Goal: Task Accomplishment & Management: Complete application form

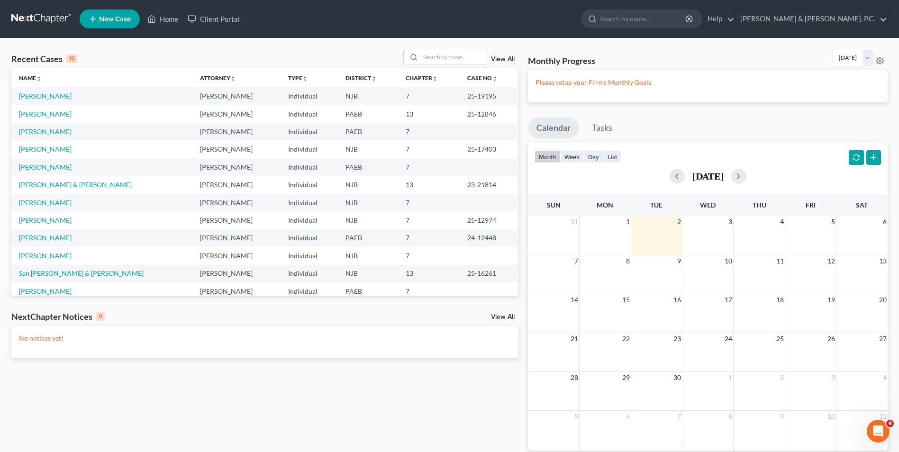
click at [116, 16] on span "New Case" at bounding box center [115, 19] width 32 height 7
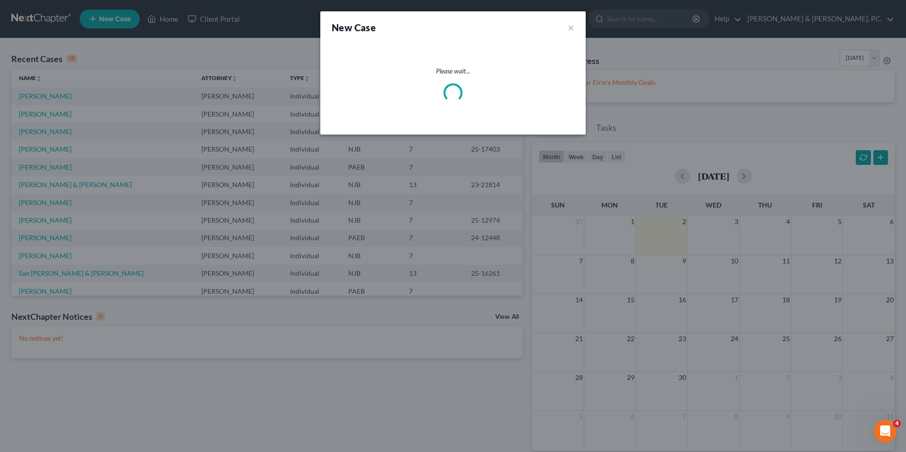
select select "51"
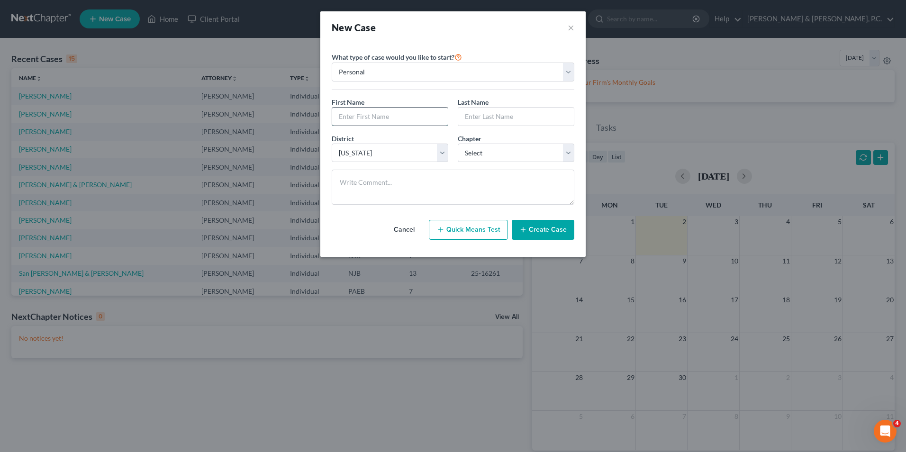
click at [345, 117] on input "text" at bounding box center [390, 117] width 116 height 18
type input "[PERSON_NAME]"
type input "Fancera"
click at [439, 152] on select "Select [US_STATE] - [GEOGRAPHIC_DATA] [US_STATE] - [GEOGRAPHIC_DATA][US_STATE] …" at bounding box center [390, 153] width 117 height 19
select select "67"
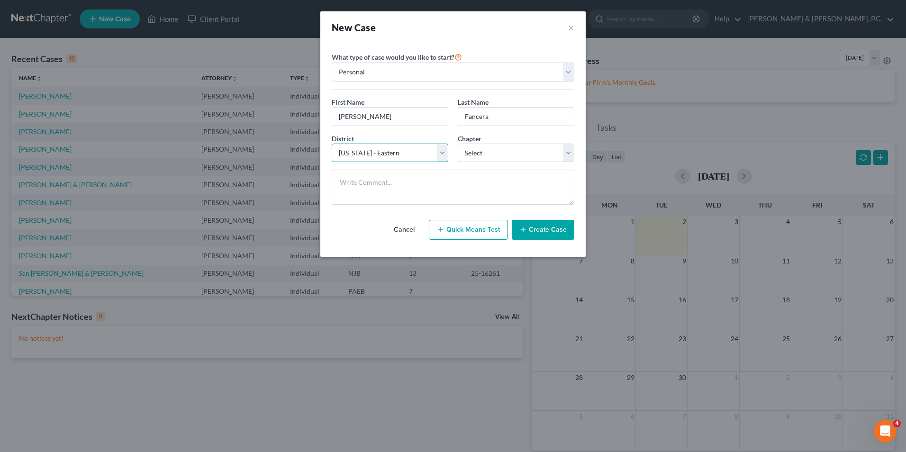
click at [332, 144] on select "Select [US_STATE] - [GEOGRAPHIC_DATA] [US_STATE] - [GEOGRAPHIC_DATA][US_STATE] …" at bounding box center [390, 153] width 117 height 19
click at [488, 155] on select "Select 7 11 12 13" at bounding box center [516, 153] width 117 height 19
select select "3"
click at [458, 144] on select "Select 7 11 12 13" at bounding box center [516, 153] width 117 height 19
click at [558, 231] on button "Create Case" at bounding box center [543, 230] width 63 height 20
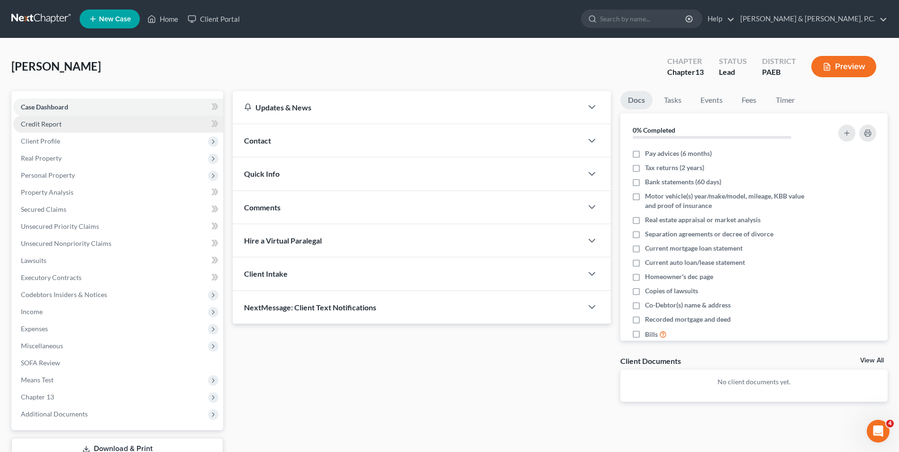
click at [49, 127] on span "Credit Report" at bounding box center [41, 124] width 41 height 8
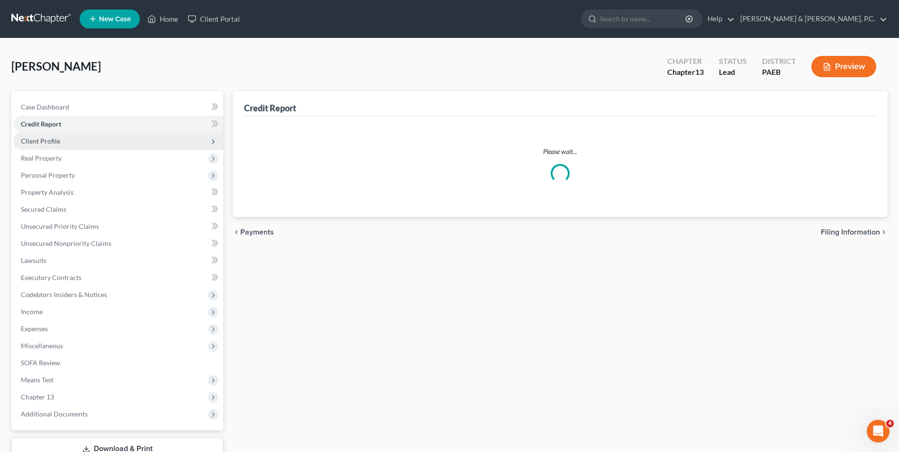
click at [43, 138] on span "Client Profile" at bounding box center [40, 141] width 39 height 8
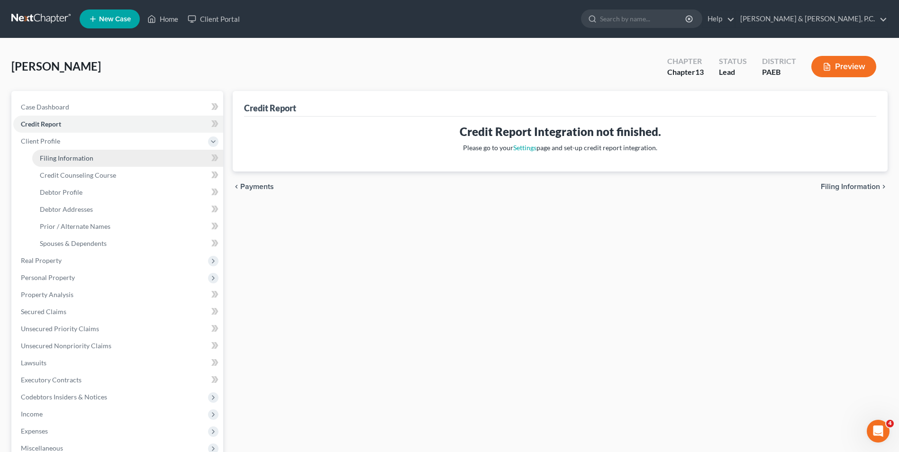
click at [61, 158] on span "Filing Information" at bounding box center [67, 158] width 54 height 8
select select "1"
select select "0"
select select "3"
select select "67"
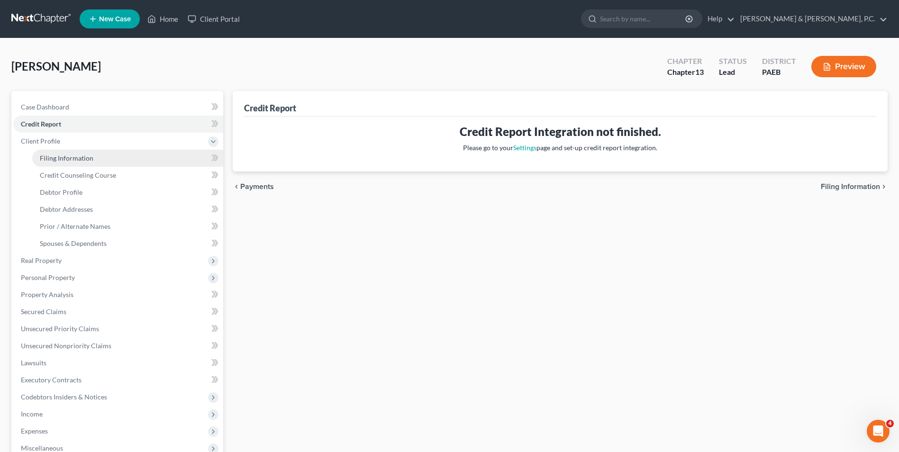
select select "39"
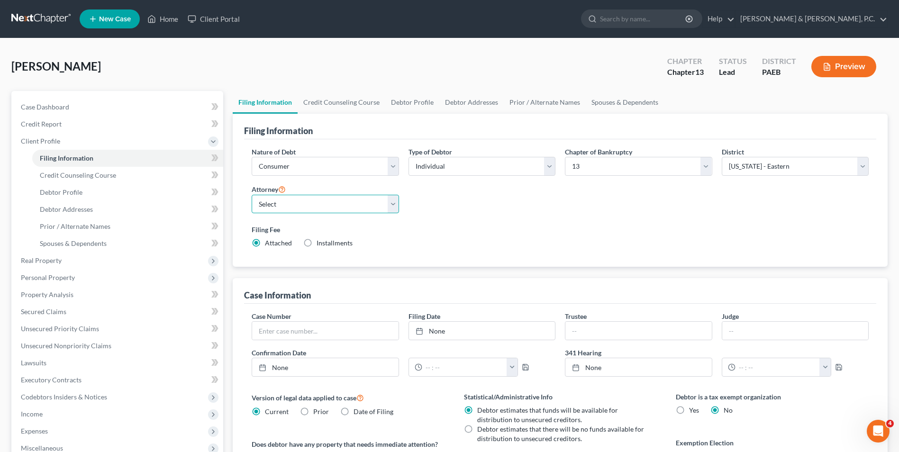
click at [391, 205] on select "Select [PERSON_NAME] - PA [PERSON_NAME] - NJB [PERSON_NAME] - PAEB [PERSON_NAME]" at bounding box center [325, 204] width 147 height 19
select select "2"
click at [252, 195] on select "Select [PERSON_NAME] - PA [PERSON_NAME] - NJB [PERSON_NAME] - PAEB [PERSON_NAME]" at bounding box center [325, 204] width 147 height 19
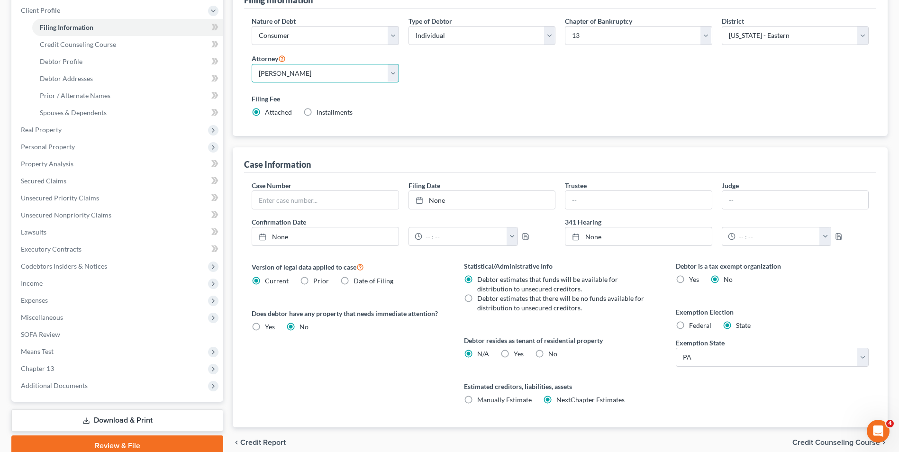
scroll to position [142, 0]
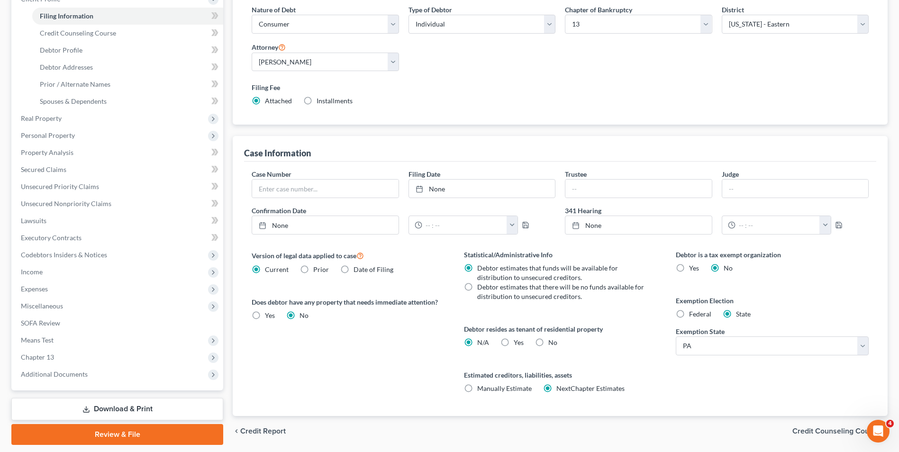
click at [689, 312] on label "Federal" at bounding box center [700, 314] width 22 height 9
click at [693, 312] on input "Federal" at bounding box center [696, 313] width 6 height 6
radio input "true"
radio input "false"
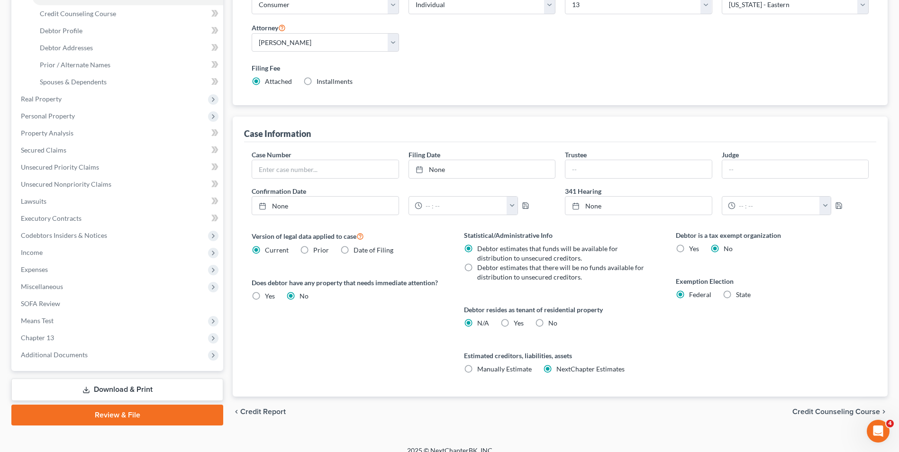
scroll to position [173, 0]
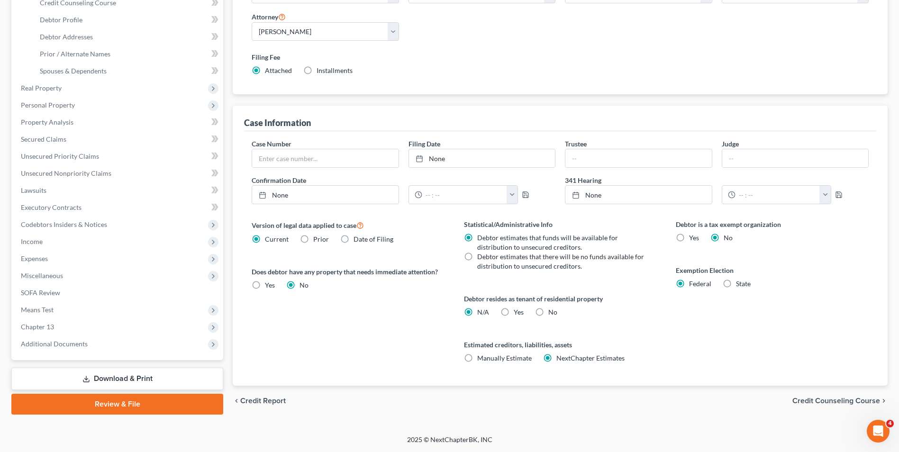
click at [548, 312] on label "No" at bounding box center [552, 312] width 9 height 9
click at [552, 312] on input "No" at bounding box center [555, 311] width 6 height 6
radio input "true"
radio input "false"
click at [840, 403] on span "Credit Counseling Course" at bounding box center [837, 401] width 88 height 8
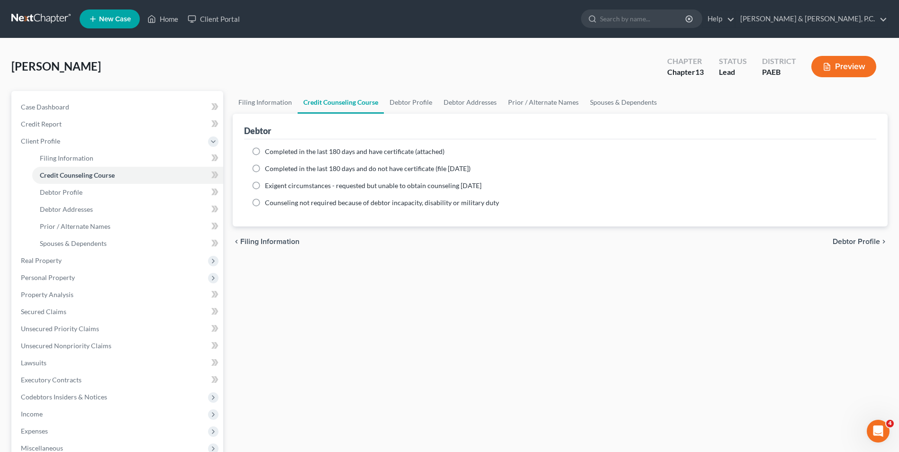
click at [265, 152] on label "Completed in the last 180 days and have certificate (attached)" at bounding box center [355, 151] width 180 height 9
click at [269, 152] on input "Completed in the last 180 days and have certificate (attached)" at bounding box center [272, 150] width 6 height 6
radio input "true"
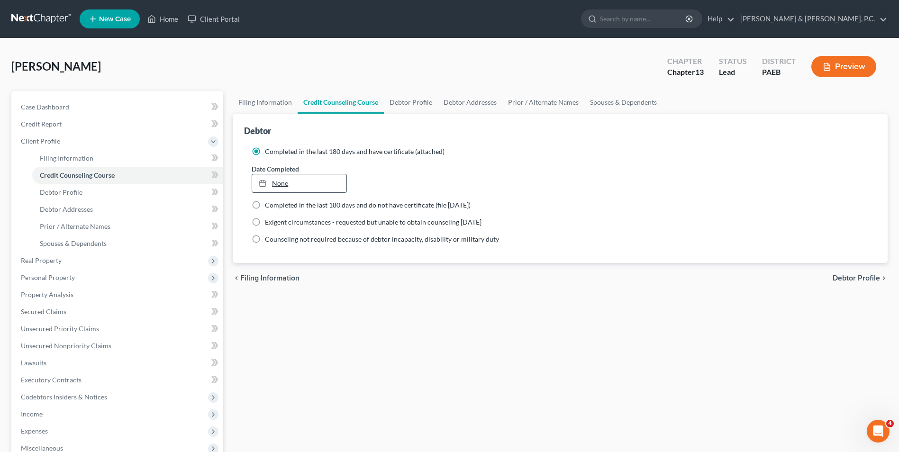
type input "[DATE]"
click at [320, 179] on link "None" at bounding box center [299, 183] width 94 height 18
click at [851, 279] on span "Debtor Profile" at bounding box center [856, 278] width 47 height 8
select select "0"
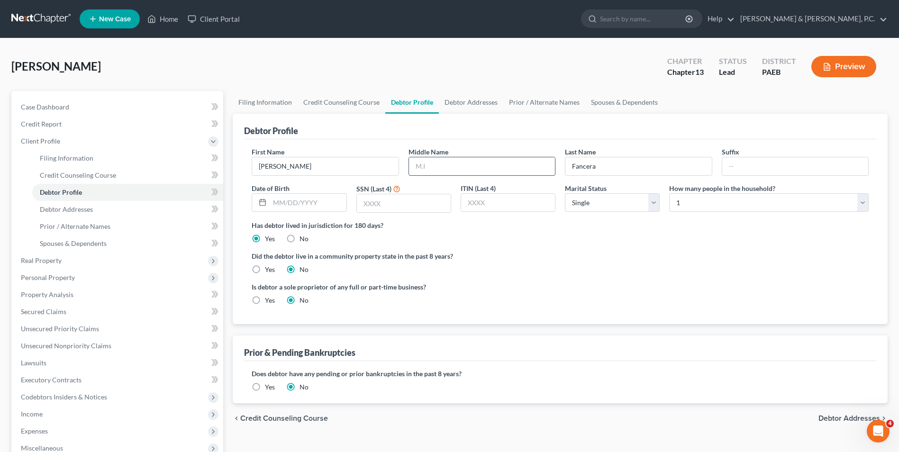
click at [480, 168] on input "text" at bounding box center [482, 166] width 146 height 18
type input "[PERSON_NAME]"
click at [388, 204] on input "text" at bounding box center [404, 203] width 94 height 18
type input "1795"
click at [313, 208] on input "text" at bounding box center [308, 203] width 76 height 18
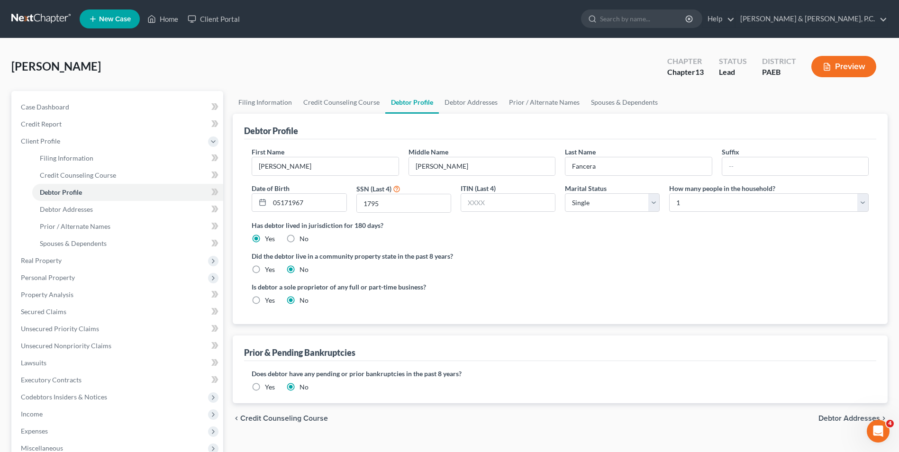
click at [374, 245] on ng-include "First Name [PERSON_NAME] Middle Name [PERSON_NAME] Last Name [PERSON_NAME] Suff…" at bounding box center [560, 230] width 617 height 166
click at [282, 202] on input "05171967" at bounding box center [308, 203] width 76 height 18
type input "[DATE]"
drag, startPoint x: 652, startPoint y: 200, endPoint x: 655, endPoint y: 191, distance: 9.4
click at [652, 200] on select "Select Single Married Separated Divorced Widowed" at bounding box center [612, 202] width 95 height 19
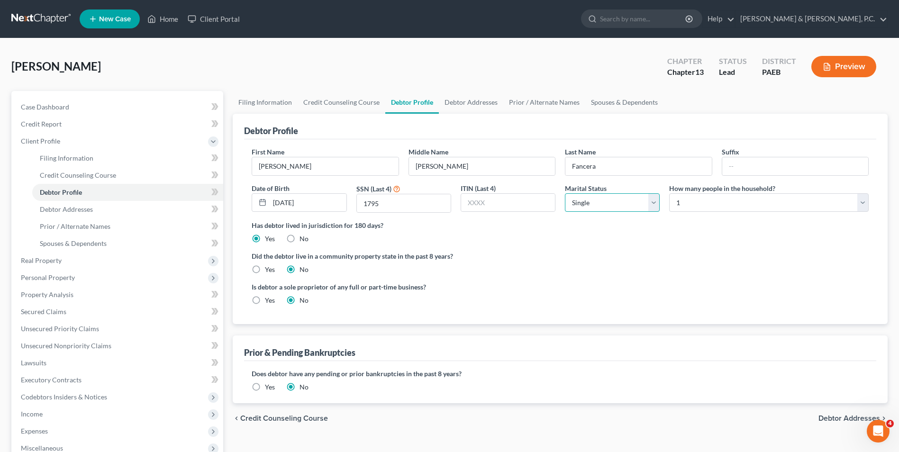
select select "1"
click at [565, 193] on select "Select Single Married Separated Divorced Widowed" at bounding box center [612, 202] width 95 height 19
click at [862, 202] on select "Select 1 2 3 4 5 6 7 8 9 10 11 12 13 14 15 16 17 18 19 20" at bounding box center [769, 202] width 200 height 19
select select "1"
click at [669, 193] on select "Select 1 2 3 4 5 6 7 8 9 10 11 12 13 14 15 16 17 18 19 20" at bounding box center [769, 202] width 200 height 19
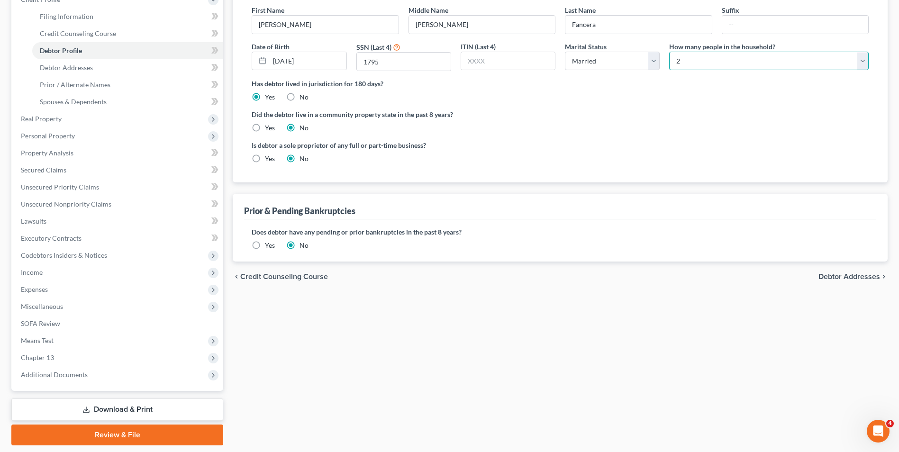
scroll to position [142, 0]
click at [843, 274] on span "Debtor Addresses" at bounding box center [850, 277] width 62 height 8
select select "0"
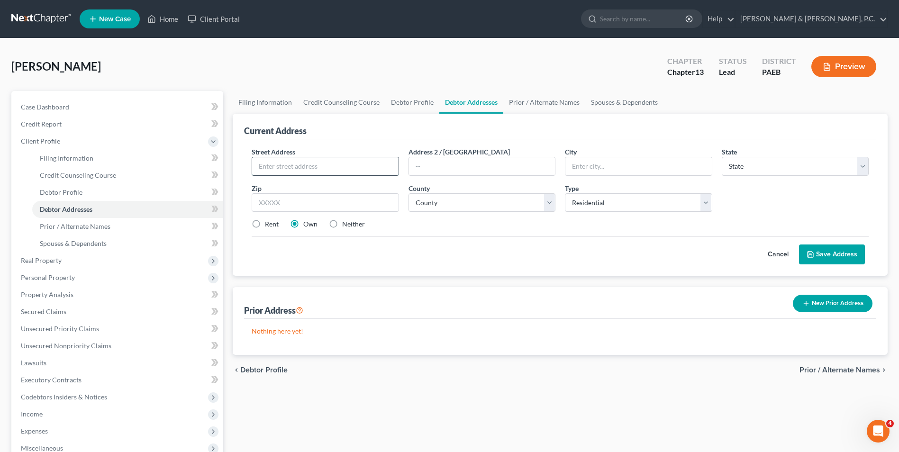
click at [347, 163] on input "text" at bounding box center [325, 166] width 146 height 18
type input "[STREET_ADDRESS][PERSON_NAME]"
type input "Bethelehem"
select select "39"
type input "18020"
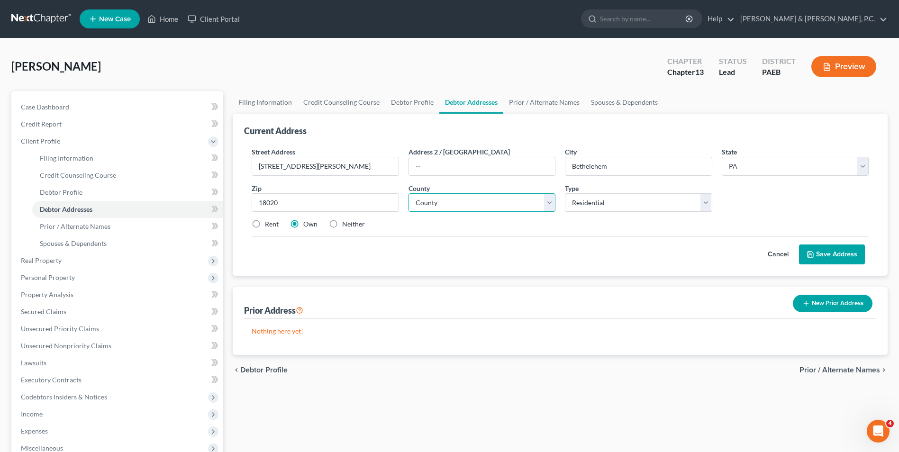
click at [506, 210] on select "County [GEOGRAPHIC_DATA] [GEOGRAPHIC_DATA] [GEOGRAPHIC_DATA] [GEOGRAPHIC_DATA] …" at bounding box center [482, 202] width 147 height 19
type input "[GEOGRAPHIC_DATA]"
select select "47"
click at [409, 193] on select "County [GEOGRAPHIC_DATA] [GEOGRAPHIC_DATA] [GEOGRAPHIC_DATA] [GEOGRAPHIC_DATA] …" at bounding box center [482, 202] width 147 height 19
click at [839, 257] on button "Save Address" at bounding box center [832, 255] width 66 height 20
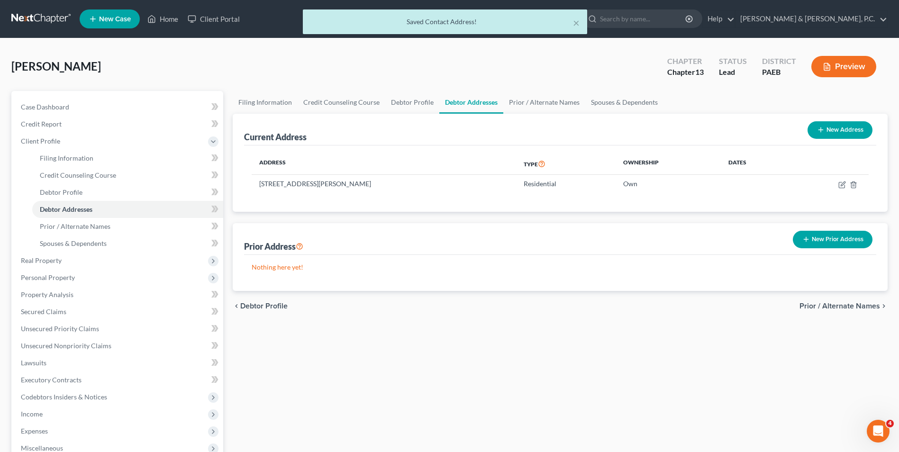
click at [820, 304] on span "Prior / Alternate Names" at bounding box center [840, 306] width 81 height 8
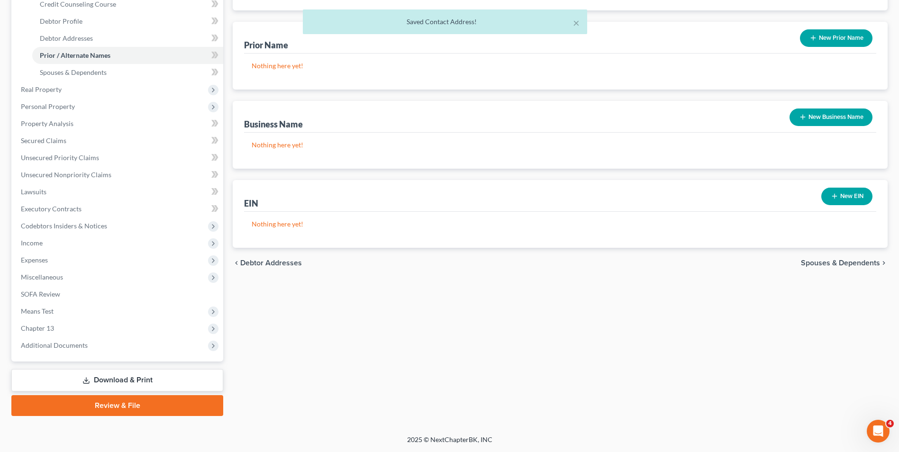
click at [825, 260] on span "Spouses & Dependents" at bounding box center [840, 263] width 79 height 8
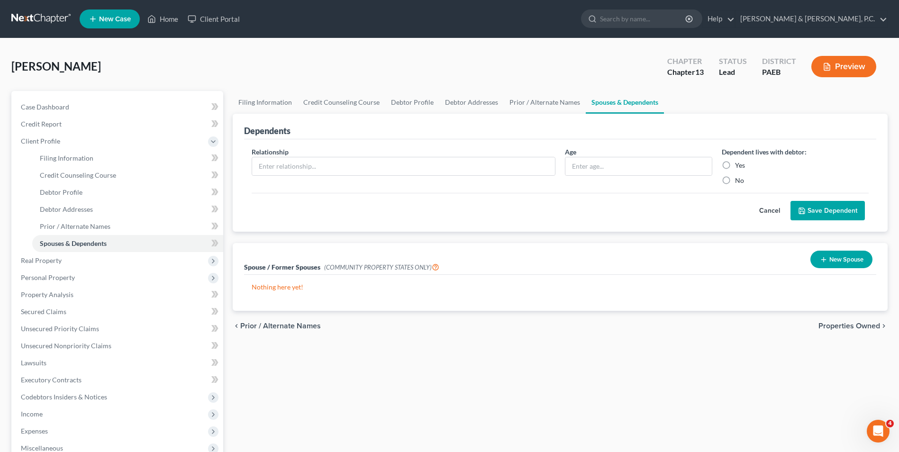
click at [850, 327] on span "Properties Owned" at bounding box center [850, 326] width 62 height 8
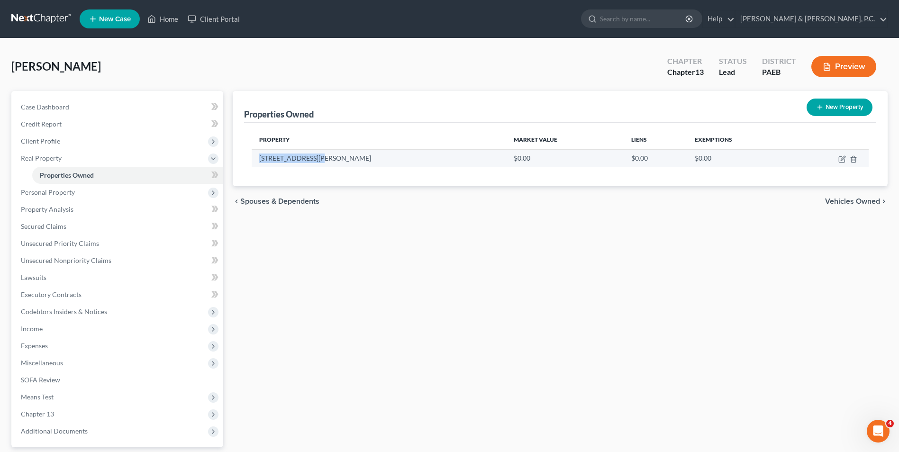
drag, startPoint x: 261, startPoint y: 157, endPoint x: 327, endPoint y: 157, distance: 65.4
click at [327, 157] on td "[STREET_ADDRESS][PERSON_NAME]" at bounding box center [379, 158] width 255 height 18
drag, startPoint x: 327, startPoint y: 157, endPoint x: 276, endPoint y: 156, distance: 50.7
copy td "[STREET_ADDRESS][PERSON_NAME]"
click at [838, 159] on td at bounding box center [831, 158] width 76 height 18
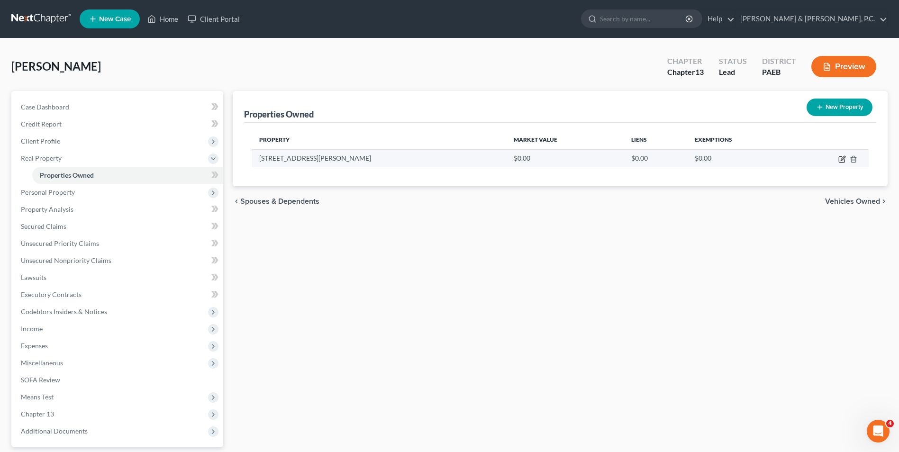
click at [843, 158] on icon "button" at bounding box center [843, 158] width 4 height 4
select select "39"
select select "47"
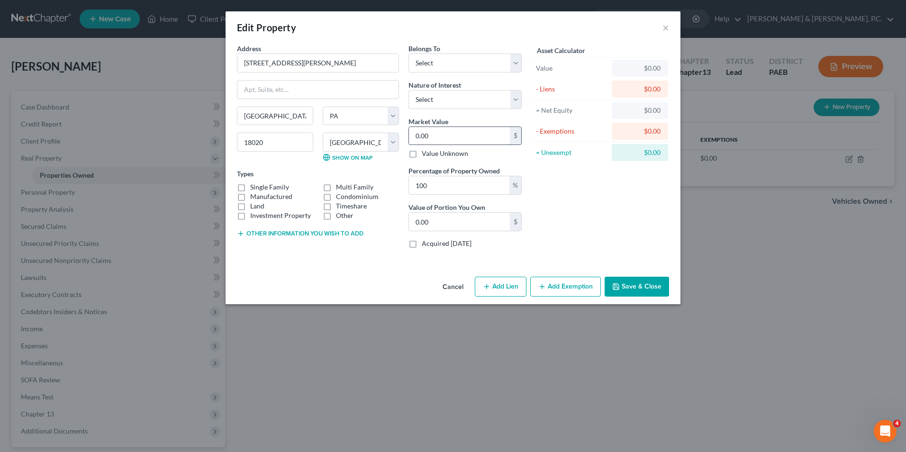
click at [439, 137] on input "0.00" at bounding box center [459, 136] width 101 height 18
paste input "$544,949"
type input "$544,949"
type input "544,949.00"
type input "$544,949"
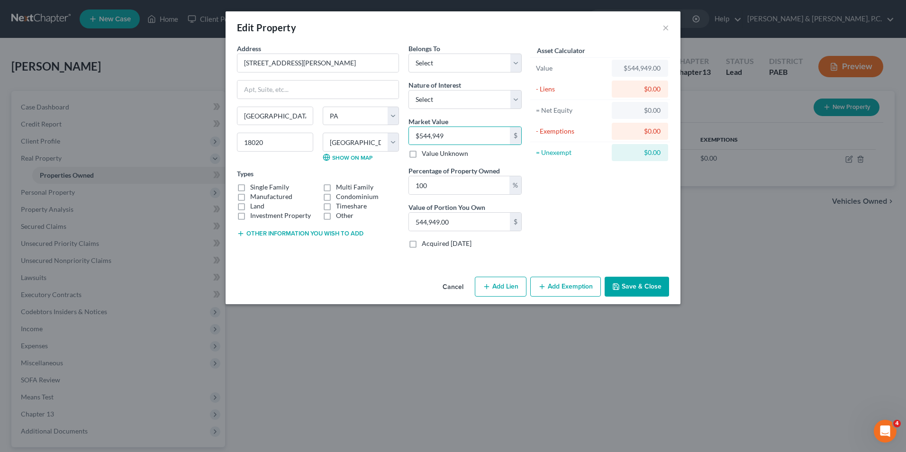
click at [250, 187] on label "Single Family" at bounding box center [269, 187] width 39 height 9
click at [254, 187] on input "Single Family" at bounding box center [257, 186] width 6 height 6
checkbox input "true"
click at [648, 285] on button "Save & Close" at bounding box center [637, 287] width 64 height 20
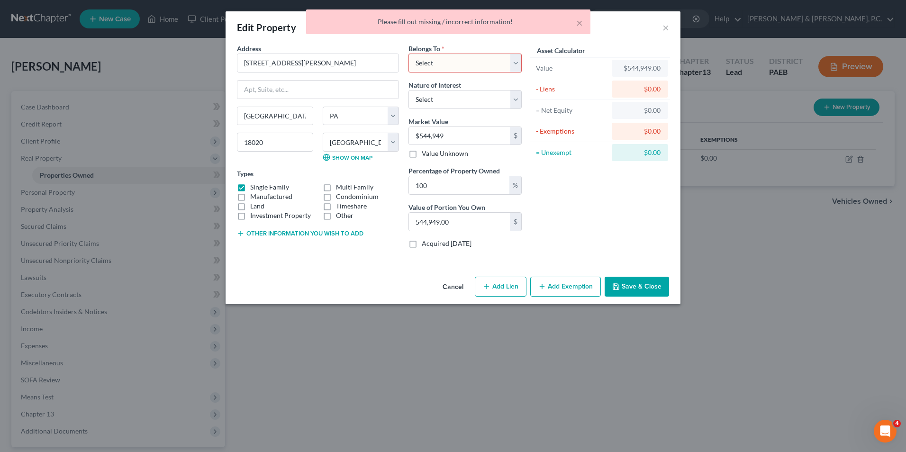
click at [503, 59] on select "Select Debtor 1 Only Debtor 2 Only Debtor 1 And Debtor 2 Only At Least One Of T…" at bounding box center [465, 63] width 113 height 19
select select "0"
click at [409, 54] on select "Select Debtor 1 Only Debtor 2 Only Debtor 1 And Debtor 2 Only At Least One Of T…" at bounding box center [465, 63] width 113 height 19
click at [514, 101] on select "Select Fee Simple Joint Tenant Life Estate Equitable Interest Future Interest T…" at bounding box center [465, 99] width 113 height 19
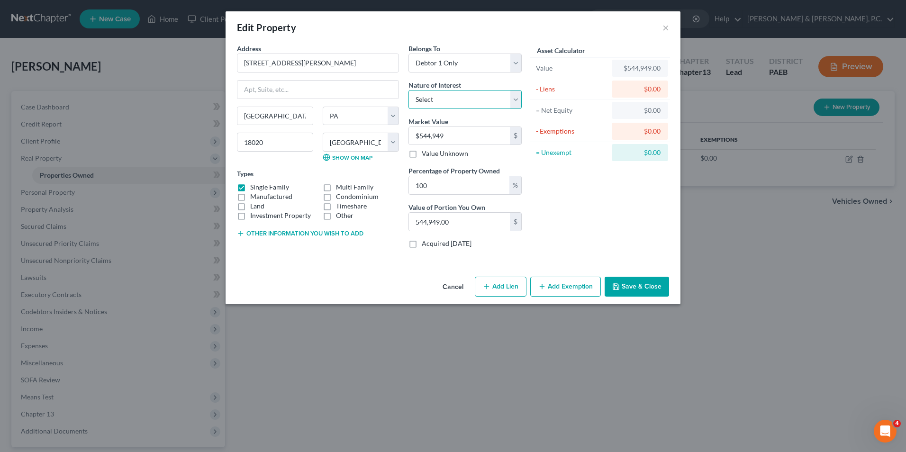
select select "0"
click at [409, 90] on select "Select Fee Simple Joint Tenant Life Estate Equitable Interest Future Interest T…" at bounding box center [465, 99] width 113 height 19
click at [620, 191] on div "Asset Calculator Value $544,949.00 - Liens $0.00 = Net Equity $0.00 - Exemption…" at bounding box center [600, 150] width 147 height 212
click at [642, 289] on button "Save & Close" at bounding box center [637, 287] width 64 height 20
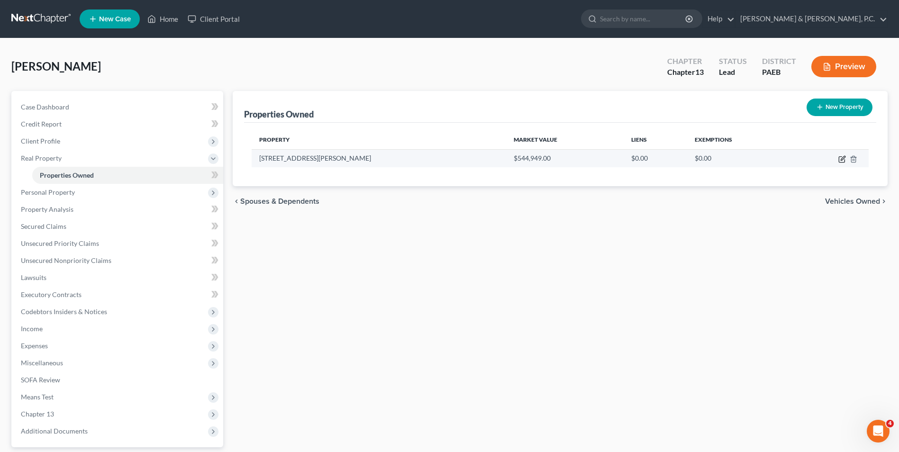
click at [842, 161] on icon "button" at bounding box center [843, 159] width 8 height 8
select select "39"
select select "47"
select select "0"
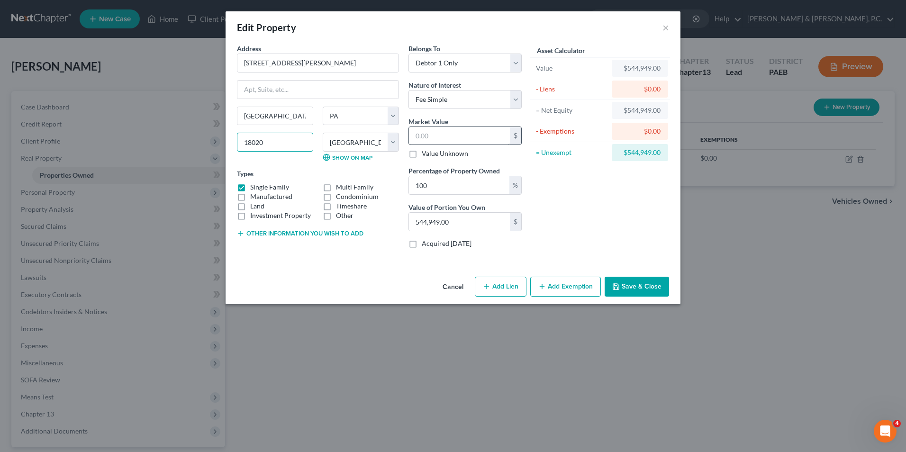
type input "18020544,949.00"
type input "0"
type input "18020"
click at [462, 131] on input "text" at bounding box center [459, 136] width 101 height 18
type input "5"
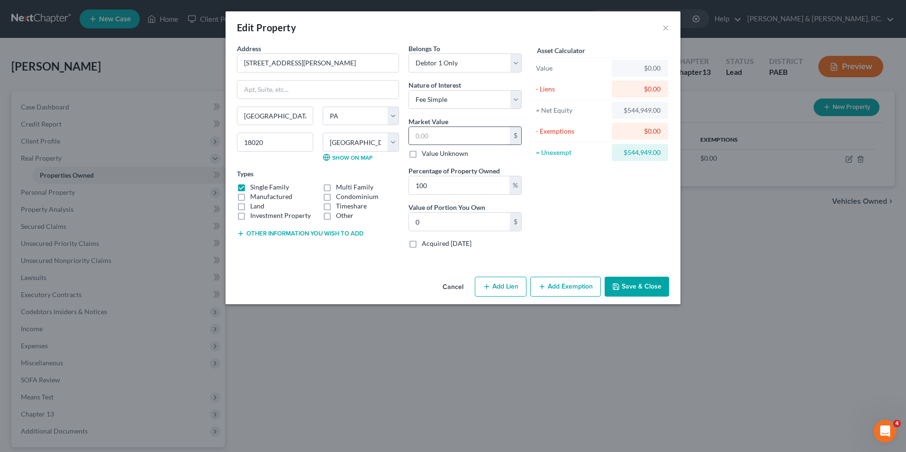
type input "5.00"
type input "53"
type input "53.00"
type input "533"
type input "533.00"
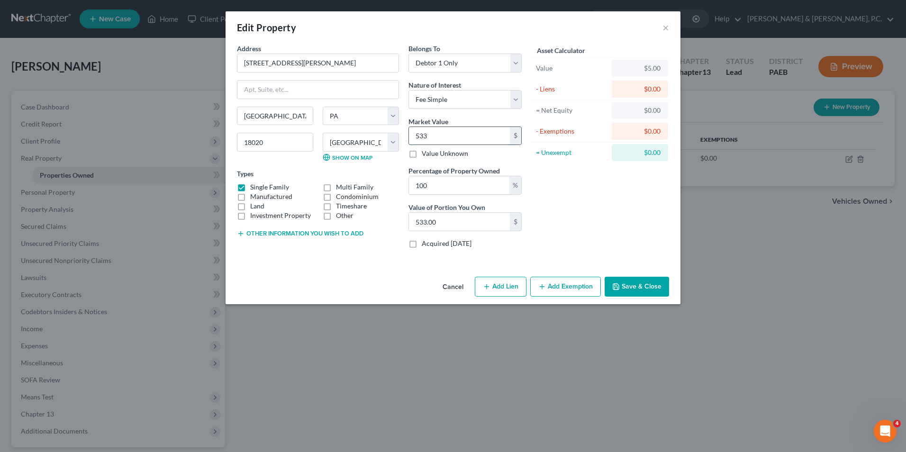
type input "5330"
type input "5,330.00"
type input "5,3300"
type input "53,300.00"
type input "53,3000"
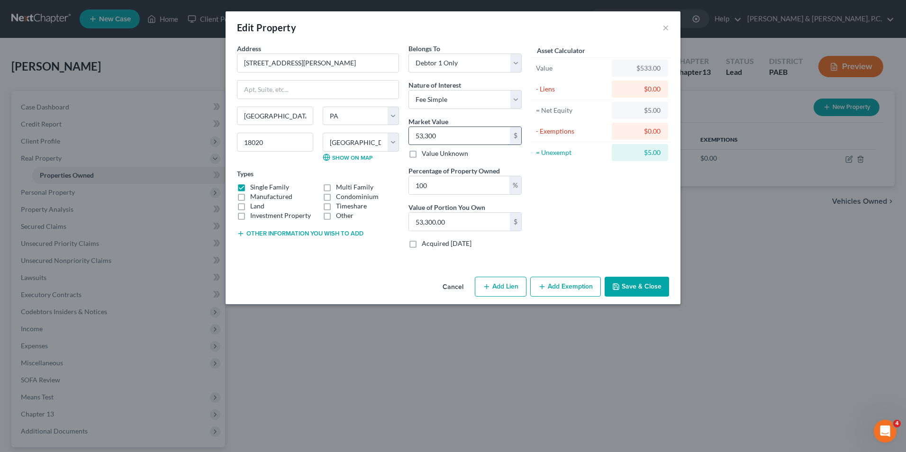
type input "533,000.00"
type input "533,000"
click at [631, 286] on button "Save & Close" at bounding box center [637, 287] width 64 height 20
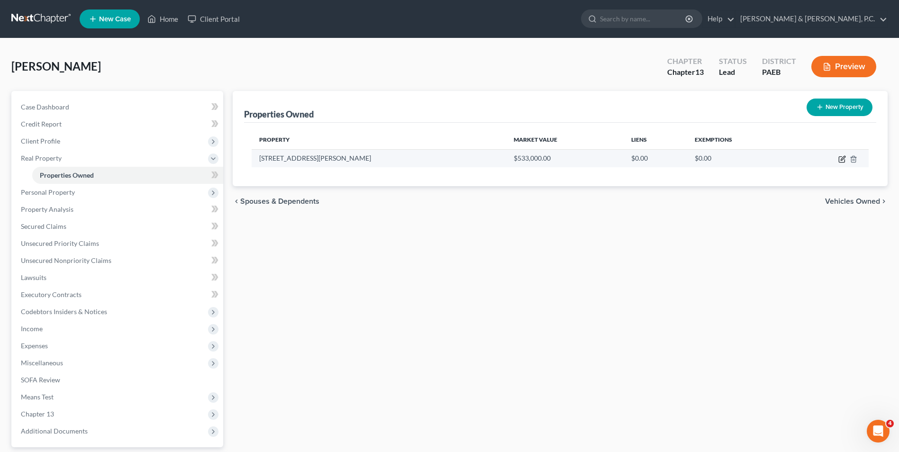
click at [845, 159] on icon "button" at bounding box center [843, 159] width 8 height 8
select select "39"
select select "47"
select select "0"
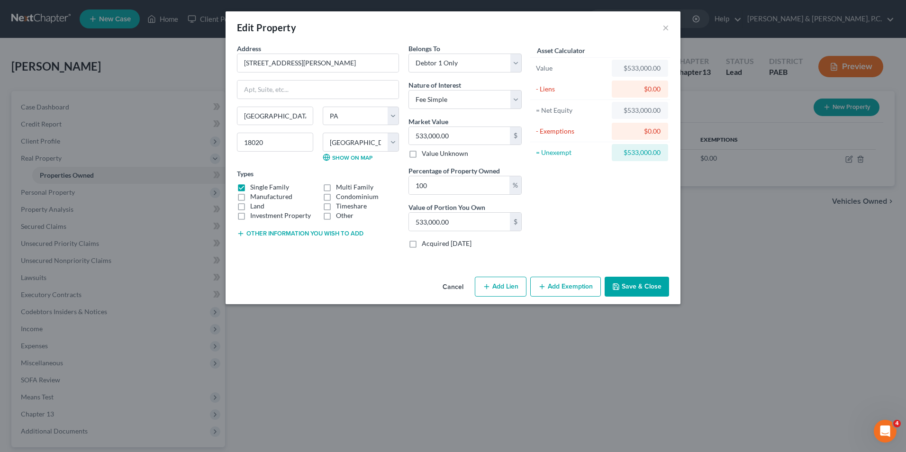
click at [498, 287] on button "Add Lien" at bounding box center [501, 287] width 52 height 20
select select "0"
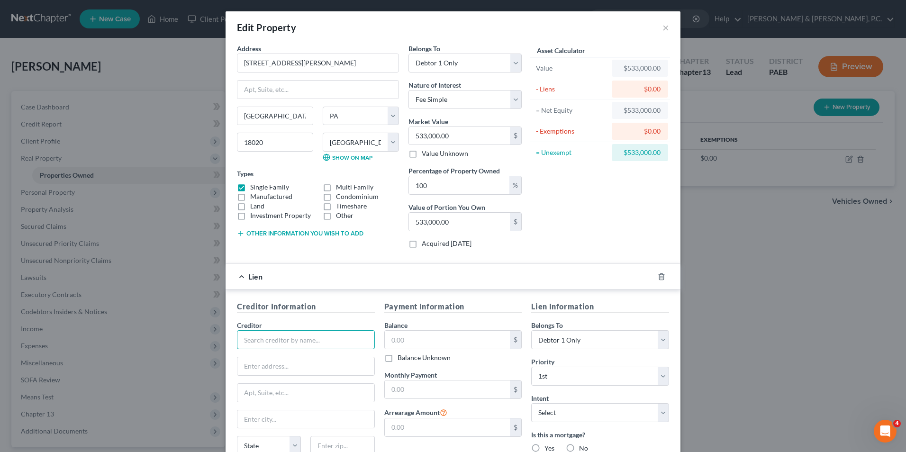
click at [286, 339] on input "text" at bounding box center [306, 339] width 138 height 19
type input "SN Serving Corporation"
type input "[STREET_ADDRESS]"
type input "Eureka"
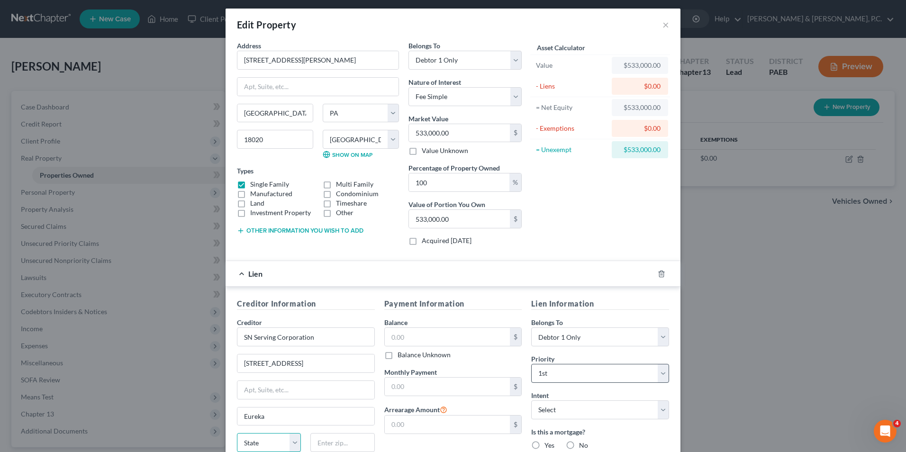
select select "4"
type input "95501"
click at [465, 340] on input "text" at bounding box center [448, 337] width 126 height 18
type input "212,360.58"
click at [464, 387] on input "text" at bounding box center [448, 387] width 126 height 18
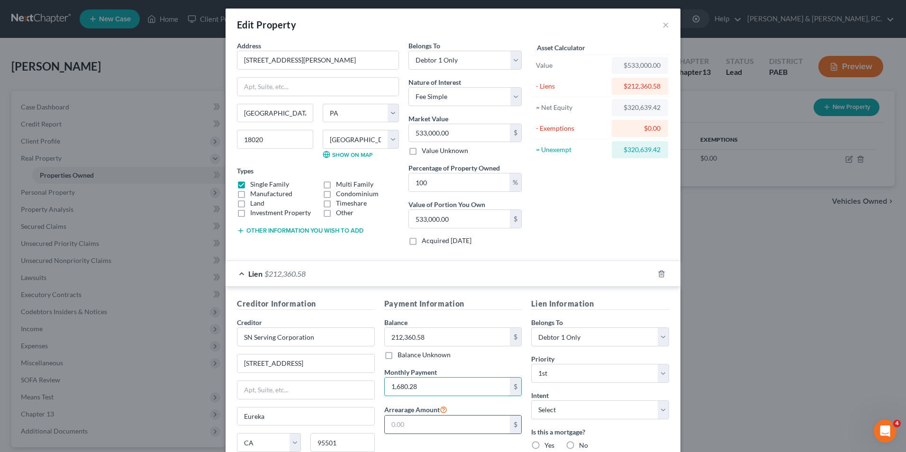
type input "1,680.28"
click at [486, 424] on input "text" at bounding box center [448, 425] width 126 height 18
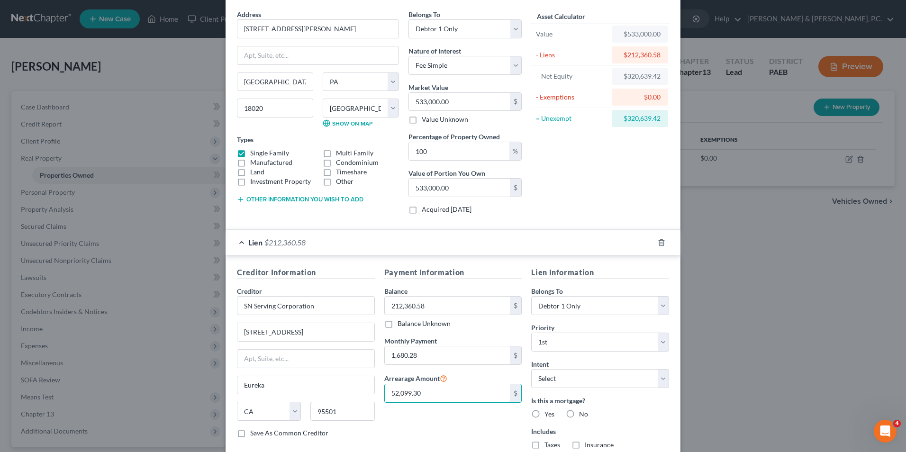
scroll to position [50, 0]
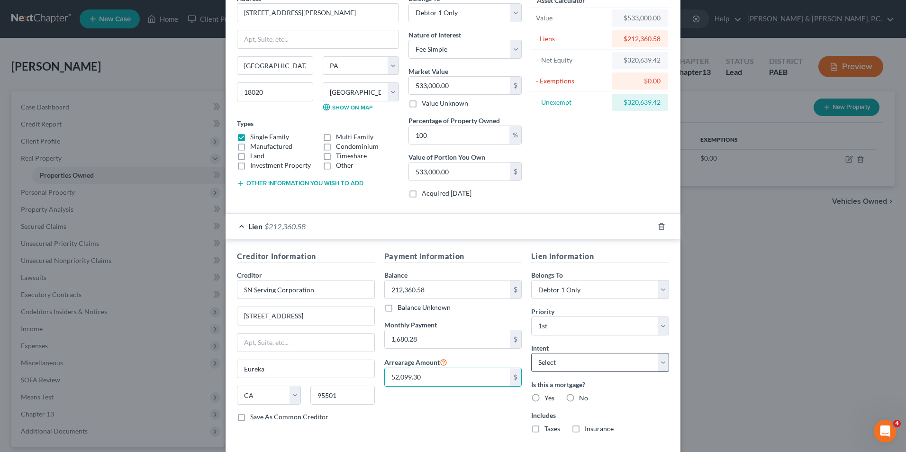
type input "52,099.30"
click at [578, 366] on select "Select Surrender Redeem Reaffirm Avoid Other" at bounding box center [600, 362] width 138 height 19
select select "2"
click at [531, 353] on select "Select Surrender Redeem Reaffirm Avoid Other" at bounding box center [600, 362] width 138 height 19
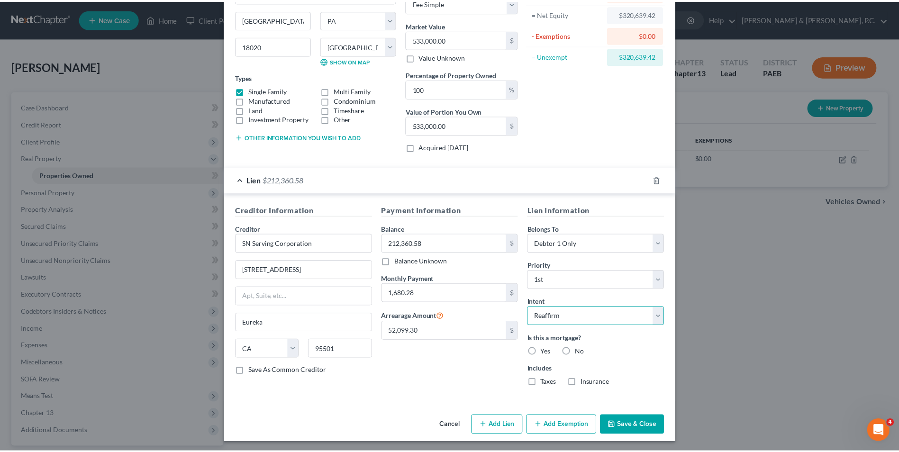
scroll to position [99, 0]
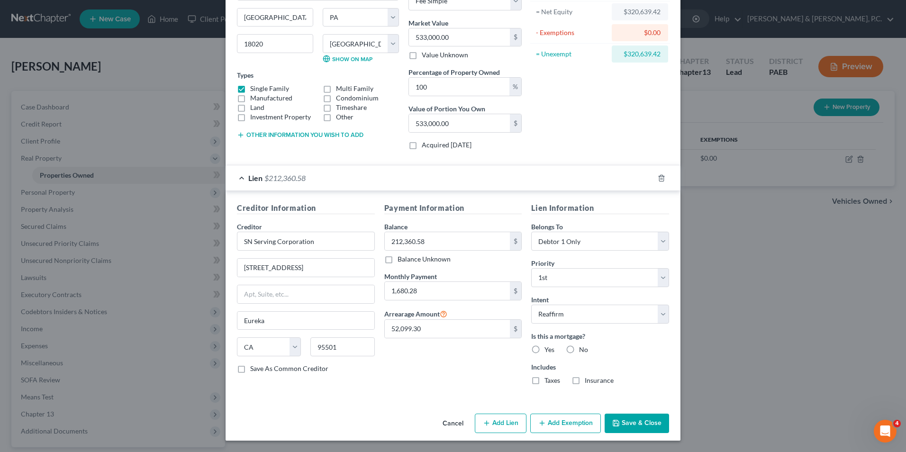
click at [545, 349] on label "Yes" at bounding box center [550, 349] width 10 height 9
click at [548, 349] on input "Yes" at bounding box center [551, 348] width 6 height 6
radio input "true"
drag, startPoint x: 533, startPoint y: 382, endPoint x: 559, endPoint y: 382, distance: 26.1
click at [545, 382] on label "Taxes" at bounding box center [553, 380] width 16 height 9
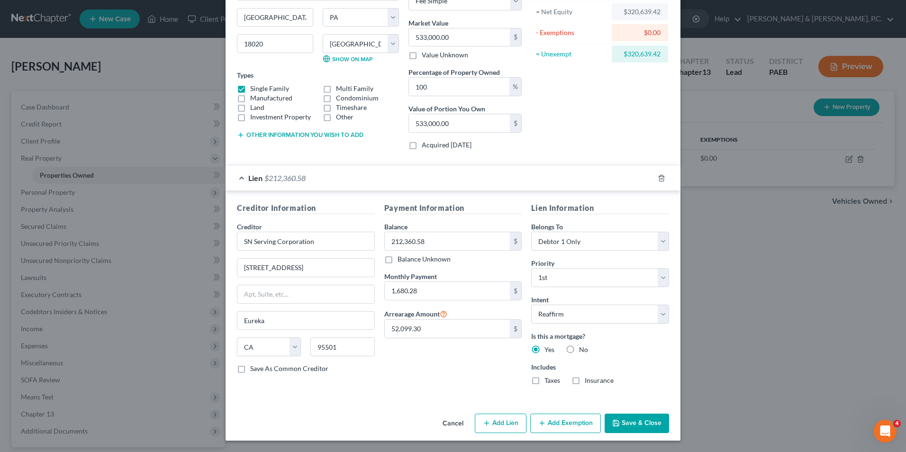
click at [548, 382] on input "Taxes" at bounding box center [551, 379] width 6 height 6
checkbox input "true"
click at [585, 381] on label "Insurance" at bounding box center [599, 380] width 29 height 9
click at [589, 381] on input "Insurance" at bounding box center [592, 379] width 6 height 6
checkbox input "true"
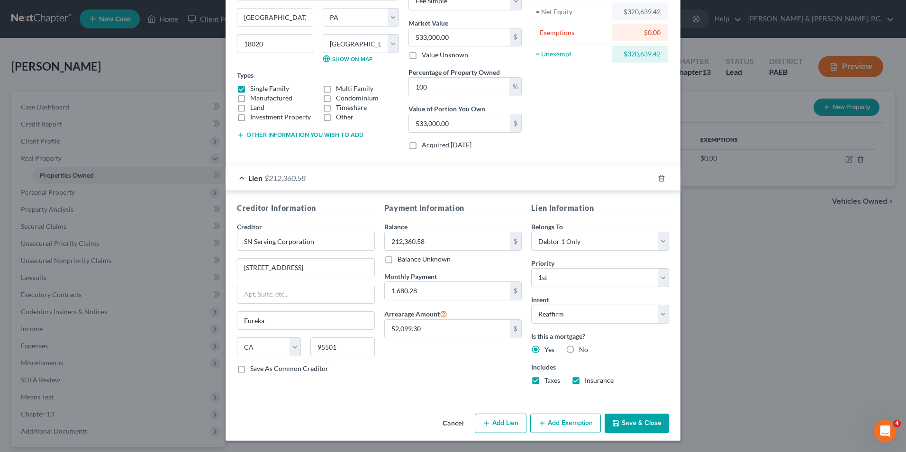
click at [641, 420] on button "Save & Close" at bounding box center [637, 424] width 64 height 20
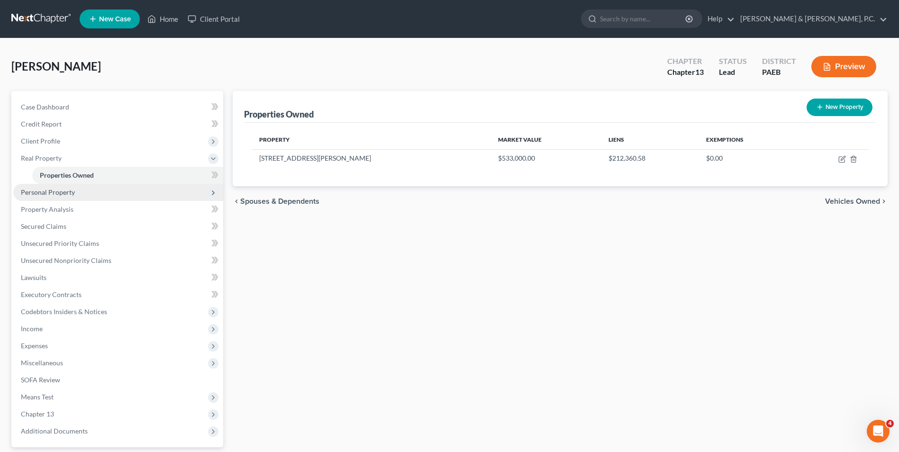
click at [55, 192] on span "Personal Property" at bounding box center [48, 192] width 54 height 8
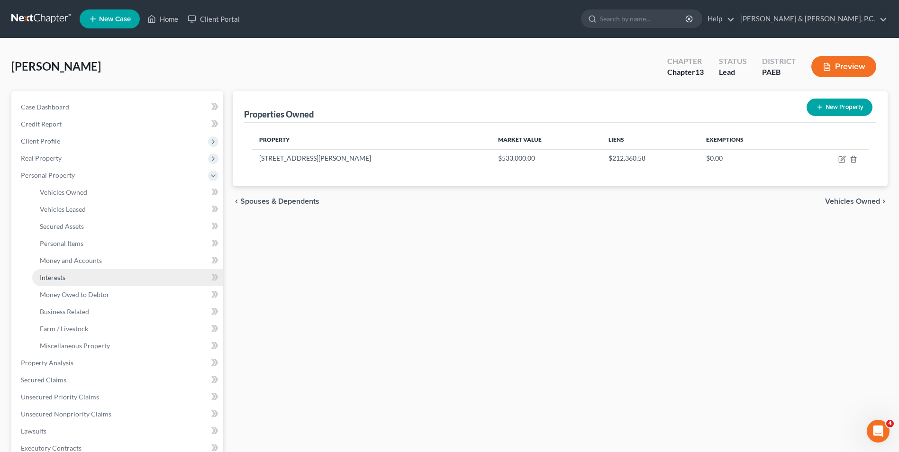
click at [69, 278] on link "Interests" at bounding box center [127, 277] width 191 height 17
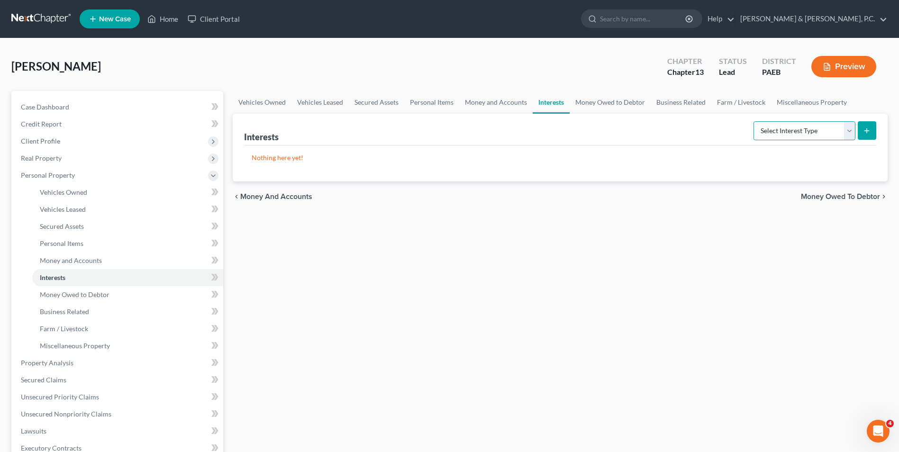
click at [845, 128] on select "Select Interest Type 401K Annuity Bond Education IRA Government Bond Government…" at bounding box center [805, 130] width 102 height 19
select select "401k"
click at [755, 121] on select "Select Interest Type 401K Annuity Bond Education IRA Government Bond Government…" at bounding box center [805, 130] width 102 height 19
click at [869, 128] on icon "submit" at bounding box center [867, 131] width 8 height 8
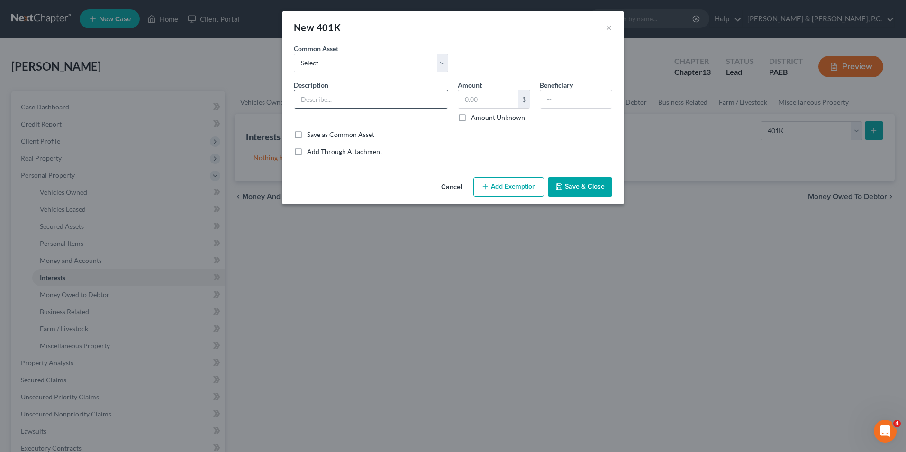
click at [346, 97] on input "text" at bounding box center [371, 100] width 154 height 18
type input "RXO 401(k) Plan"
click at [480, 102] on input "text" at bounding box center [488, 100] width 60 height 18
drag, startPoint x: 494, startPoint y: 100, endPoint x: 465, endPoint y: 100, distance: 28.9
click at [465, 100] on input "6,818.04" at bounding box center [488, 100] width 60 height 18
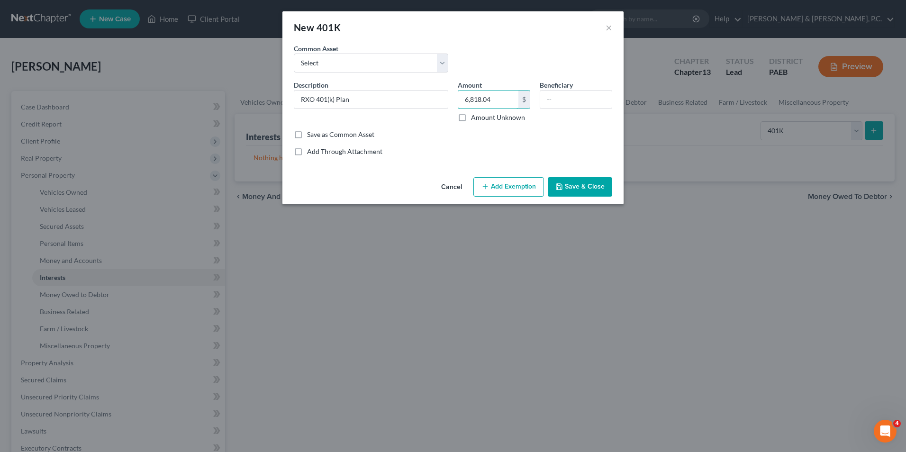
type input "6,818.04"
click at [509, 190] on button "Add Exemption" at bounding box center [509, 187] width 71 height 20
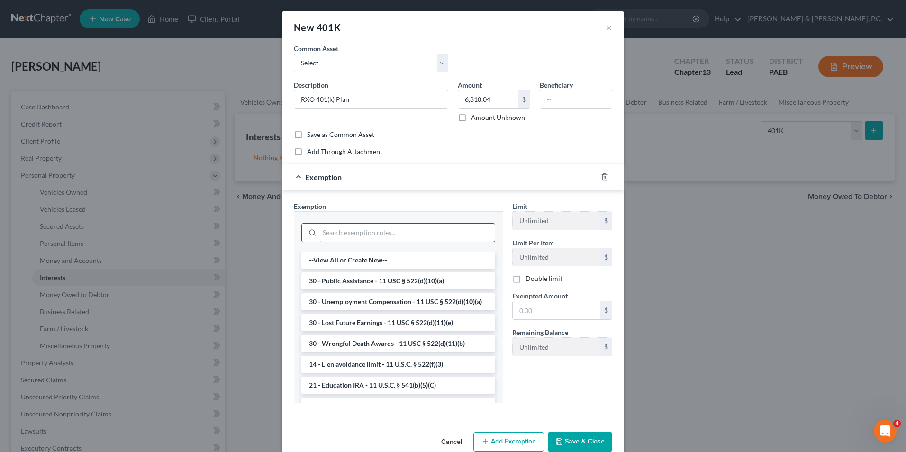
click at [409, 231] on input "search" at bounding box center [407, 233] width 175 height 18
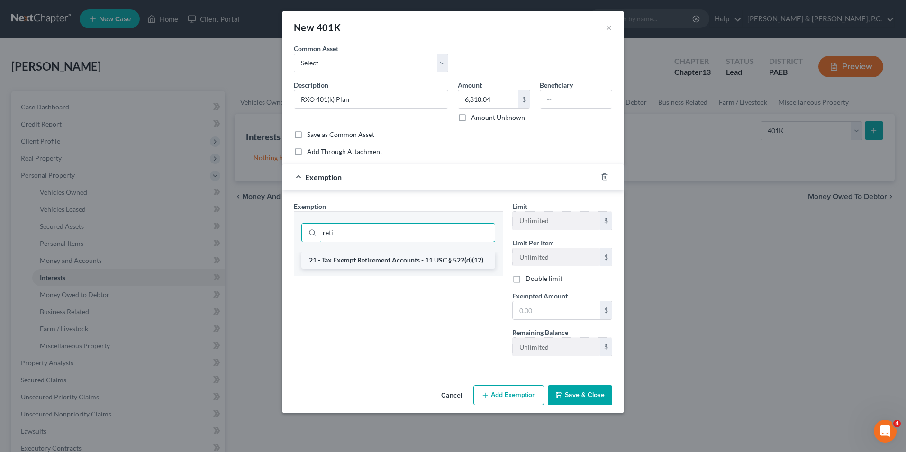
type input "reti"
click at [404, 262] on li "21 - Tax Exempt Retirement Accounts - 11 USC § 522(d)(12)" at bounding box center [398, 260] width 194 height 17
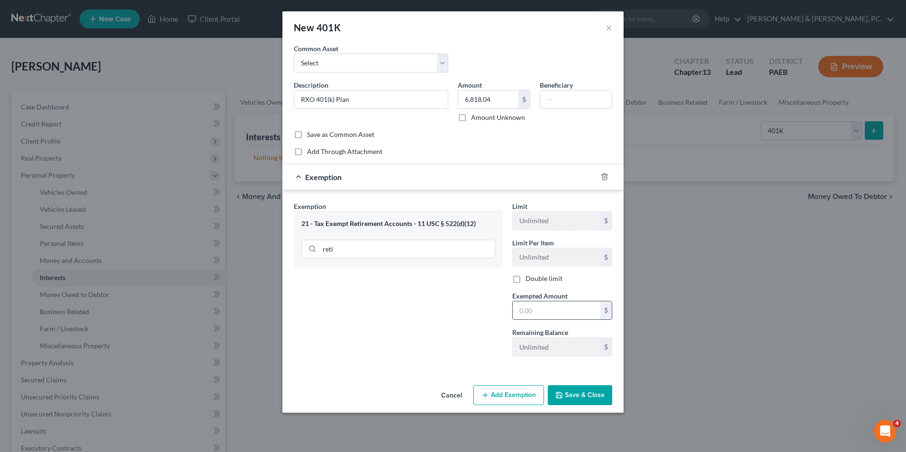
paste input "6,818.04"
type input "6,818.04"
click at [590, 397] on button "Save & Close" at bounding box center [580, 395] width 64 height 20
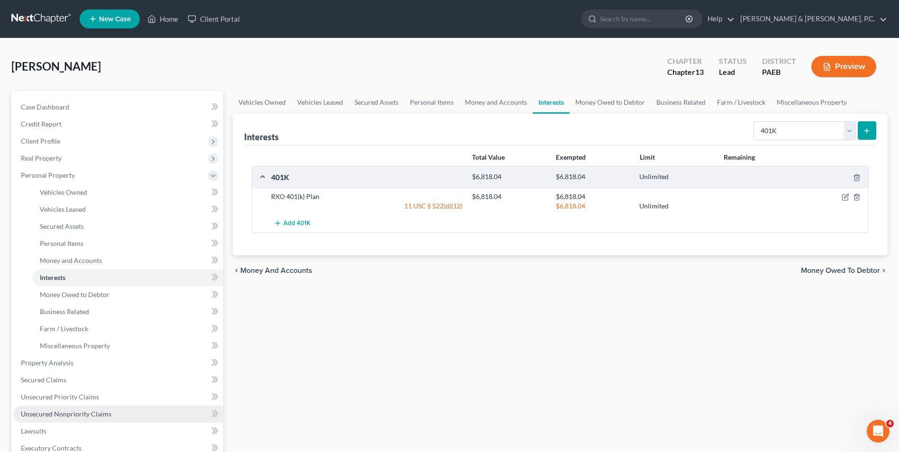
click at [73, 414] on span "Unsecured Nonpriority Claims" at bounding box center [66, 414] width 91 height 8
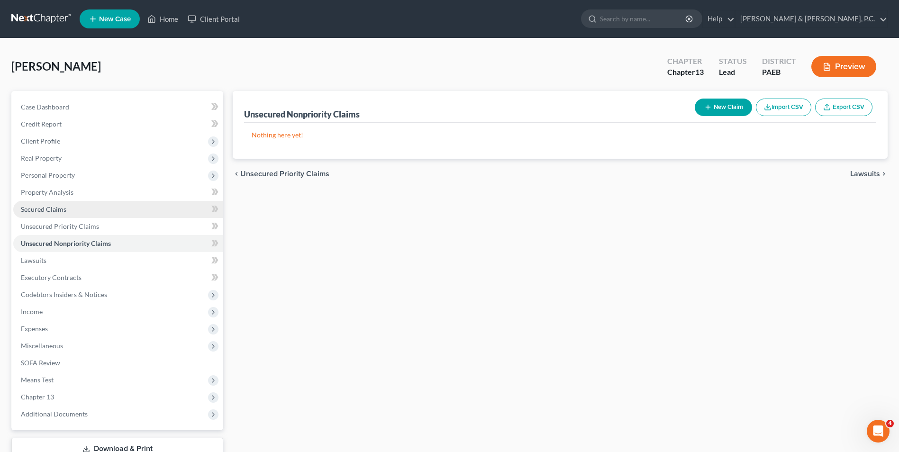
click at [52, 213] on span "Secured Claims" at bounding box center [44, 209] width 46 height 8
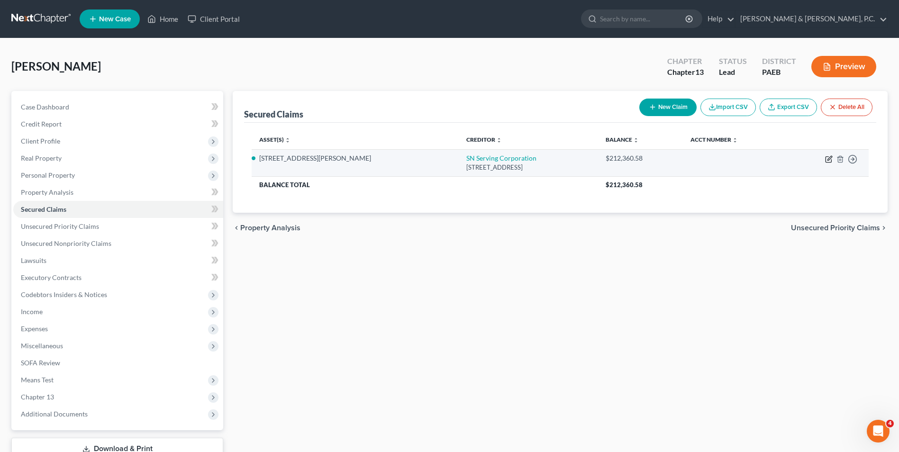
click at [825, 159] on icon "button" at bounding box center [829, 159] width 8 height 8
select select "4"
select select "2"
select select "0"
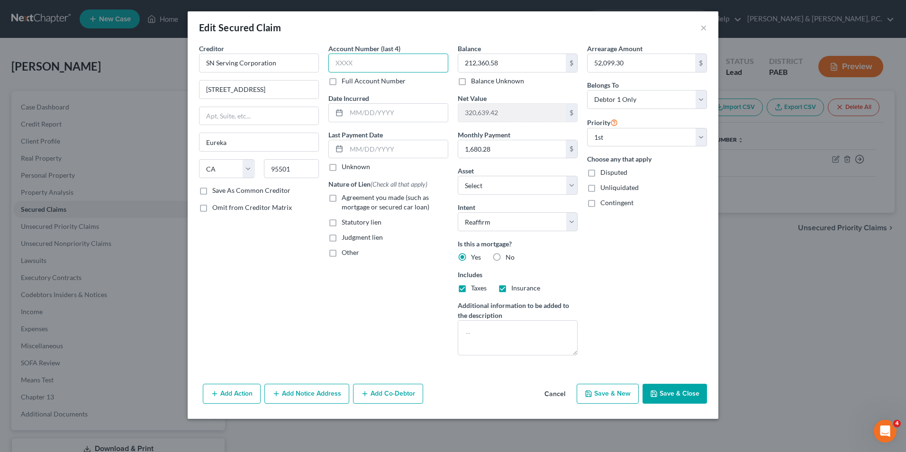
click at [366, 64] on input "text" at bounding box center [389, 63] width 120 height 19
click at [383, 61] on input "text" at bounding box center [389, 63] width 120 height 19
type input "5266"
click at [342, 198] on label "Agreement you made (such as mortgage or secured car loan)" at bounding box center [395, 202] width 107 height 19
click at [346, 198] on input "Agreement you made (such as mortgage or secured car loan)" at bounding box center [349, 196] width 6 height 6
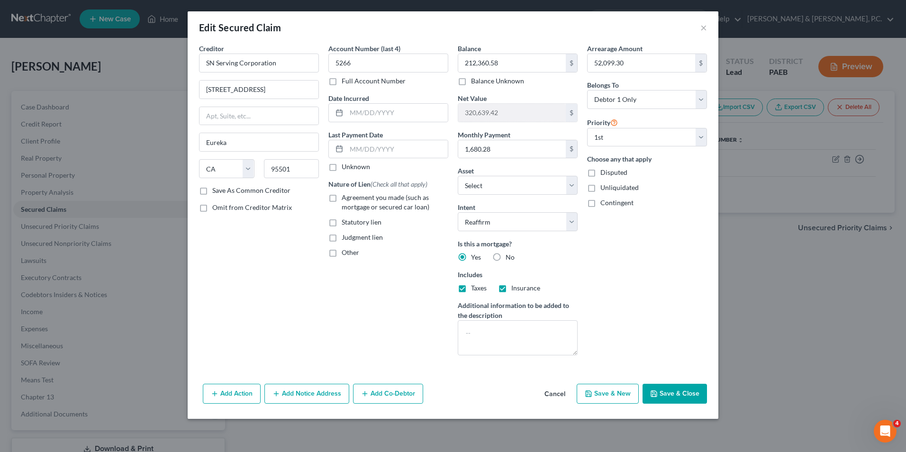
checkbox input "true"
click at [681, 395] on button "Save & Close" at bounding box center [675, 394] width 64 height 20
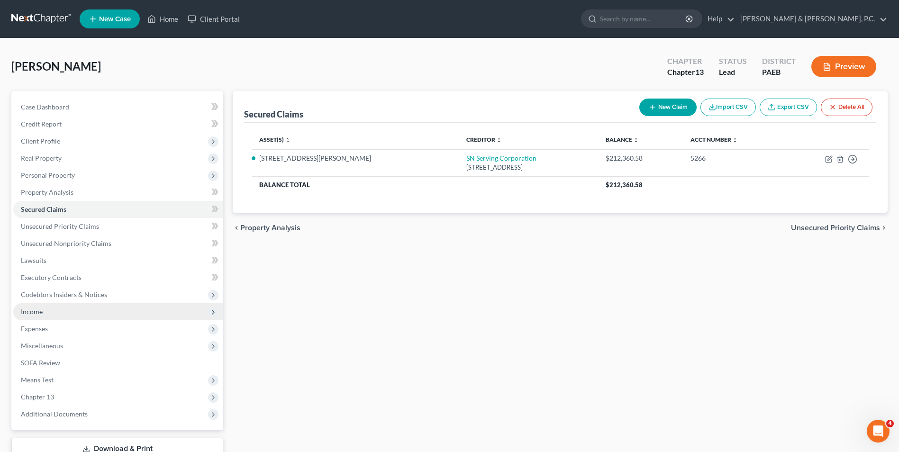
click at [46, 311] on span "Income" at bounding box center [118, 311] width 210 height 17
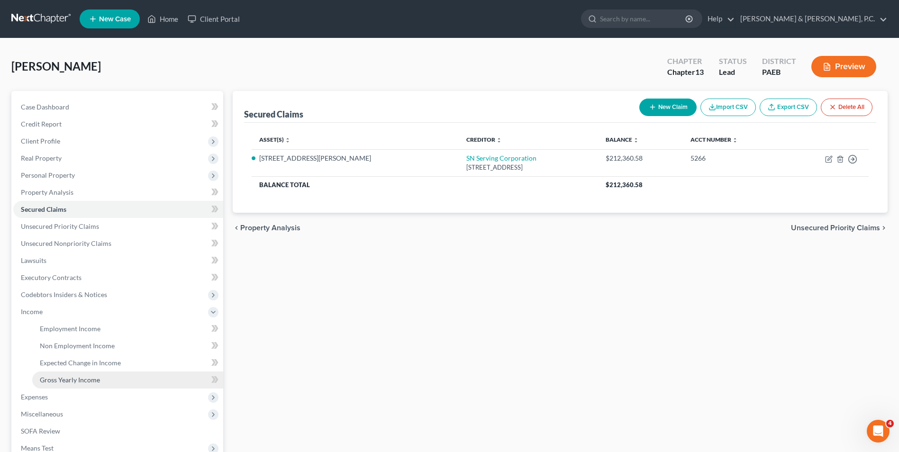
click at [81, 380] on span "Gross Yearly Income" at bounding box center [70, 380] width 60 height 8
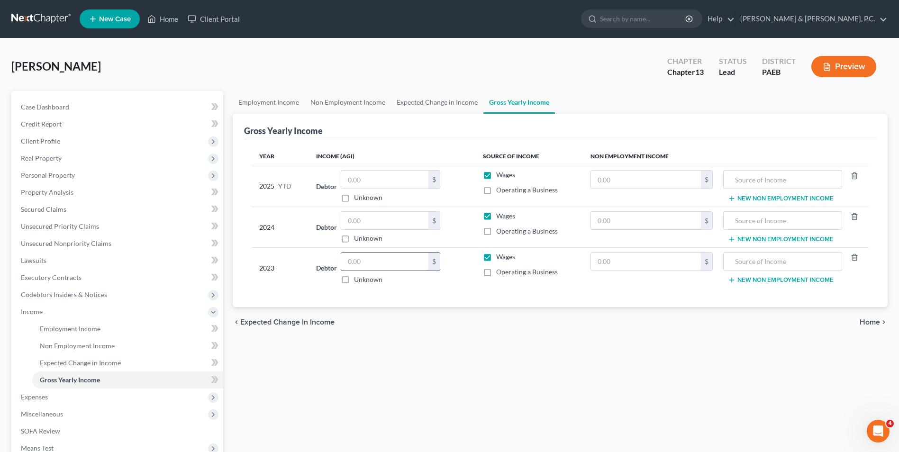
click at [401, 265] on input "text" at bounding box center [384, 262] width 87 height 18
drag, startPoint x: 42, startPoint y: 141, endPoint x: 47, endPoint y: 136, distance: 7.0
click at [42, 141] on span "Client Profile" at bounding box center [40, 141] width 39 height 8
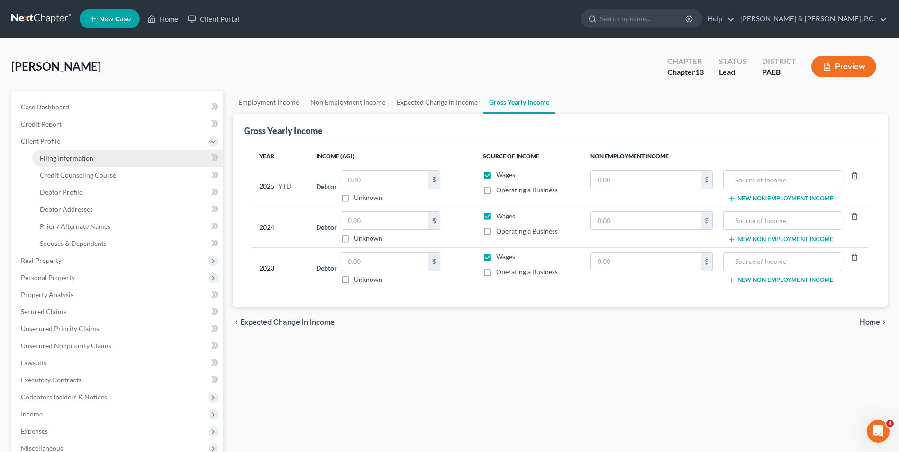
click at [66, 157] on span "Filing Information" at bounding box center [67, 158] width 54 height 8
select select "1"
select select "0"
select select "3"
select select "67"
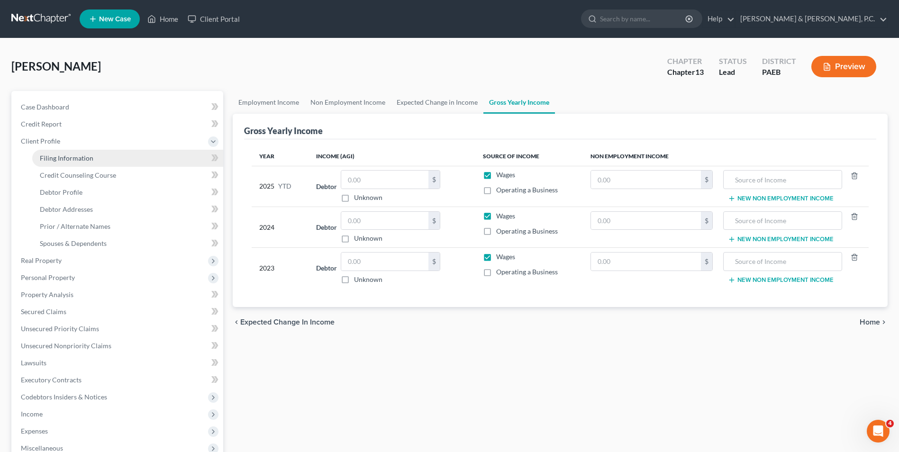
select select "2"
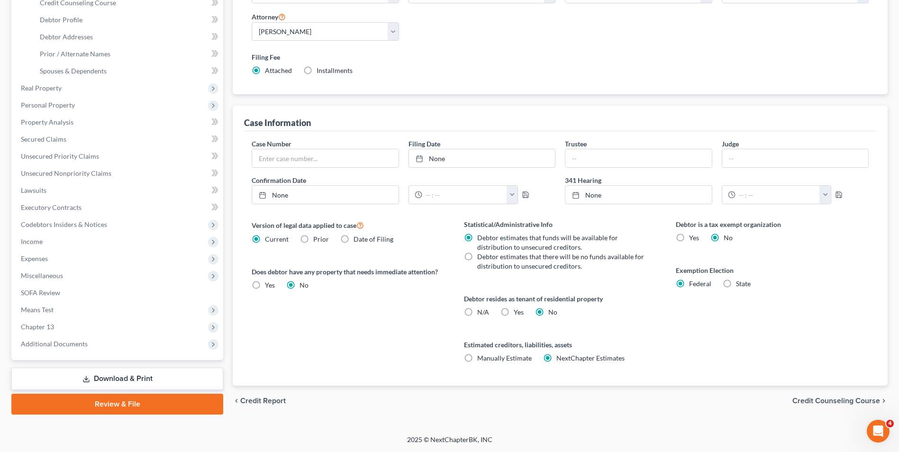
click at [834, 399] on span "Credit Counseling Course" at bounding box center [837, 401] width 88 height 8
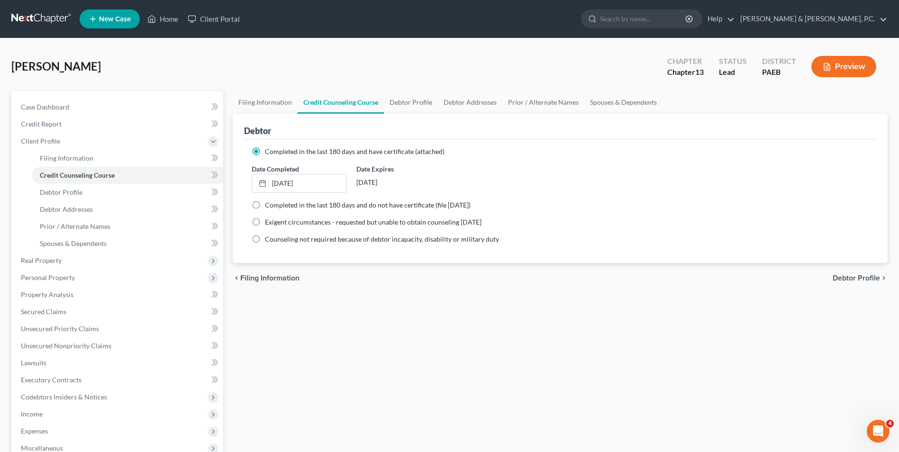
click at [855, 278] on span "Debtor Profile" at bounding box center [856, 278] width 47 height 8
select select "1"
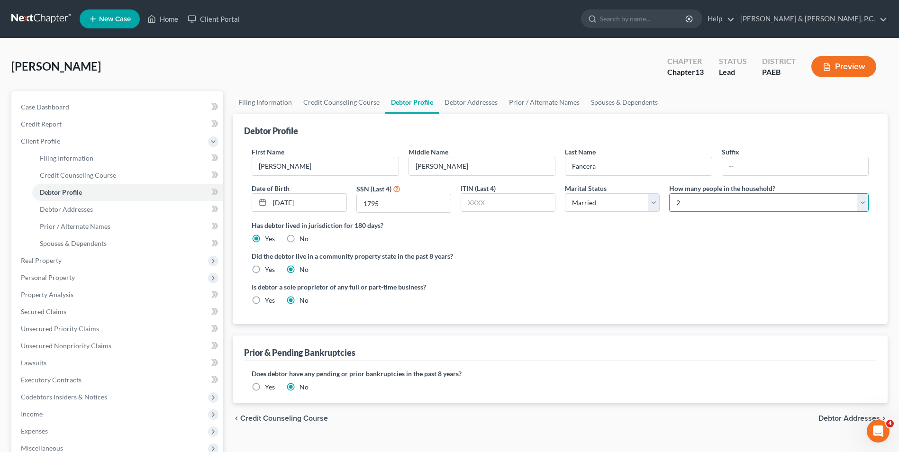
click at [866, 202] on select "Select 1 2 3 4 5 6 7 8 9 10 11 12 13 14 15 16 17 18 19 20" at bounding box center [769, 202] width 200 height 19
select select "4"
click at [669, 193] on select "Select 1 2 3 4 5 6 7 8 9 10 11 12 13 14 15 16 17 18 19 20" at bounding box center [769, 202] width 200 height 19
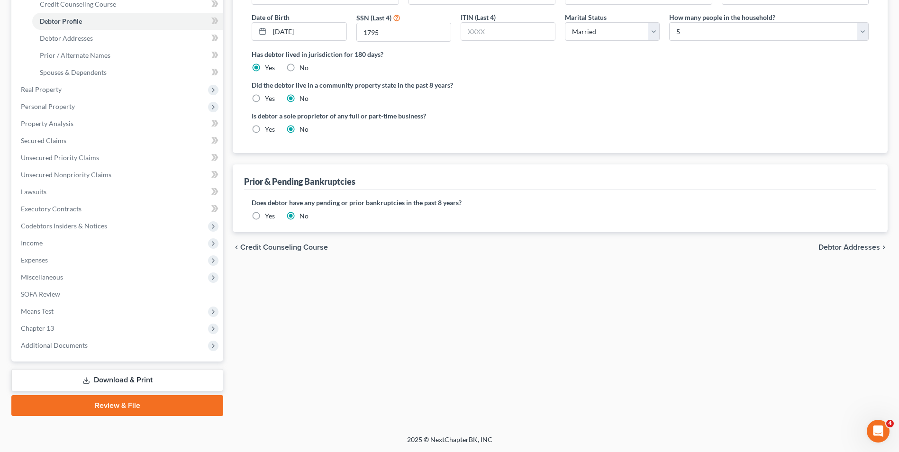
click at [853, 249] on span "Debtor Addresses" at bounding box center [850, 248] width 62 height 8
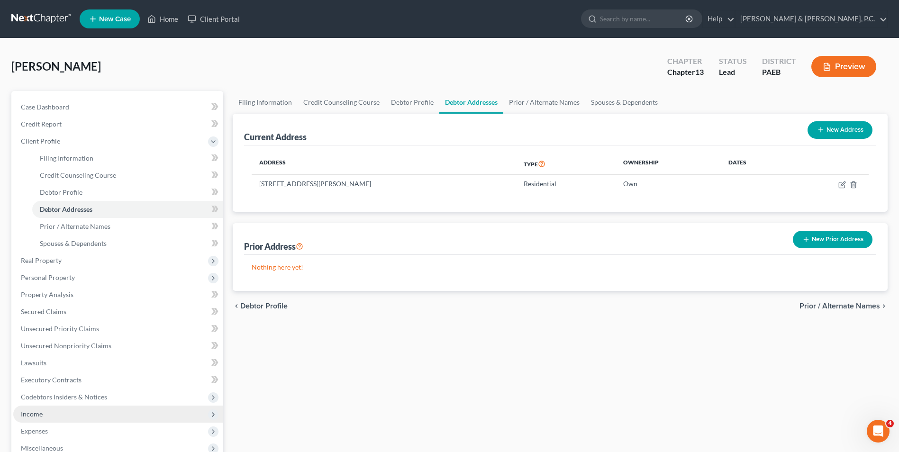
click at [45, 418] on span "Income" at bounding box center [118, 414] width 210 height 17
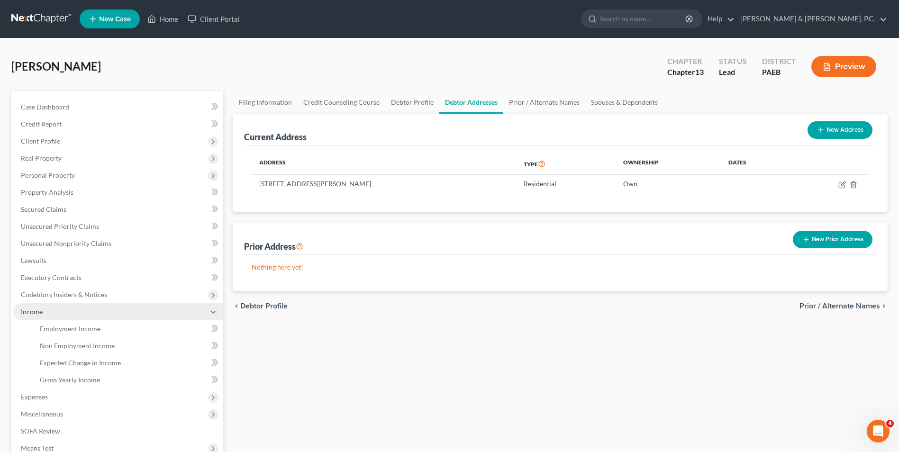
click at [49, 313] on span "Income" at bounding box center [118, 311] width 210 height 17
click at [36, 314] on span "Income" at bounding box center [32, 312] width 22 height 8
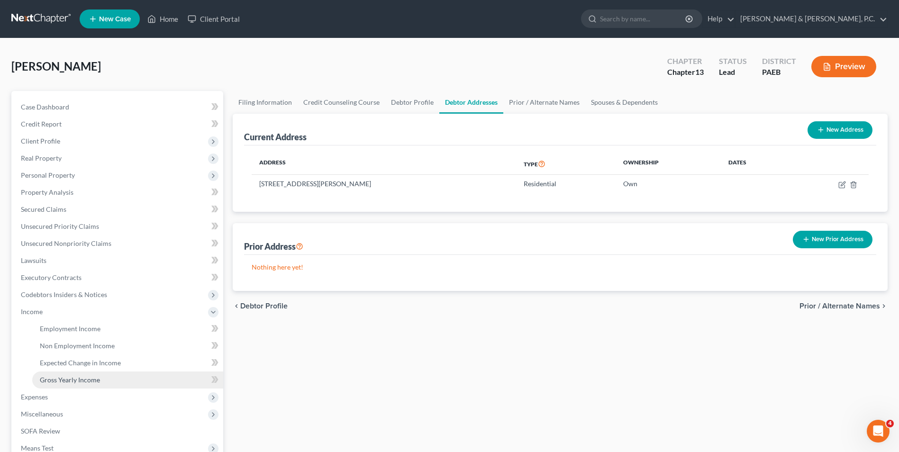
drag, startPoint x: 81, startPoint y: 381, endPoint x: 98, endPoint y: 381, distance: 17.5
click at [81, 380] on span "Gross Yearly Income" at bounding box center [70, 380] width 60 height 8
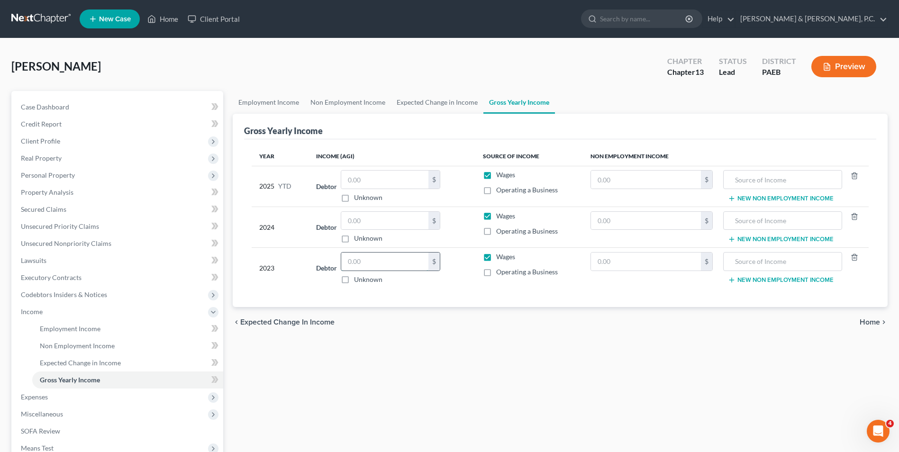
click at [391, 264] on input "text" at bounding box center [384, 262] width 87 height 18
type input "79,544"
click at [376, 221] on input "text" at bounding box center [384, 221] width 87 height 18
type input "71,969"
click at [66, 247] on span "Unsecured Nonpriority Claims" at bounding box center [66, 243] width 91 height 8
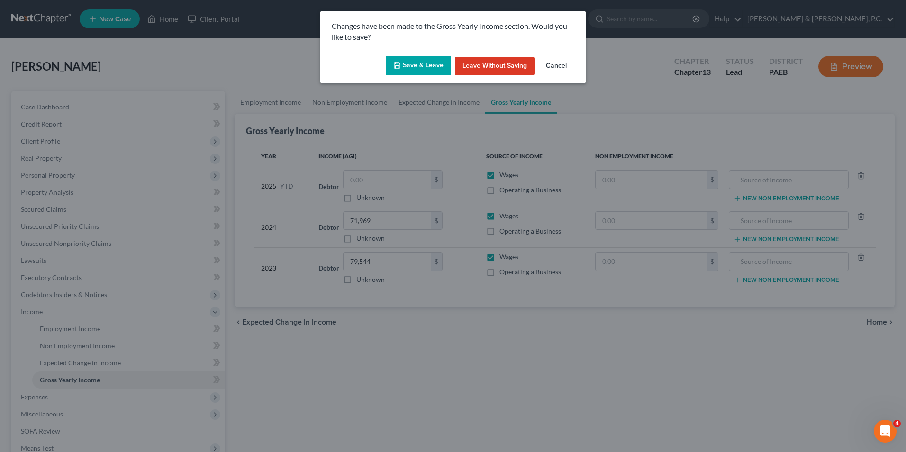
click at [427, 66] on button "Save & Leave" at bounding box center [418, 66] width 65 height 20
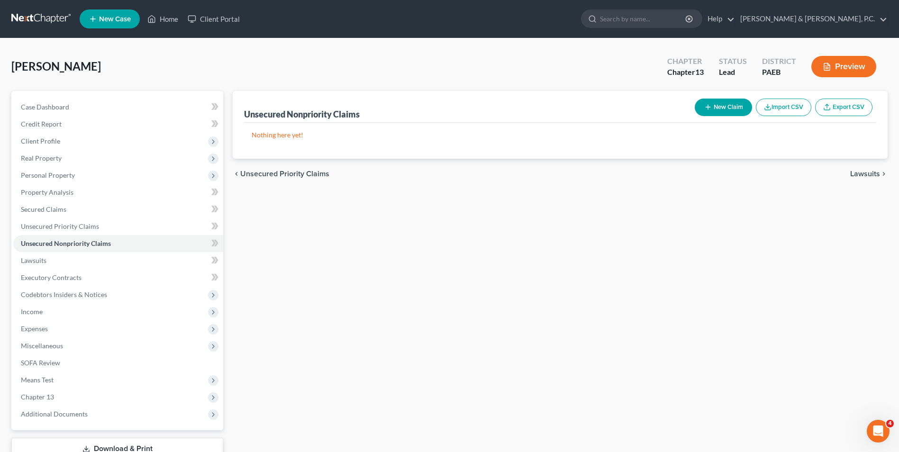
click at [726, 106] on button "New Claim" at bounding box center [723, 108] width 57 height 18
select select "0"
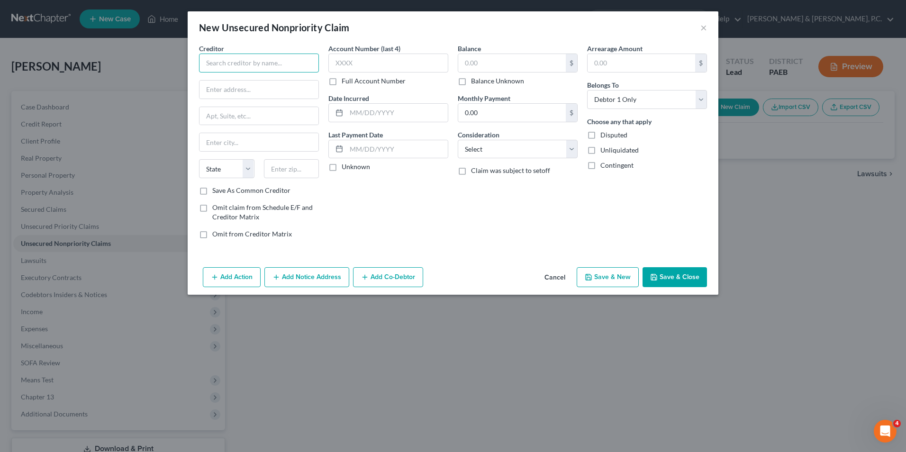
click at [258, 67] on input "text" at bounding box center [259, 63] width 120 height 19
click at [246, 88] on input "text" at bounding box center [259, 90] width 119 height 18
click at [205, 61] on input "Provident Bank" at bounding box center [259, 63] width 120 height 19
type input "Elan Financial Services/Provident Bank"
click at [266, 88] on input "text" at bounding box center [259, 90] width 119 height 18
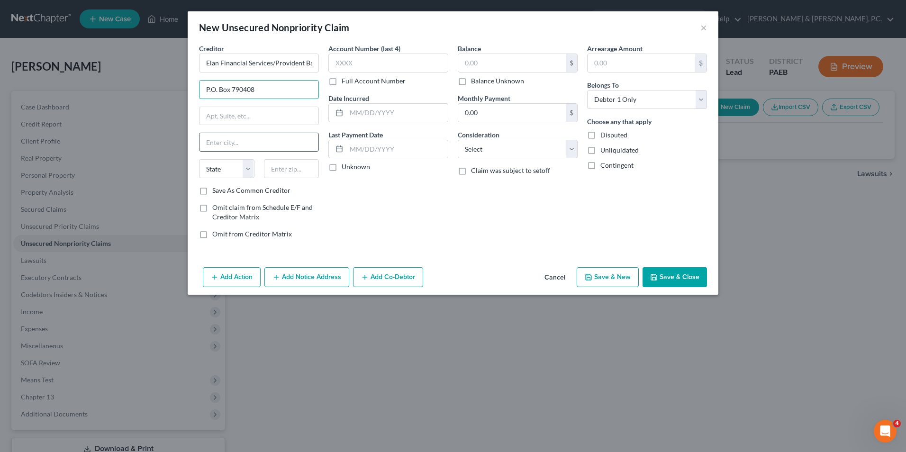
type input "P.O. Box 790408"
click at [241, 149] on input "text" at bounding box center [259, 142] width 119 height 18
type input "[GEOGRAPHIC_DATA][PERSON_NAME]"
click at [245, 167] on select "State [US_STATE] AK AR AZ CA CO CT DE DC [GEOGRAPHIC_DATA] [GEOGRAPHIC_DATA] GU…" at bounding box center [226, 168] width 55 height 19
select select "26"
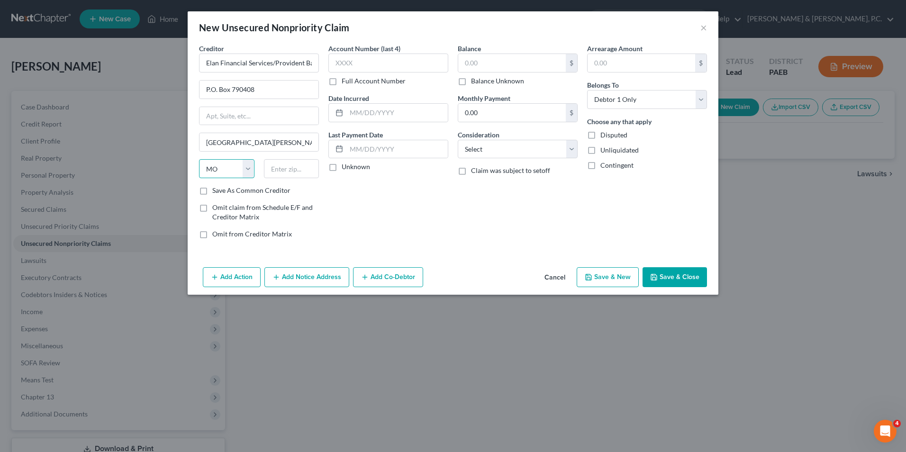
click at [199, 159] on select "State [US_STATE] AK AR AZ CA CO CT DE DC [GEOGRAPHIC_DATA] [GEOGRAPHIC_DATA] GU…" at bounding box center [226, 168] width 55 height 19
click at [283, 171] on input "text" at bounding box center [291, 168] width 55 height 19
type input "63179"
click at [380, 65] on input "text" at bounding box center [389, 63] width 120 height 19
type input "Saint Louis"
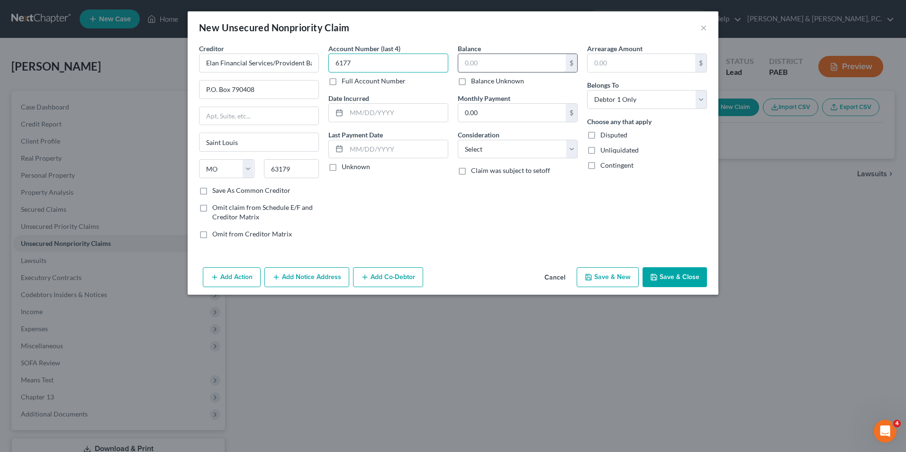
type input "6177"
click at [474, 65] on input "text" at bounding box center [512, 63] width 108 height 18
type input "483.71"
drag, startPoint x: 484, startPoint y: 154, endPoint x: 484, endPoint y: 148, distance: 5.2
click at [484, 154] on select "Select Cable / Satellite Services Collection Agency Credit Card Debt Debt Couns…" at bounding box center [518, 149] width 120 height 19
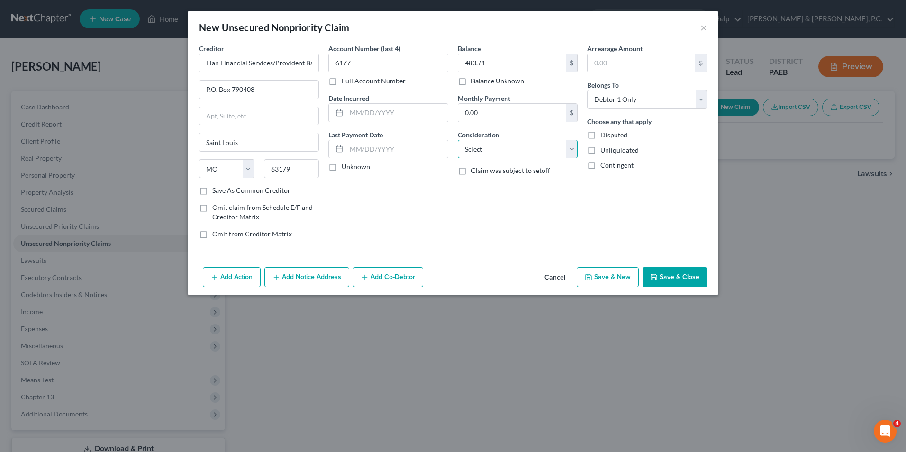
select select "2"
click at [458, 140] on select "Select Cable / Satellite Services Collection Agency Credit Card Debt Debt Couns…" at bounding box center [518, 149] width 120 height 19
click at [625, 279] on button "Save & New" at bounding box center [608, 277] width 62 height 20
select select "0"
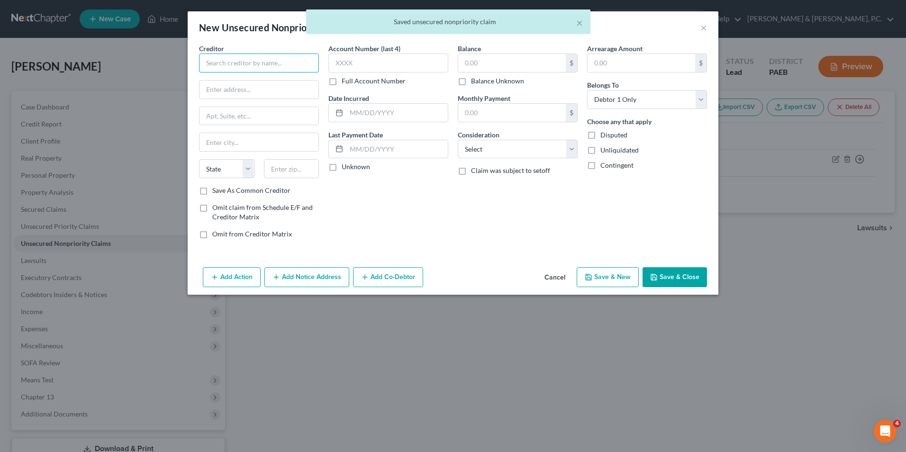
click at [233, 60] on input "text" at bounding box center [259, 63] width 120 height 19
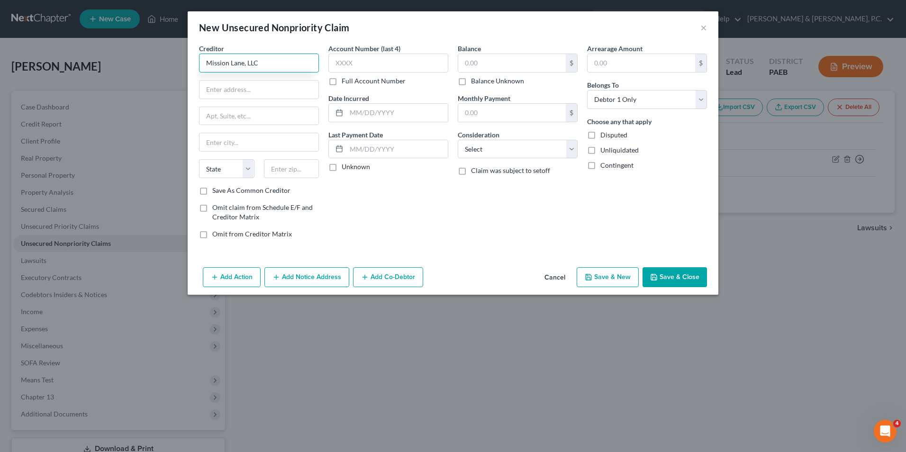
type input "Mission Lane, LLC"
type input "PO Box 71084"
type input "Charlotte"
select select "28"
type input "28272"
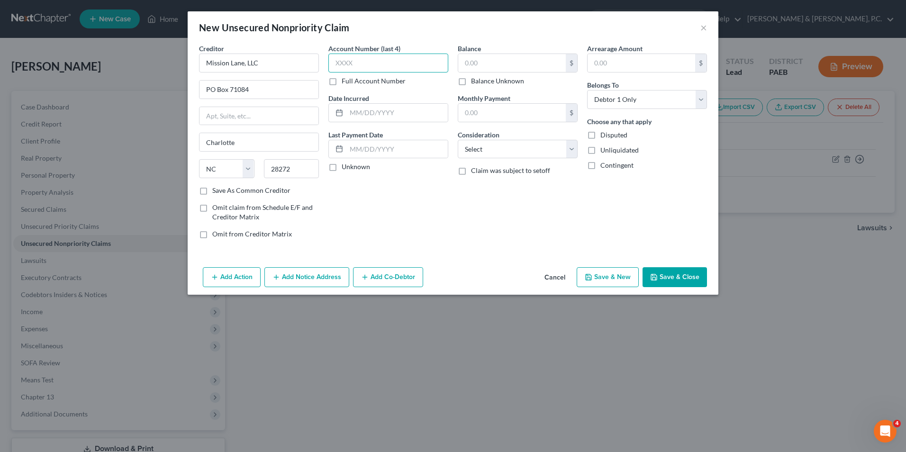
click at [349, 57] on input "text" at bounding box center [389, 63] width 120 height 19
type input "5332"
click at [482, 66] on input "text" at bounding box center [512, 63] width 108 height 18
type input "3,304.98"
click at [515, 146] on select "Select Cable / Satellite Services Collection Agency Credit Card Debt Debt Couns…" at bounding box center [518, 149] width 120 height 19
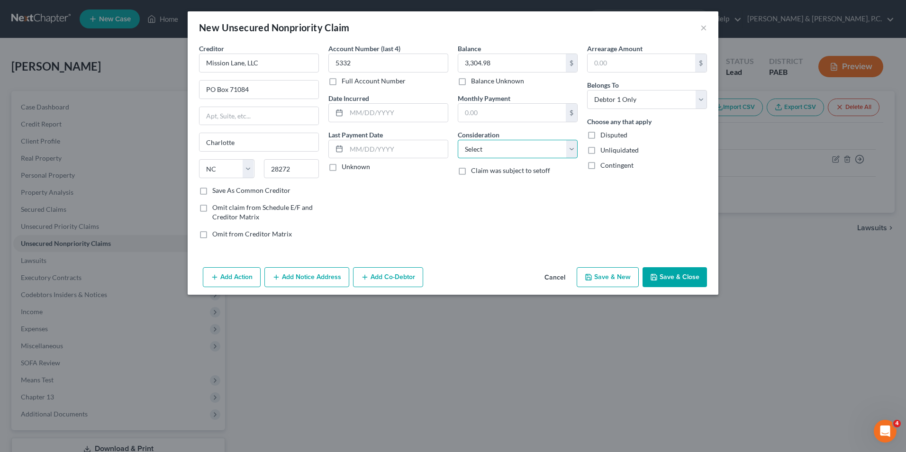
select select "2"
click at [458, 140] on select "Select Cable / Satellite Services Collection Agency Credit Card Debt Debt Couns…" at bounding box center [518, 149] width 120 height 19
click at [617, 275] on button "Save & New" at bounding box center [608, 277] width 62 height 20
select select "0"
type input "0.00"
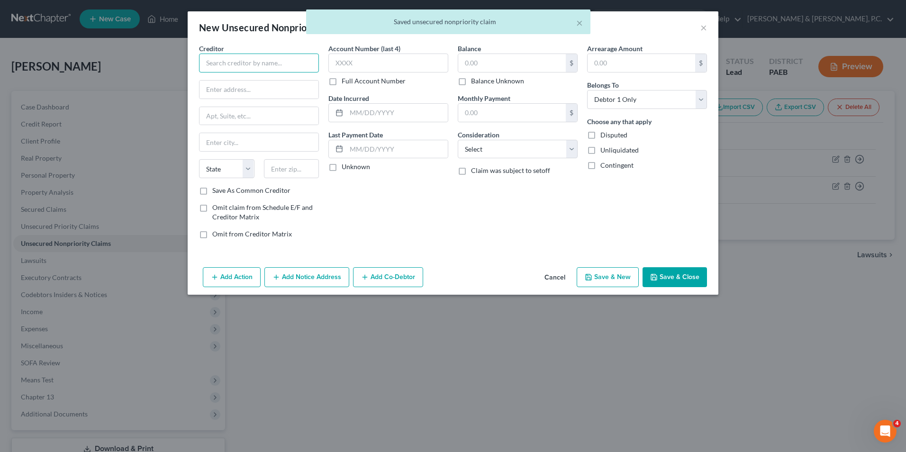
click at [247, 61] on input "text" at bounding box center [259, 63] width 120 height 19
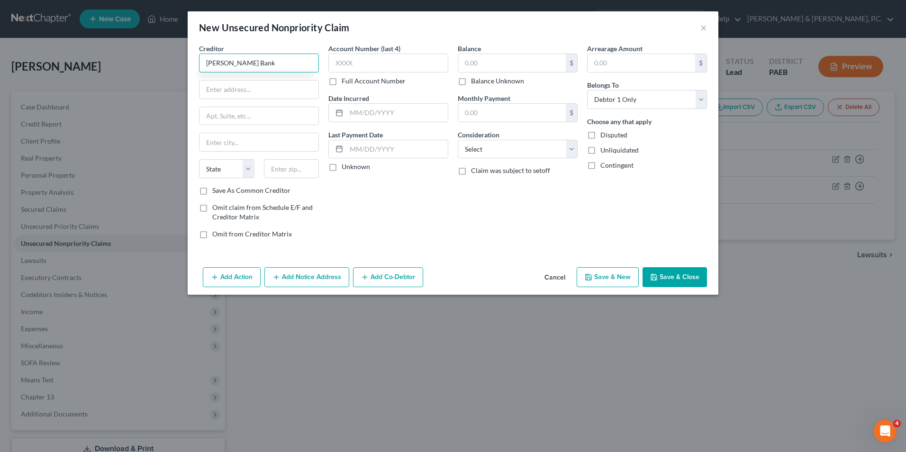
type input "[PERSON_NAME] Bank"
type input "PO Box 660702"
click at [250, 140] on input "text" at bounding box center [259, 142] width 119 height 18
type input "Dalls"
click at [244, 169] on select "State [US_STATE] AK AR AZ CA CO CT DE DC [GEOGRAPHIC_DATA] [GEOGRAPHIC_DATA] GU…" at bounding box center [226, 168] width 55 height 19
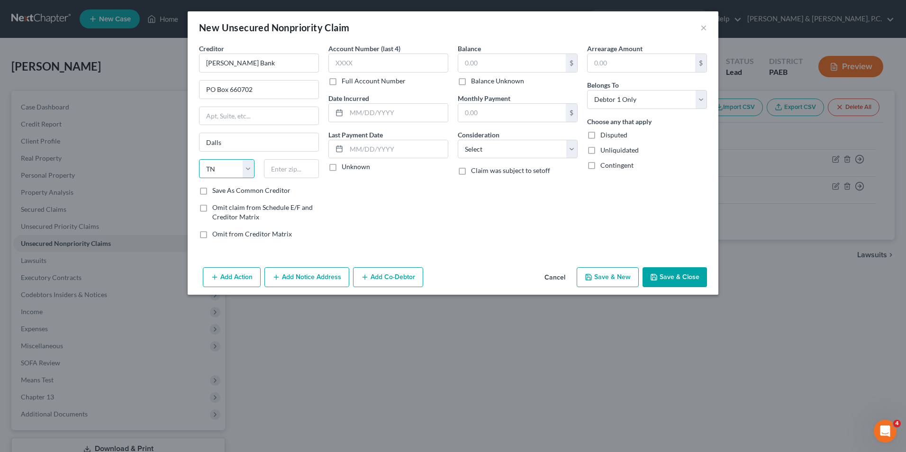
select select "45"
click at [199, 159] on select "State [US_STATE] AK AR AZ CA CO CT DE DC [GEOGRAPHIC_DATA] [GEOGRAPHIC_DATA] GU…" at bounding box center [226, 168] width 55 height 19
click at [288, 174] on input "text" at bounding box center [291, 168] width 55 height 19
type input "75266"
click at [352, 60] on input "text" at bounding box center [389, 63] width 120 height 19
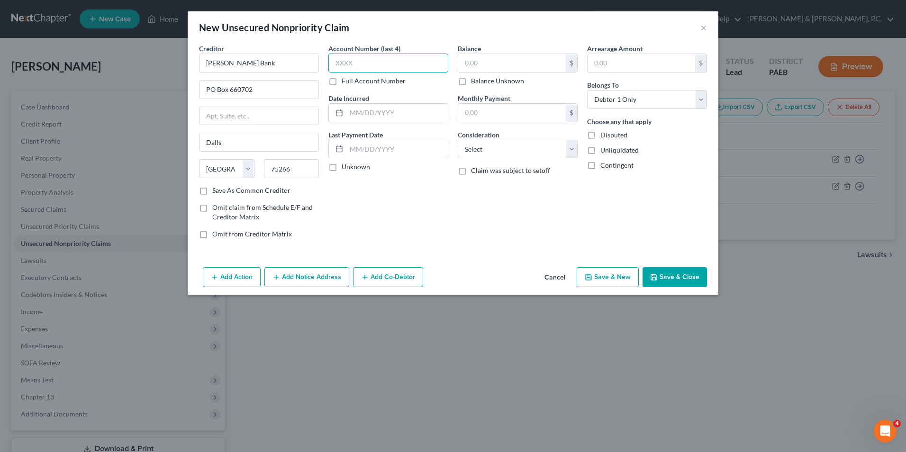
type input "[GEOGRAPHIC_DATA]"
type input "3332"
click at [549, 61] on input "text" at bounding box center [512, 63] width 108 height 18
type input "1,512.43"
click at [537, 148] on select "Select Cable / Satellite Services Collection Agency Credit Card Debt Debt Couns…" at bounding box center [518, 149] width 120 height 19
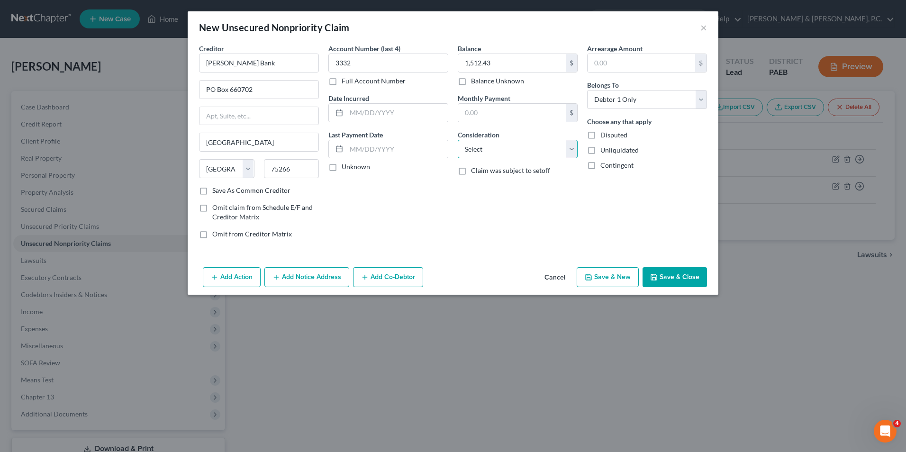
select select "2"
click at [458, 140] on select "Select Cable / Satellite Services Collection Agency Credit Card Debt Debt Couns…" at bounding box center [518, 149] width 120 height 19
click at [605, 274] on button "Save & New" at bounding box center [608, 277] width 62 height 20
select select "0"
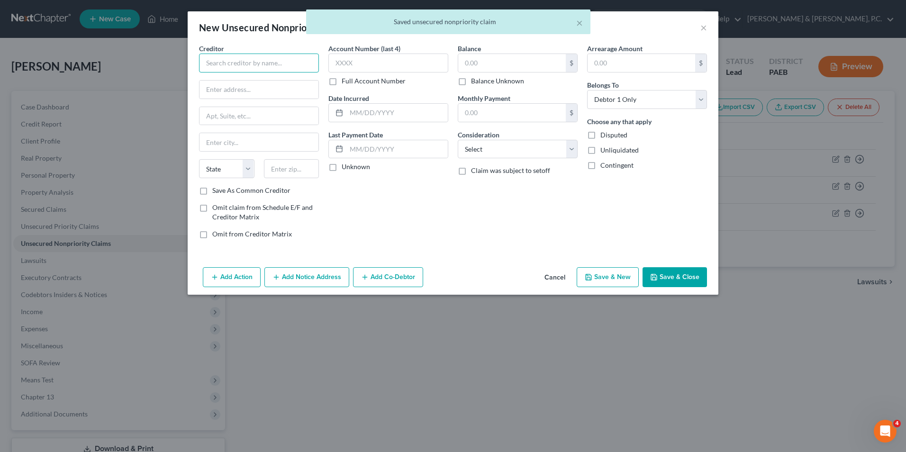
click at [227, 64] on input "text" at bounding box center [259, 63] width 120 height 19
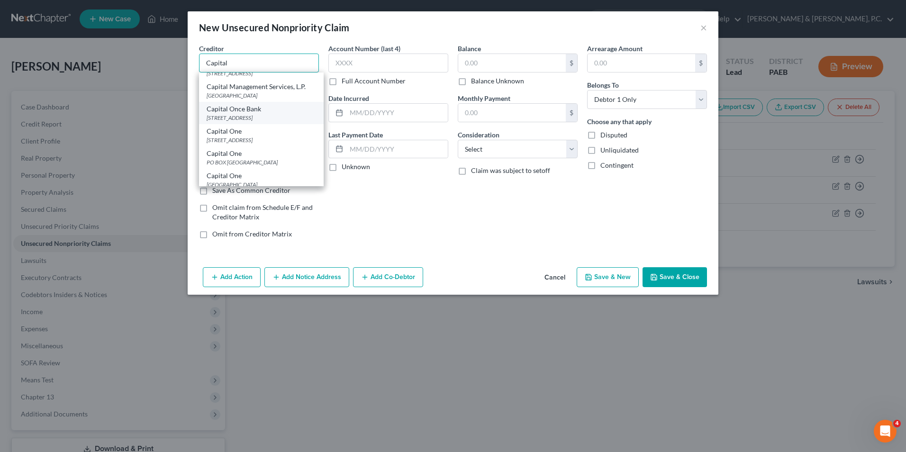
scroll to position [47, 0]
click at [299, 141] on div "PO BOX [GEOGRAPHIC_DATA]" at bounding box center [262, 140] width 110 height 8
type input "Capital One"
type input "PO BOX 71087"
type input "Charlotte"
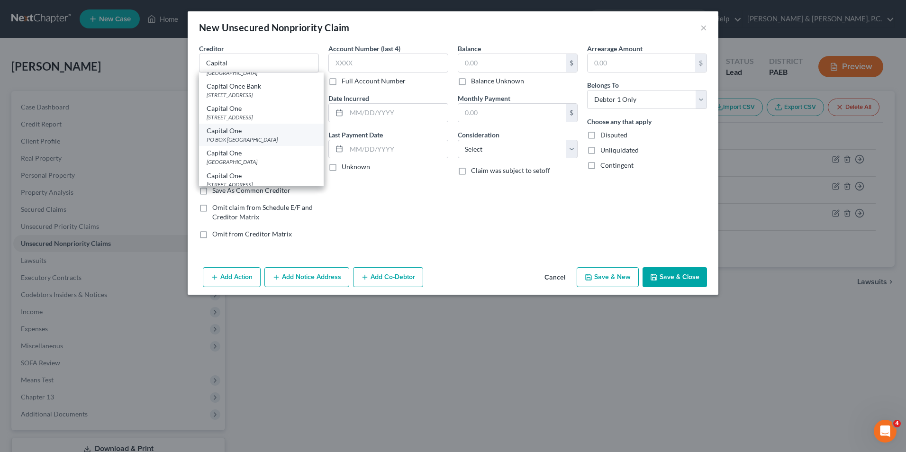
select select "28"
type input "28272"
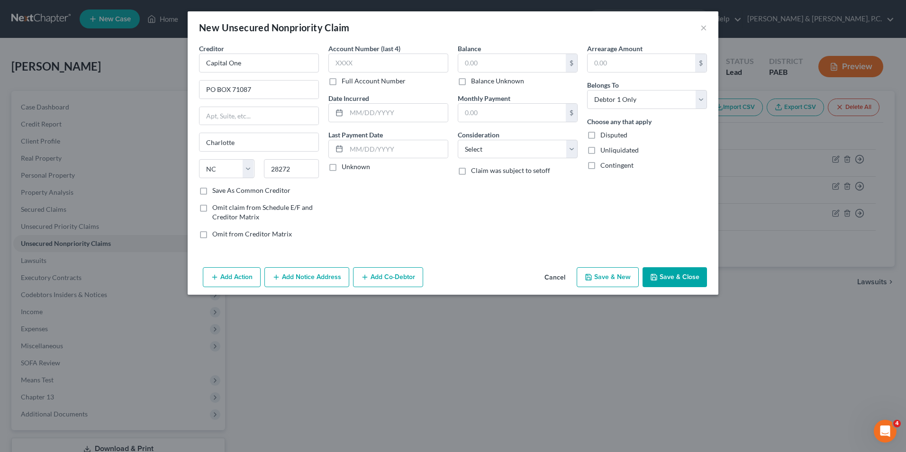
scroll to position [0, 0]
click at [361, 66] on input "text" at bounding box center [389, 63] width 120 height 19
type input "1019"
click at [273, 67] on input "Capital One" at bounding box center [259, 63] width 120 height 19
type input "Capital One/Quick Silver"
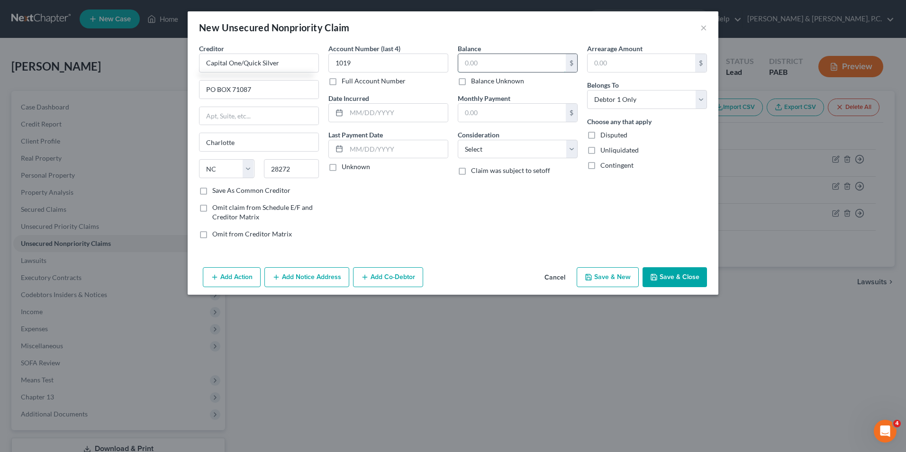
click at [482, 63] on input "text" at bounding box center [512, 63] width 108 height 18
type input "2,007.03"
click at [496, 152] on select "Select Cable / Satellite Services Collection Agency Credit Card Debt Debt Couns…" at bounding box center [518, 149] width 120 height 19
select select "2"
click at [458, 140] on select "Select Cable / Satellite Services Collection Agency Credit Card Debt Debt Couns…" at bounding box center [518, 149] width 120 height 19
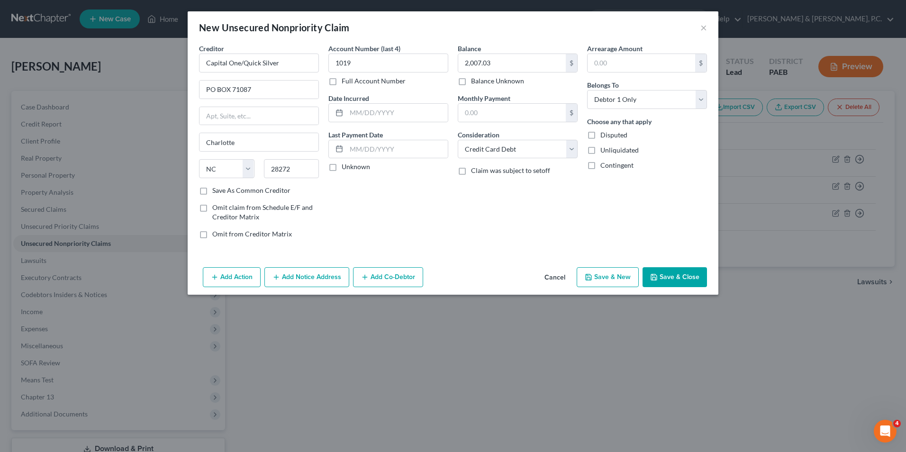
click at [620, 275] on button "Save & New" at bounding box center [608, 277] width 62 height 20
select select "0"
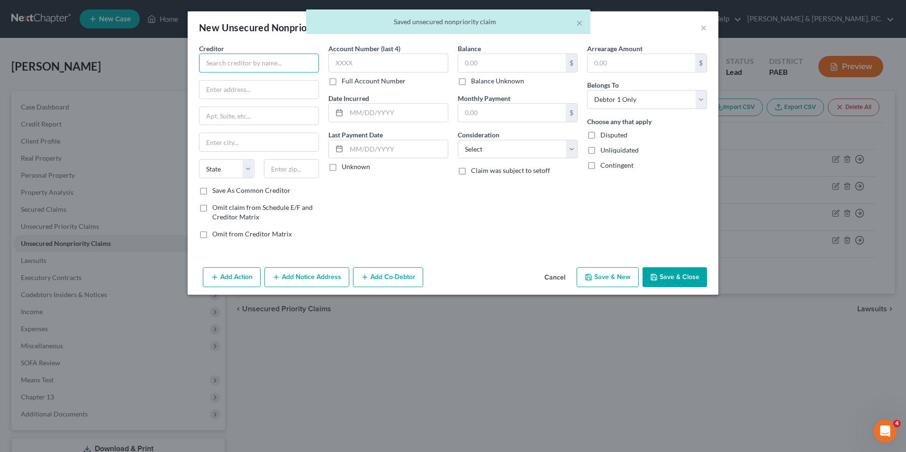
click at [260, 63] on input "text" at bounding box center [259, 63] width 120 height 19
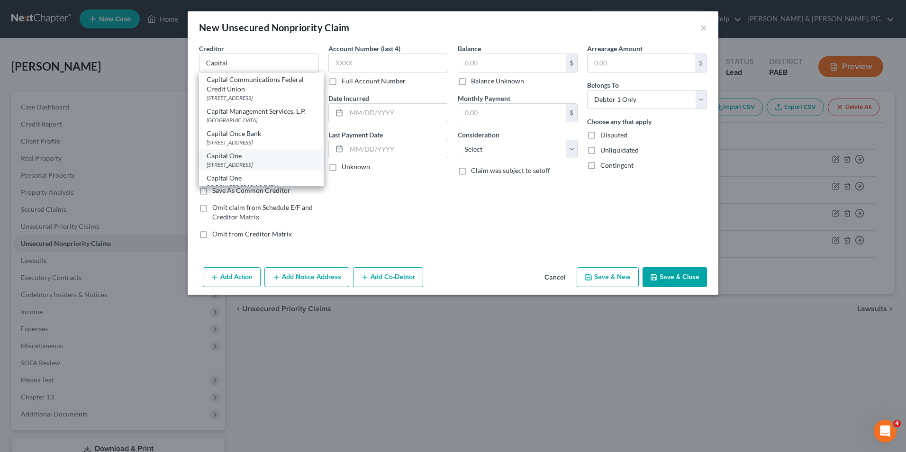
drag, startPoint x: 279, startPoint y: 141, endPoint x: 236, endPoint y: 160, distance: 47.6
click at [236, 160] on div "Capital One" at bounding box center [262, 155] width 110 height 9
type input "Capital One"
type input "PO Box 6492"
type input "[PERSON_NAME] Stream"
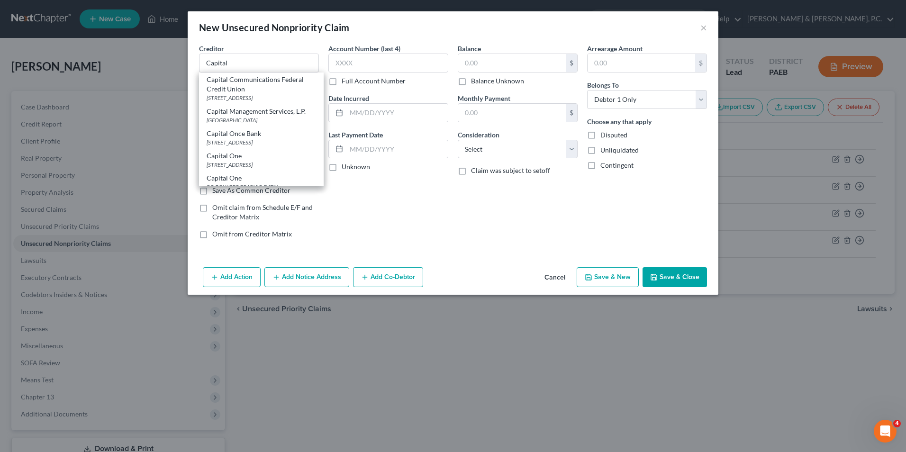
select select "14"
type input "60197"
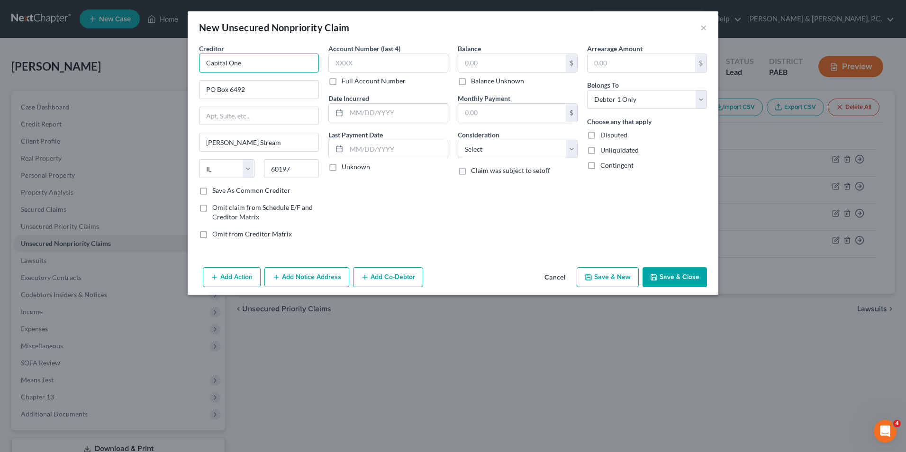
click at [262, 64] on input "Capital One" at bounding box center [259, 63] width 120 height 19
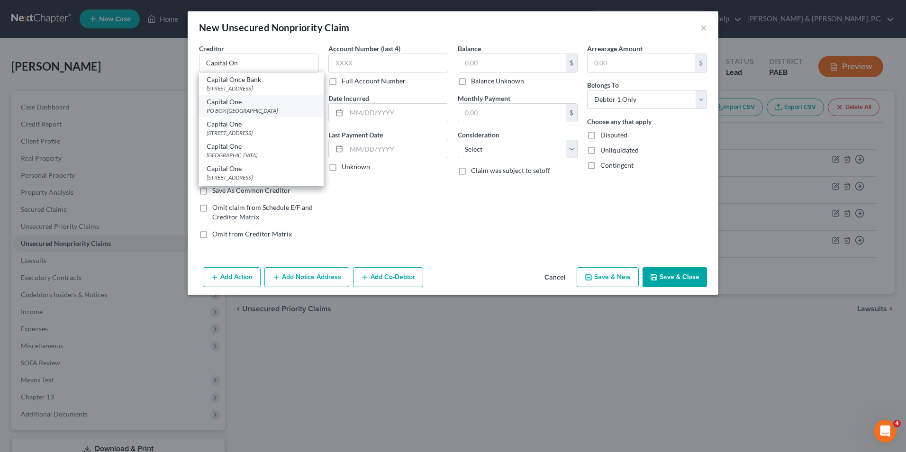
click at [272, 108] on div "PO BOX [GEOGRAPHIC_DATA]" at bounding box center [262, 111] width 110 height 8
type input "Capital One"
type input "PO BOX 71087"
type input "Charlotte"
select select "28"
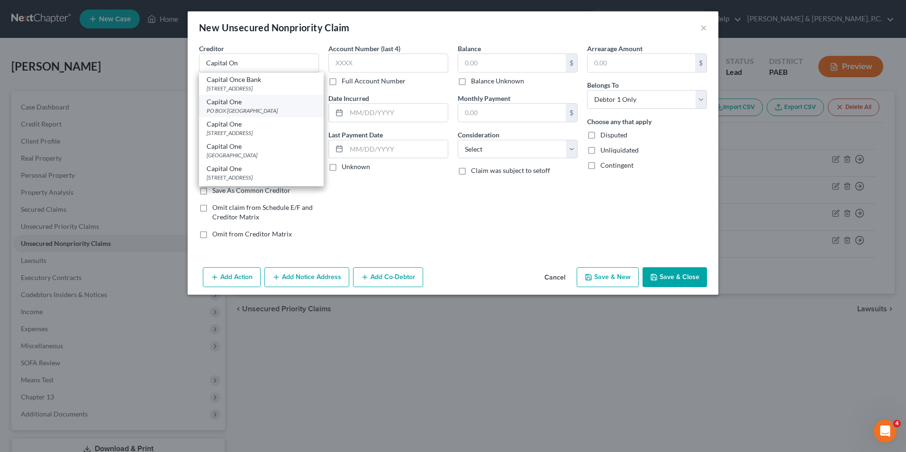
type input "28272"
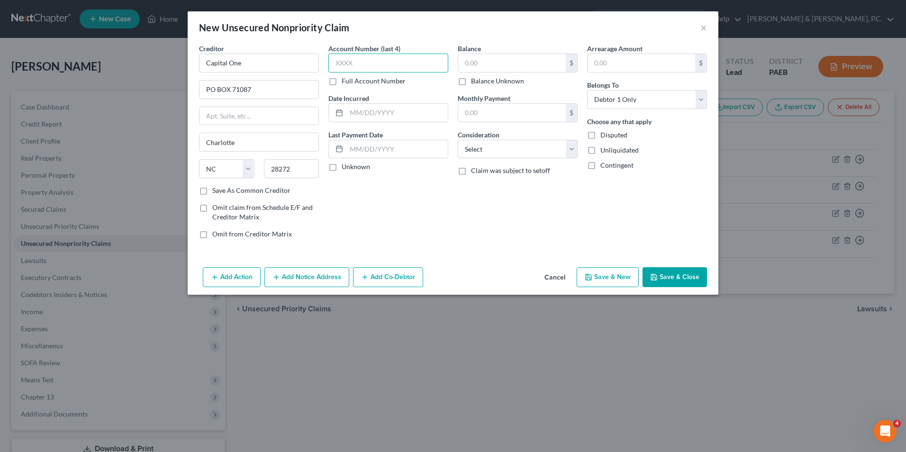
click at [365, 56] on input "text" at bounding box center [389, 63] width 120 height 19
type input "8479"
click at [248, 61] on input "Capital One" at bounding box center [259, 63] width 120 height 19
type input "Capital One/Savor"
click at [478, 71] on input "text" at bounding box center [512, 63] width 108 height 18
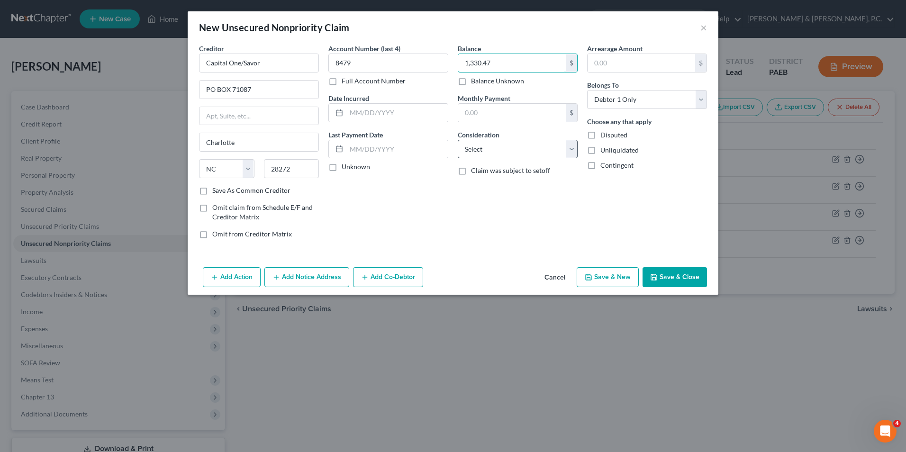
type input "1,330.47"
click at [515, 150] on select "Select Cable / Satellite Services Collection Agency Credit Card Debt Debt Couns…" at bounding box center [518, 149] width 120 height 19
select select "2"
click at [458, 140] on select "Select Cable / Satellite Services Collection Agency Credit Card Debt Debt Couns…" at bounding box center [518, 149] width 120 height 19
click at [612, 281] on button "Save & New" at bounding box center [608, 277] width 62 height 20
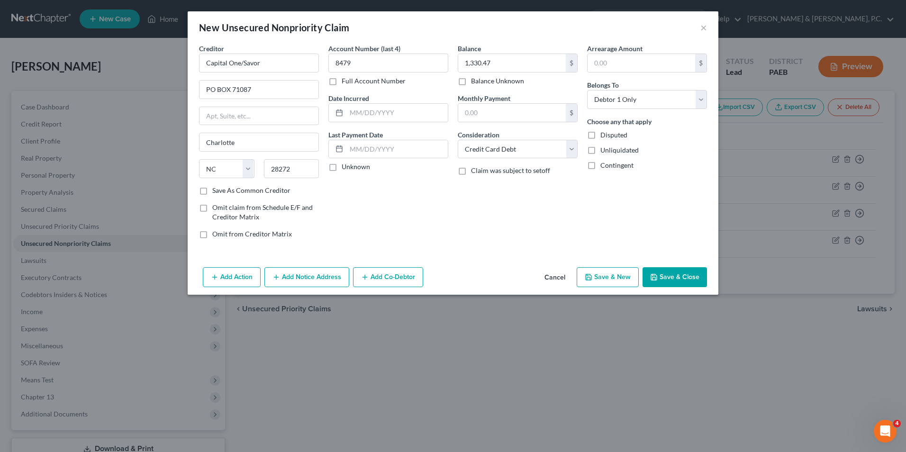
select select "0"
type input "0.00"
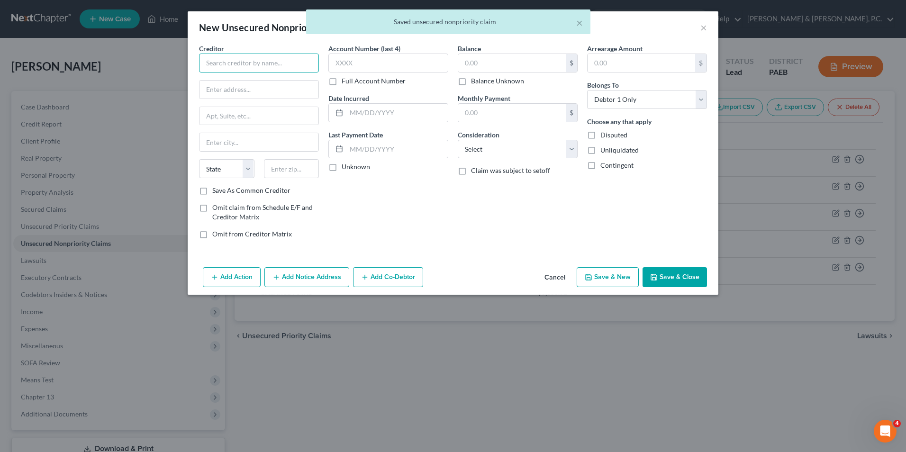
click at [255, 68] on input "text" at bounding box center [259, 63] width 120 height 19
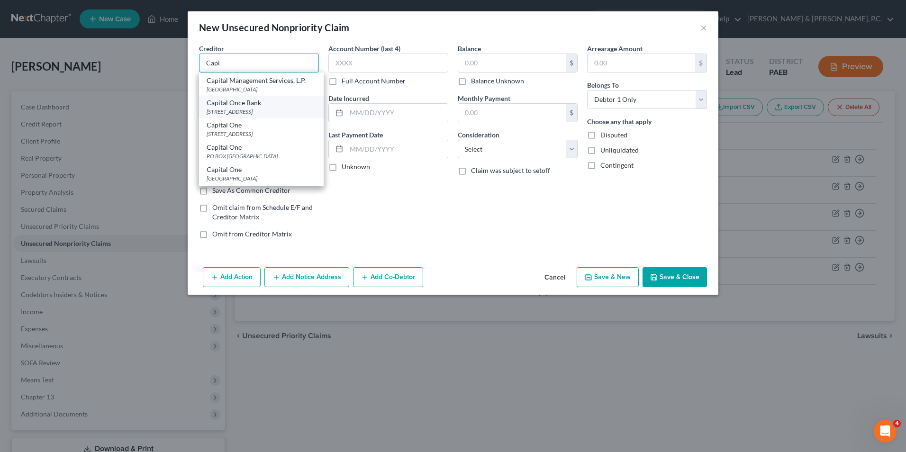
scroll to position [47, 0]
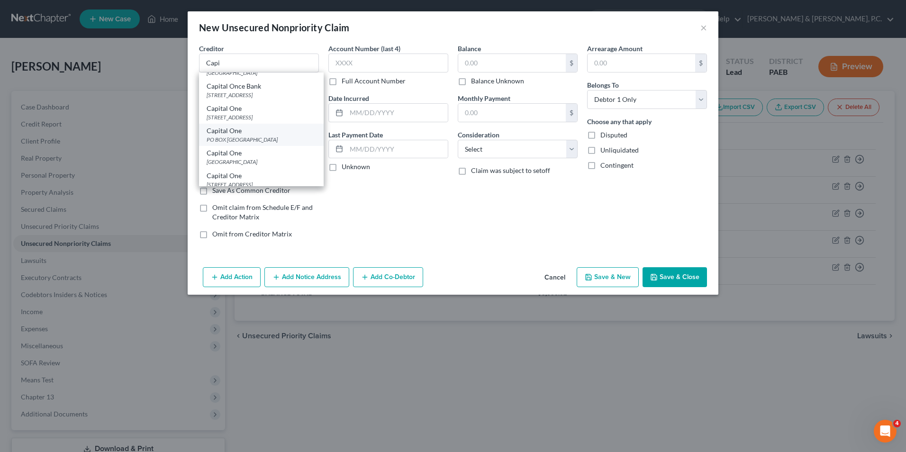
click at [274, 135] on div "Capital One" at bounding box center [262, 130] width 110 height 9
type input "Capital One"
type input "PO BOX 71087"
type input "Charlotte"
select select "28"
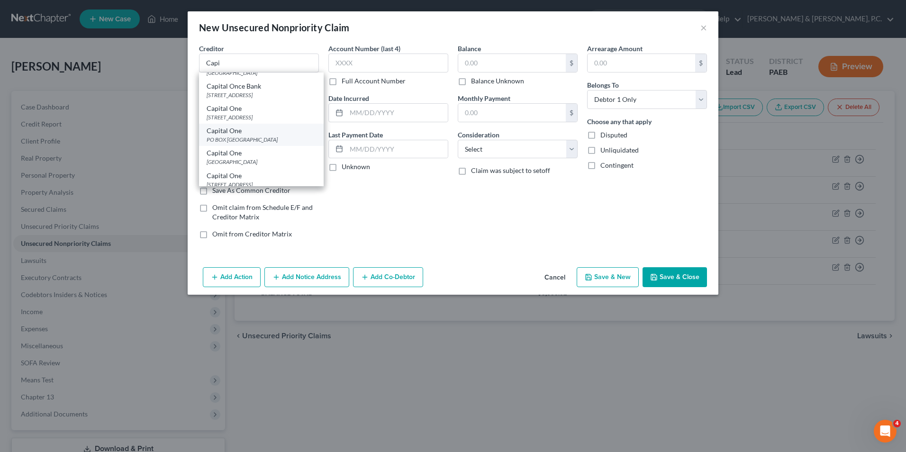
type input "28272"
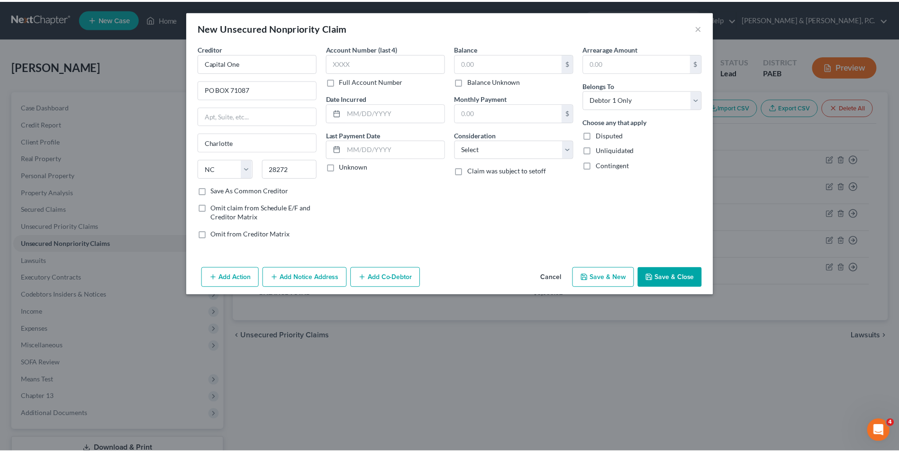
scroll to position [0, 0]
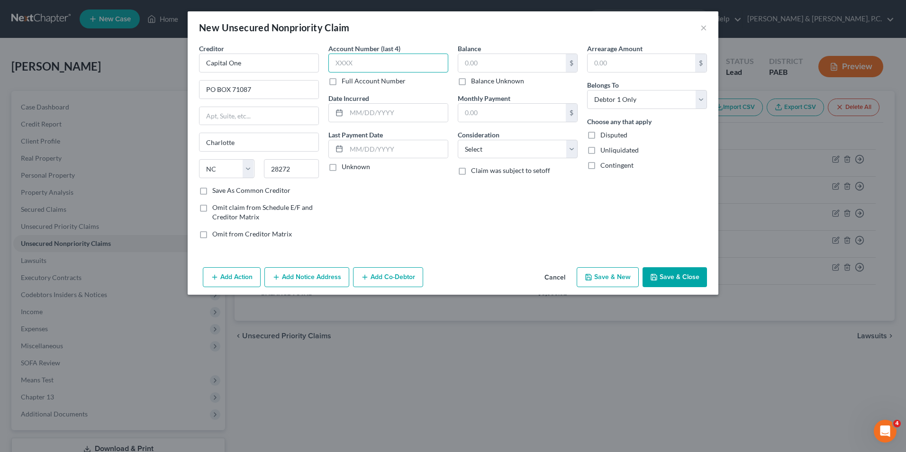
click at [367, 60] on input "text" at bounding box center [389, 63] width 120 height 19
type input "7188"
click at [477, 64] on input "text" at bounding box center [512, 63] width 108 height 18
type input "197.33"
click at [483, 148] on select "Select Cable / Satellite Services Collection Agency Credit Card Debt Debt Couns…" at bounding box center [518, 149] width 120 height 19
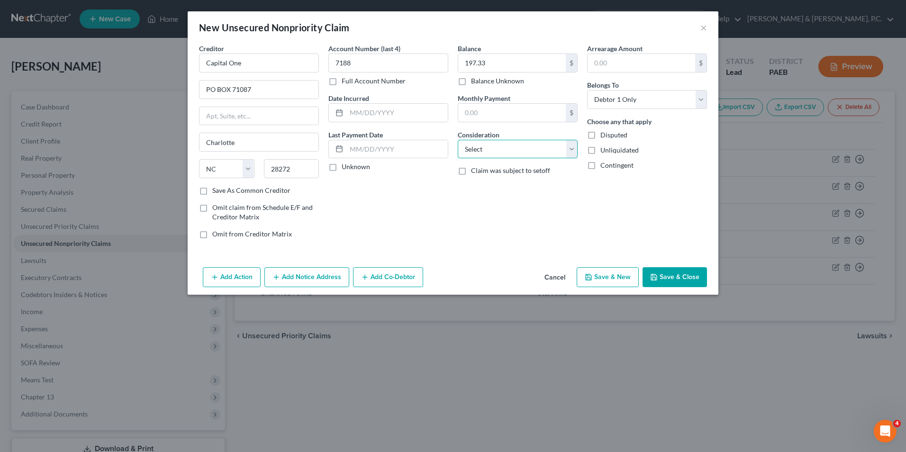
select select "2"
click at [458, 140] on select "Select Cable / Satellite Services Collection Agency Credit Card Debt Debt Couns…" at bounding box center [518, 149] width 120 height 19
click at [686, 277] on button "Save & Close" at bounding box center [675, 277] width 64 height 20
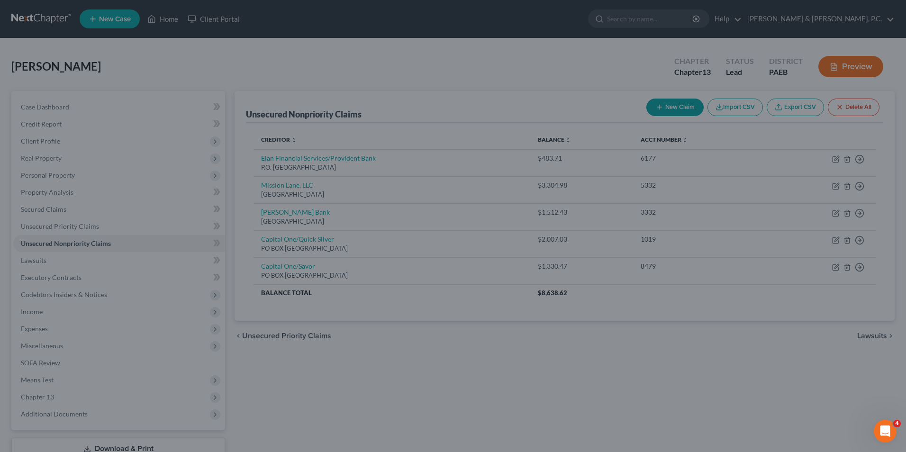
type input "0.00"
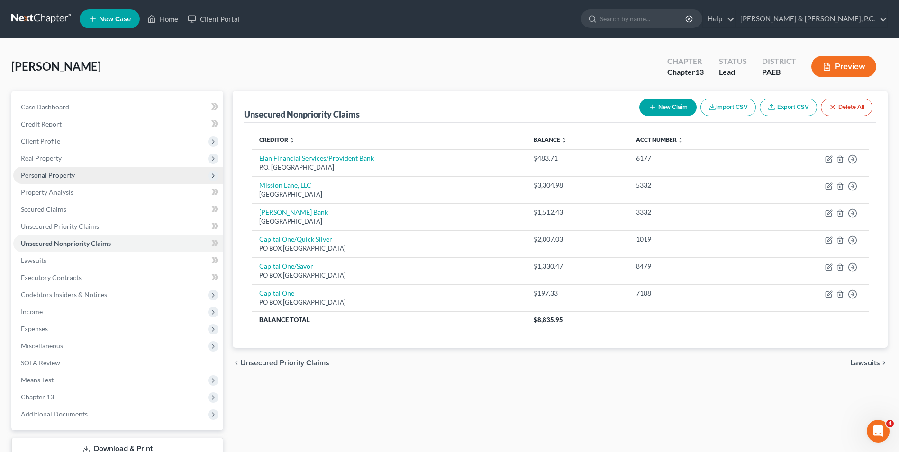
click at [43, 176] on span "Personal Property" at bounding box center [48, 175] width 54 height 8
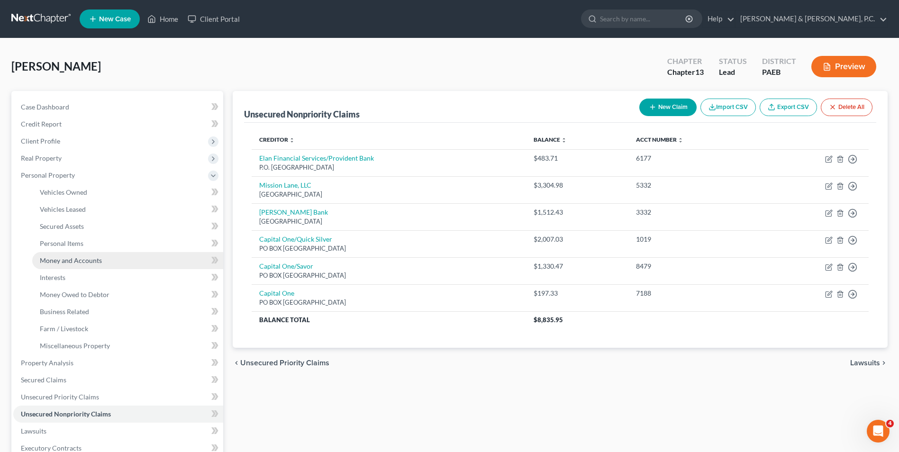
click at [74, 262] on span "Money and Accounts" at bounding box center [71, 260] width 62 height 8
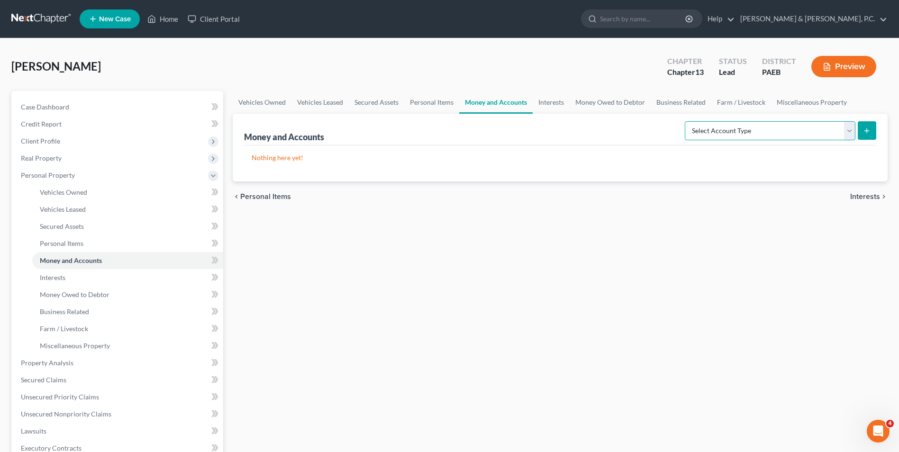
click at [851, 131] on select "Select Account Type Brokerage Cash on Hand Certificates of Deposit Checking Acc…" at bounding box center [770, 130] width 171 height 19
select select "checking"
click at [687, 121] on select "Select Account Type Brokerage Cash on Hand Certificates of Deposit Checking Acc…" at bounding box center [770, 130] width 171 height 19
click at [871, 128] on button "submit" at bounding box center [867, 130] width 18 height 18
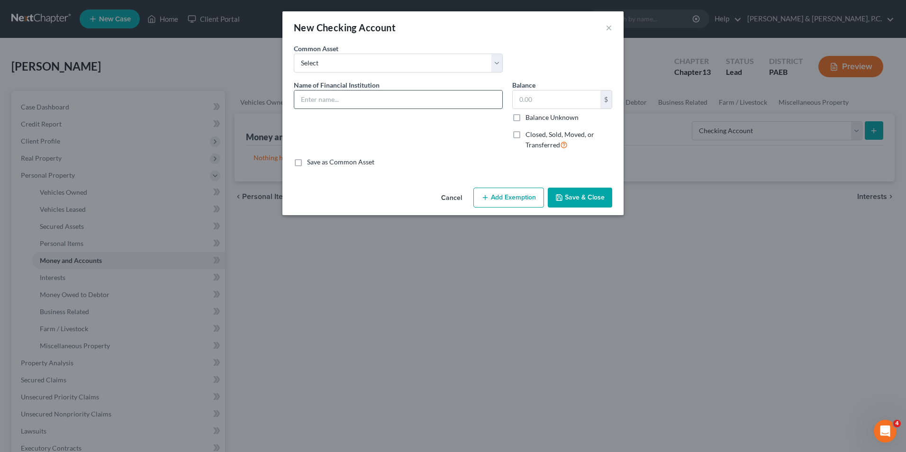
click at [415, 99] on input "text" at bounding box center [398, 100] width 208 height 18
click at [390, 98] on input "[PERSON_NAME] Fargo" at bounding box center [398, 100] width 208 height 18
type input "[PERSON_NAME] Fargo (8840)"
click at [547, 103] on input "text" at bounding box center [557, 100] width 88 height 18
type input "3,722.88"
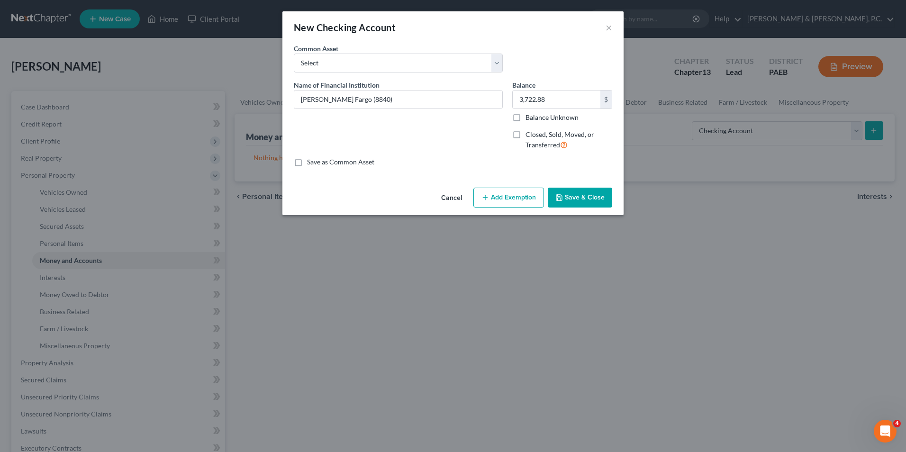
click at [584, 201] on button "Save & Close" at bounding box center [580, 198] width 64 height 20
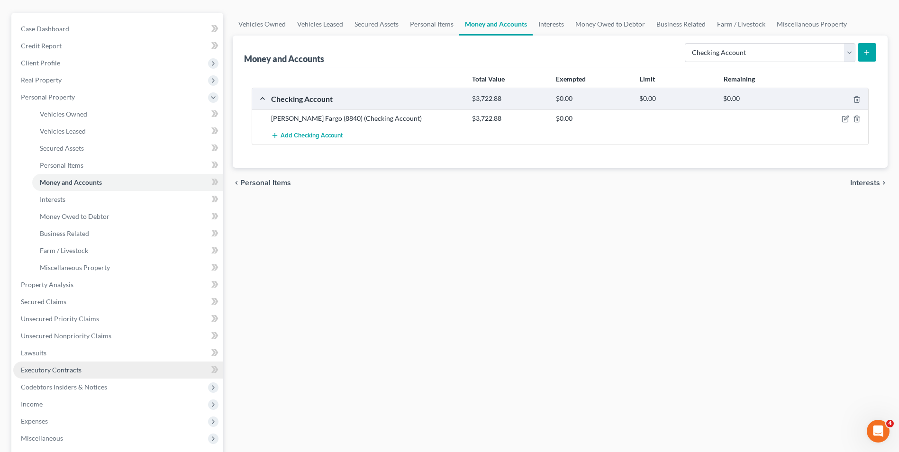
scroll to position [95, 0]
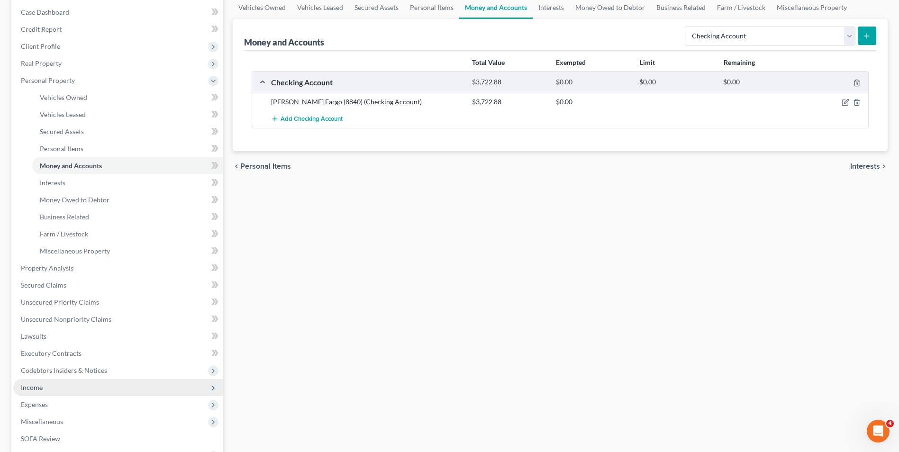
click at [45, 389] on span "Income" at bounding box center [118, 387] width 210 height 17
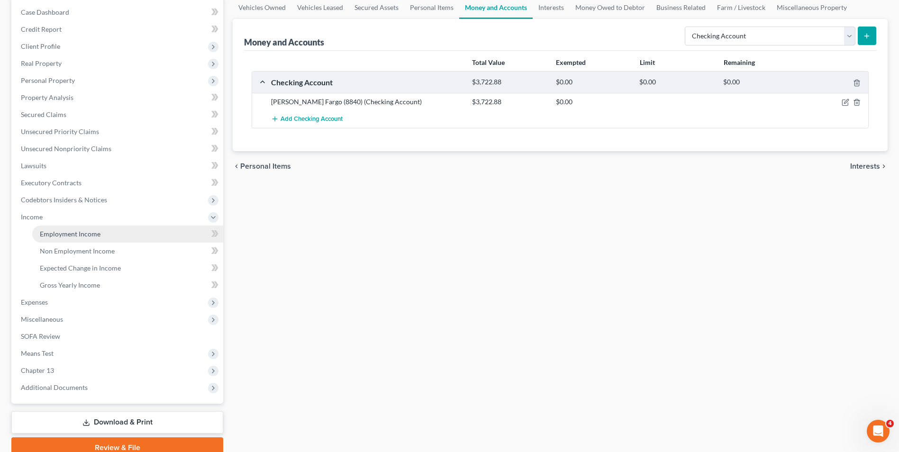
click at [61, 231] on span "Employment Income" at bounding box center [70, 234] width 61 height 8
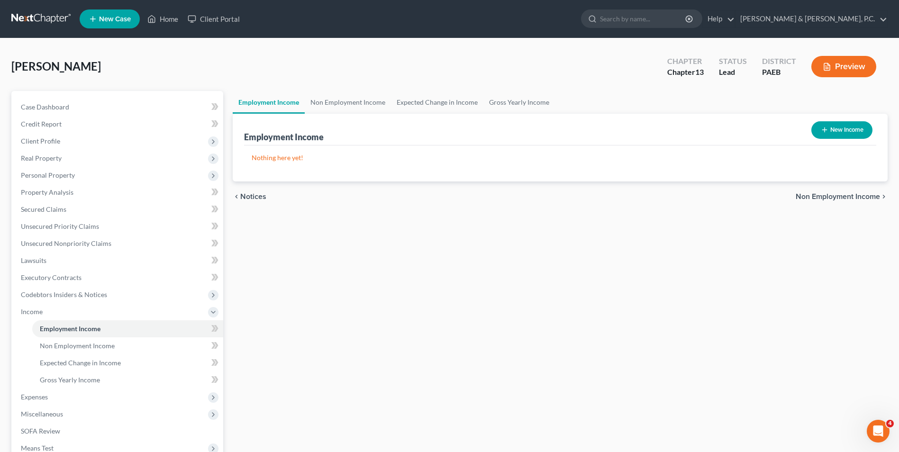
click at [835, 128] on button "New Income" at bounding box center [842, 130] width 61 height 18
select select "0"
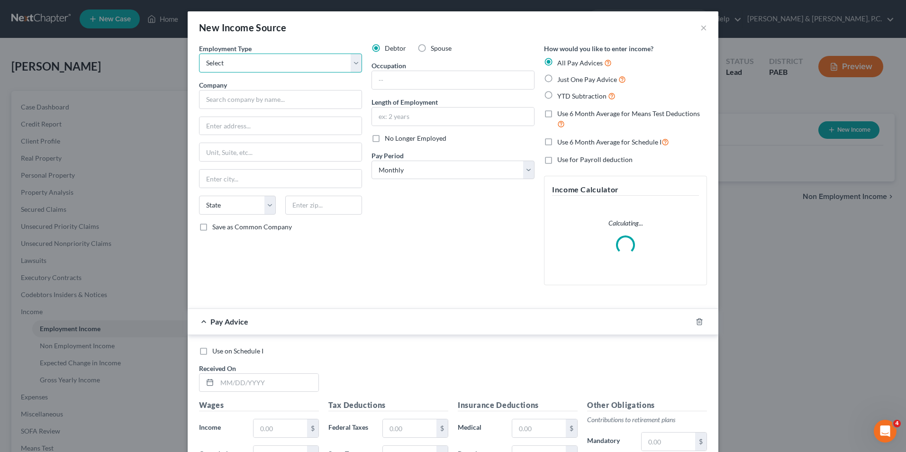
click at [288, 66] on select "Select Full or [DEMOGRAPHIC_DATA] Employment Self Employment" at bounding box center [280, 63] width 163 height 19
select select "0"
click at [199, 54] on select "Select Full or [DEMOGRAPHIC_DATA] Employment Self Employment" at bounding box center [280, 63] width 163 height 19
click at [275, 107] on input "text" at bounding box center [280, 99] width 163 height 19
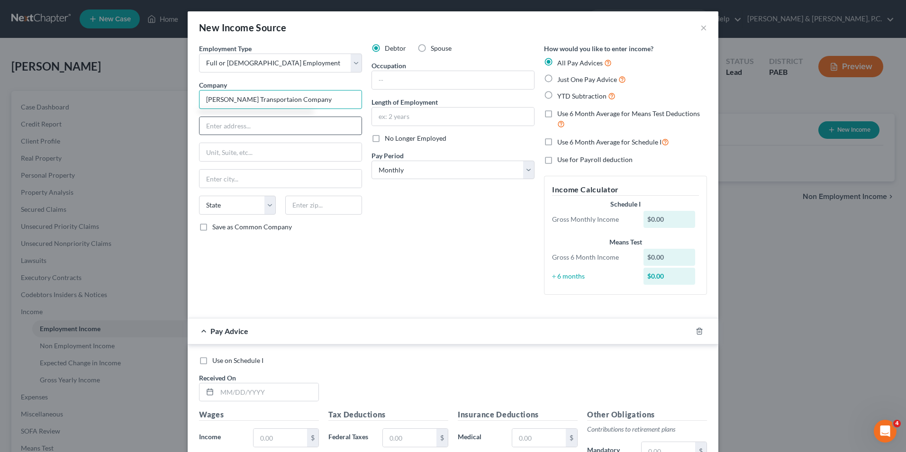
type input "[PERSON_NAME] Transportaion Company"
click at [275, 127] on input "text" at bounding box center [281, 126] width 162 height 18
type input "[STREET_ADDRESS]"
type input "[PERSON_NAME]"
select select "4"
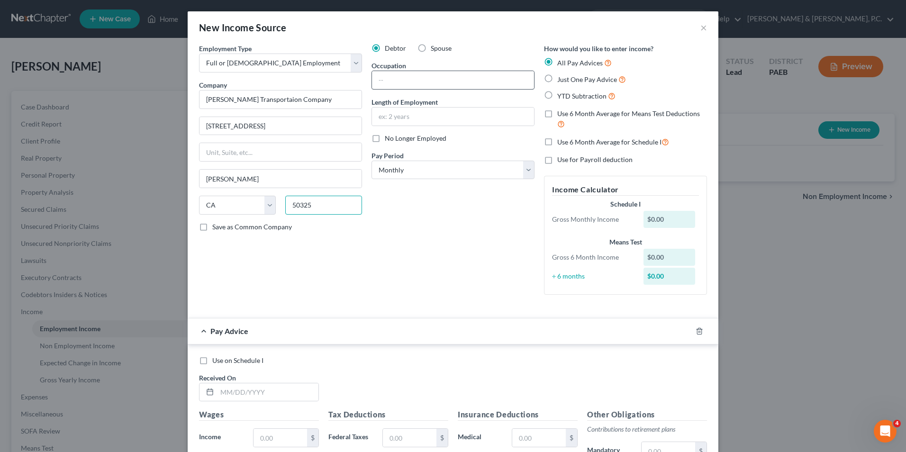
type input "50325"
click at [415, 78] on input "text" at bounding box center [453, 80] width 162 height 18
select select "16"
type input "Transportation"
click at [438, 116] on input "text" at bounding box center [453, 117] width 162 height 18
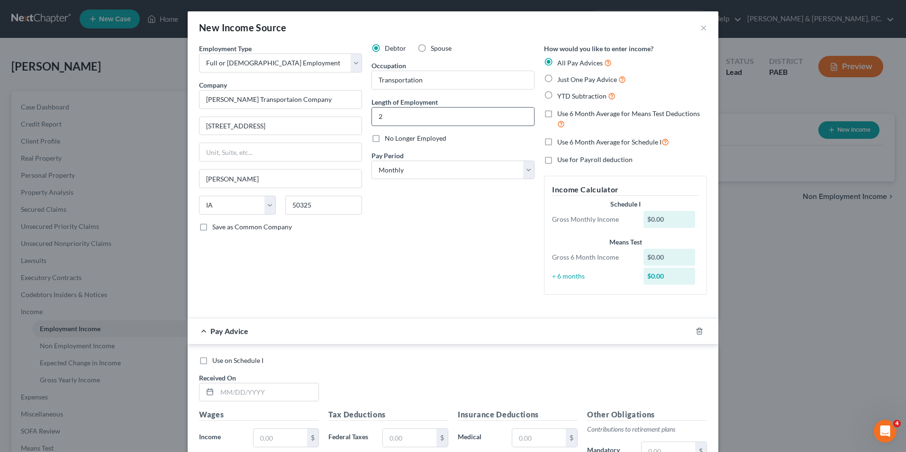
type input "2"
click at [418, 177] on select "Select Monthly Twice Monthly Every Other Week Weekly" at bounding box center [453, 170] width 163 height 19
select select "2"
click at [372, 161] on select "Select Monthly Twice Monthly Every Other Week Weekly" at bounding box center [453, 170] width 163 height 19
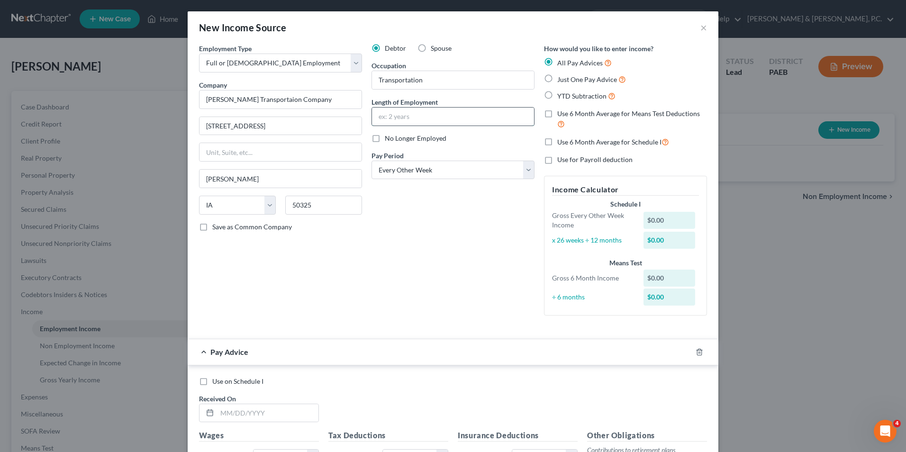
click at [396, 118] on input "text" at bounding box center [453, 117] width 162 height 18
type input "3 years"
click at [429, 82] on input "Transportation" at bounding box center [453, 80] width 162 height 18
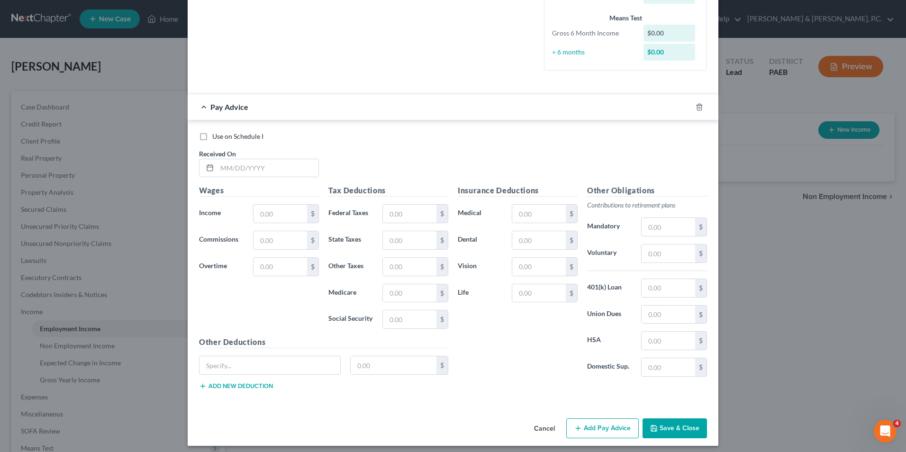
scroll to position [250, 0]
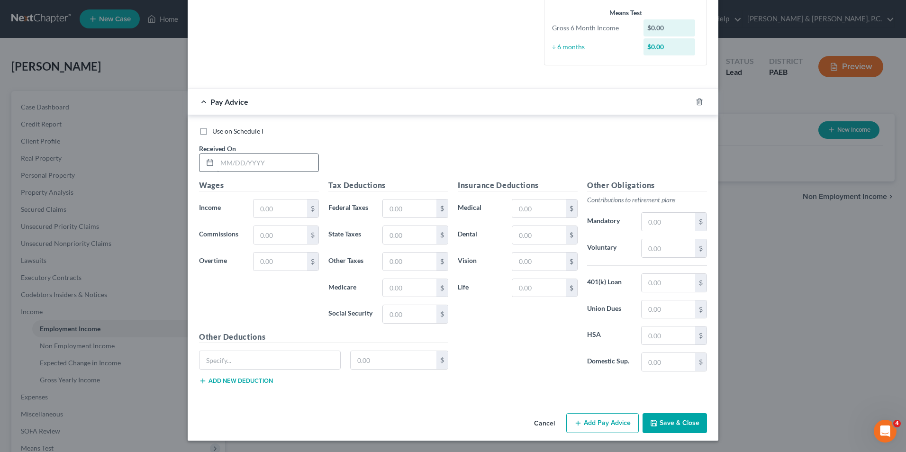
type input "Transportation Supervisor"
click at [243, 164] on input "text" at bounding box center [267, 163] width 101 height 18
type input "[DATE]"
click at [284, 212] on input "text" at bounding box center [281, 209] width 54 height 18
type input "3,038.05"
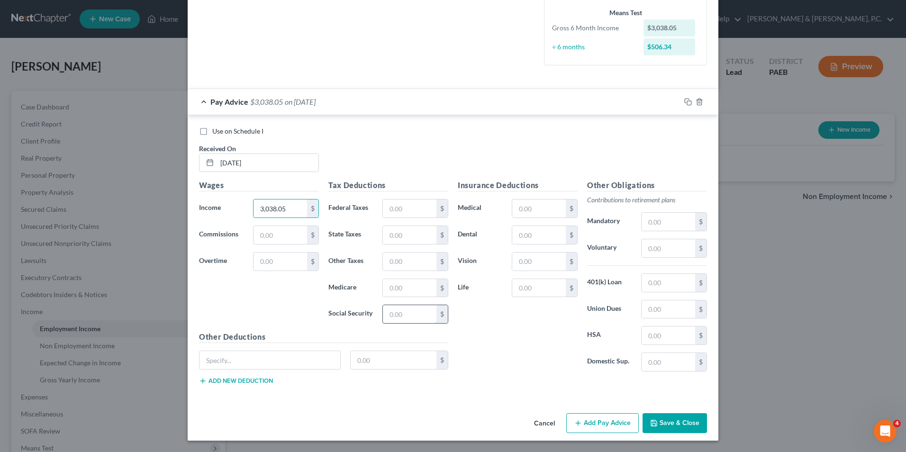
click at [418, 314] on input "text" at bounding box center [410, 314] width 54 height 18
type input "171.43"
click at [404, 287] on input "text" at bounding box center [410, 288] width 54 height 18
type input "40.09"
click at [416, 234] on input "text" at bounding box center [410, 235] width 54 height 18
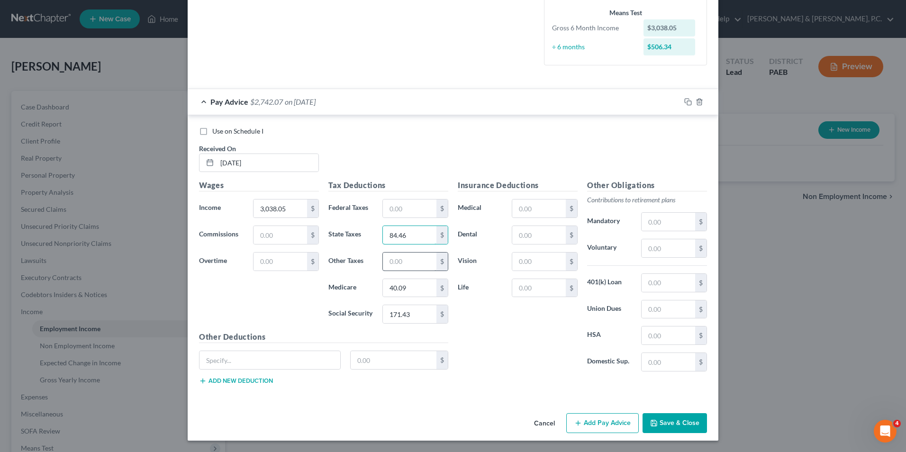
type input "84.46"
click at [411, 256] on input "text" at bounding box center [410, 262] width 54 height 18
type input "31.64"
click at [666, 279] on input "text" at bounding box center [669, 283] width 54 height 18
drag, startPoint x: 676, startPoint y: 283, endPoint x: 642, endPoint y: 283, distance: 34.6
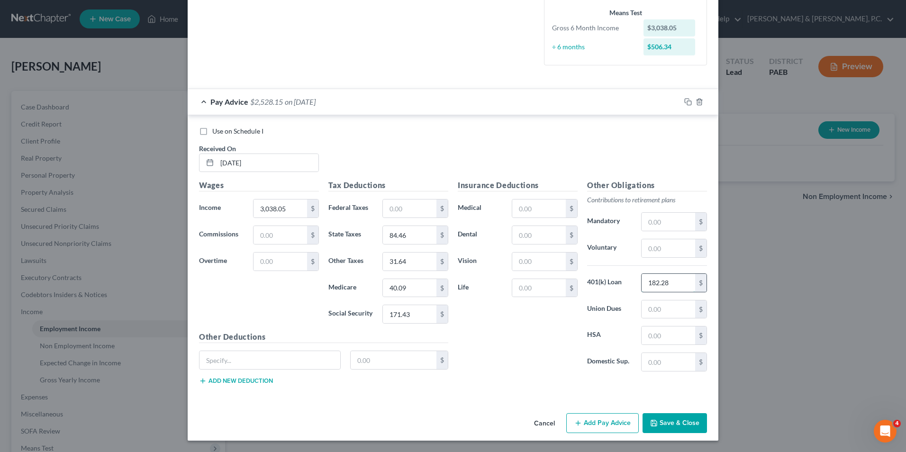
click at [642, 283] on input "182.28" at bounding box center [669, 283] width 54 height 18
type input "182.28"
click at [676, 250] on input "text" at bounding box center [669, 248] width 54 height 18
paste input "182.28"
type input "182.28"
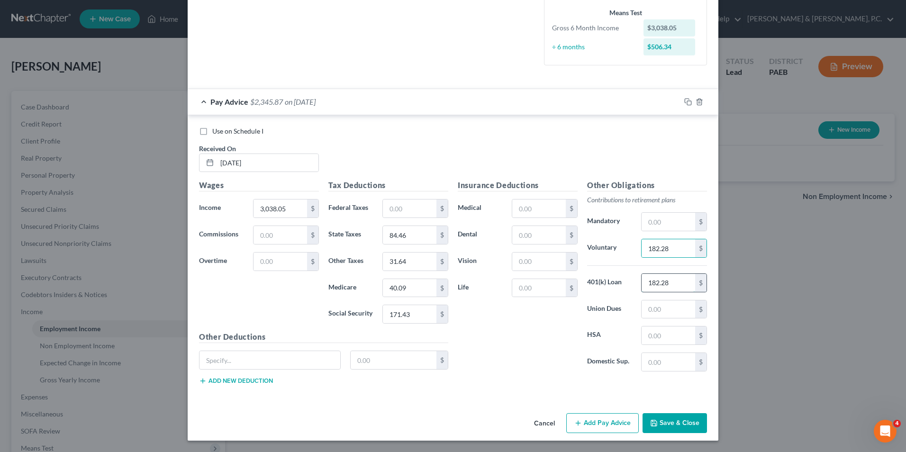
click at [679, 282] on input "182.28" at bounding box center [669, 283] width 54 height 18
type input "45.60"
click at [535, 206] on input "text" at bounding box center [539, 209] width 54 height 18
type input "287"
click at [317, 364] on input "text" at bounding box center [270, 360] width 141 height 18
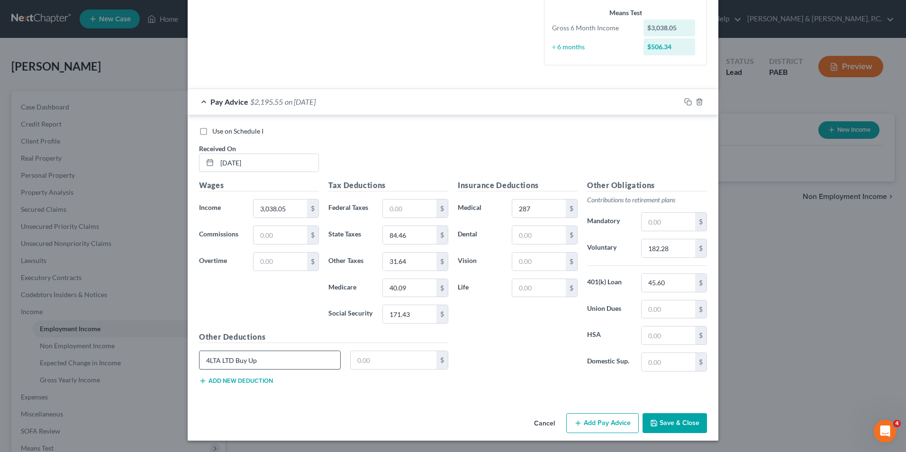
type input "4LTA LTD Buy Up"
type input "11.68"
click at [685, 104] on icon "button" at bounding box center [689, 102] width 8 height 8
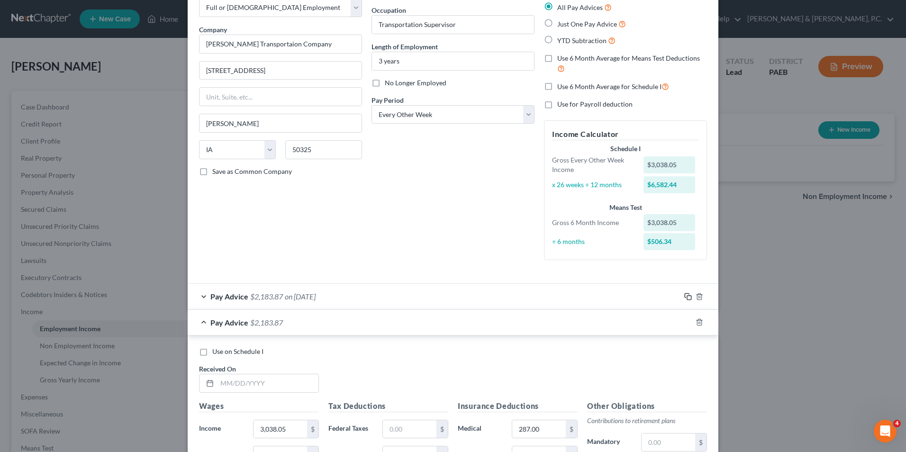
scroll to position [142, 0]
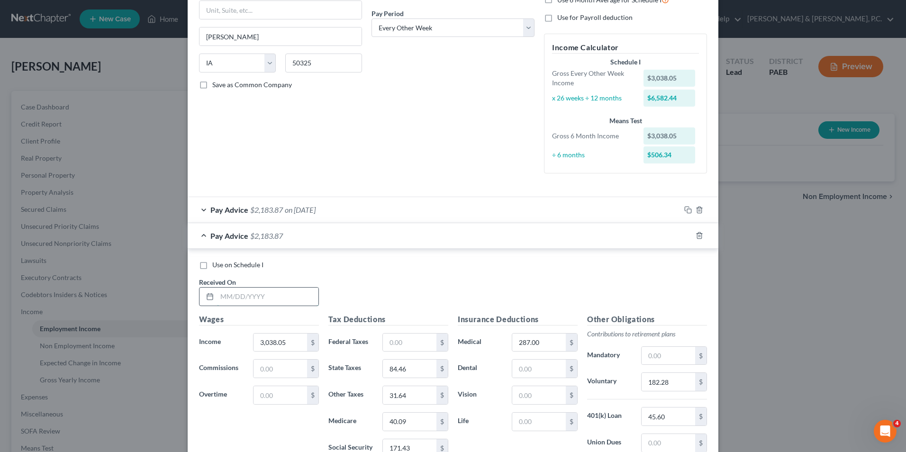
click at [248, 300] on input "text" at bounding box center [267, 297] width 101 height 18
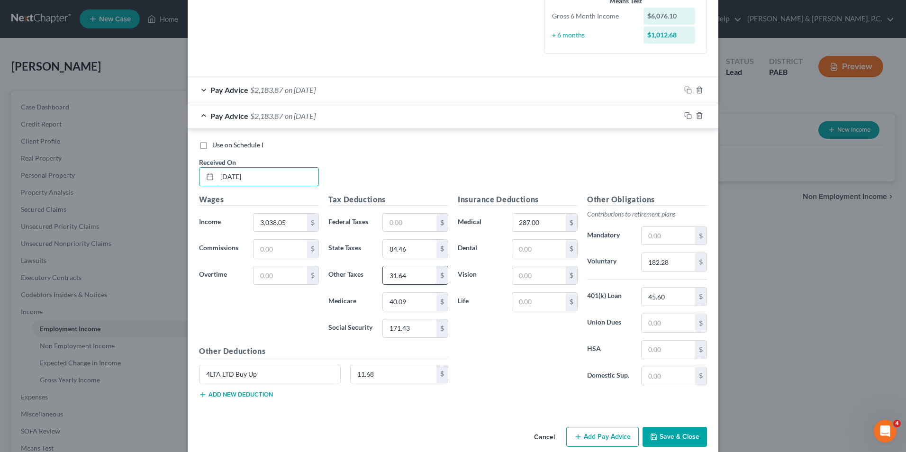
scroll to position [276, 0]
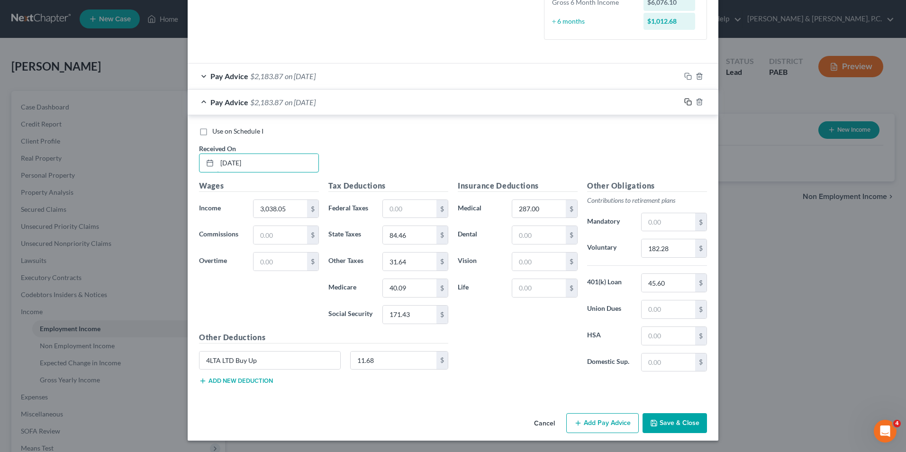
type input "[DATE]"
click at [687, 101] on rect "button" at bounding box center [689, 103] width 4 height 4
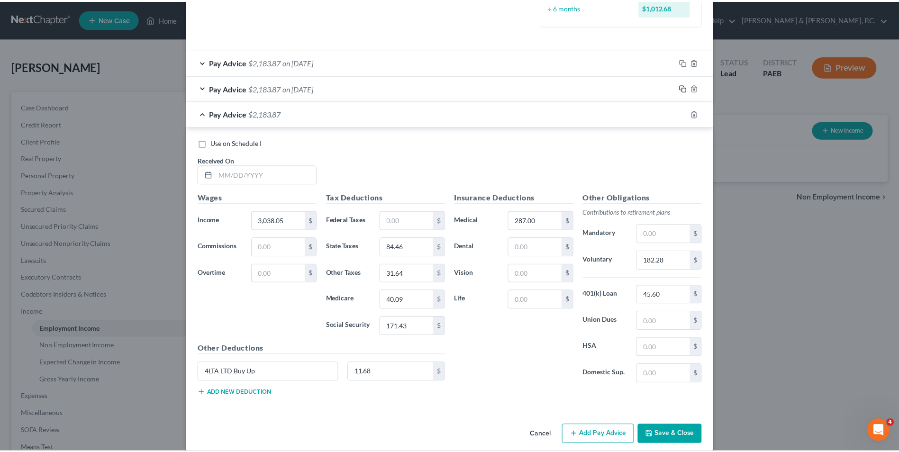
scroll to position [301, 0]
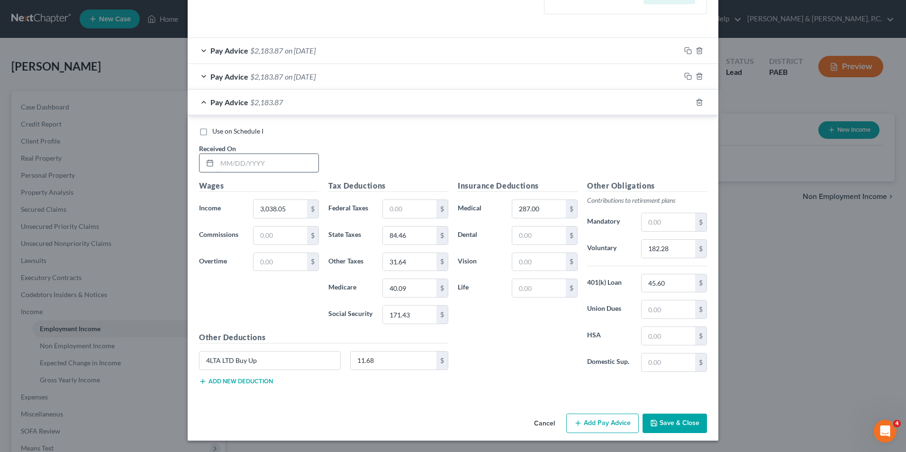
click at [261, 164] on input "text" at bounding box center [267, 163] width 101 height 18
type input "[DATE]"
click at [408, 314] on input "171.43" at bounding box center [410, 315] width 54 height 18
type input "4"
type input "171.44"
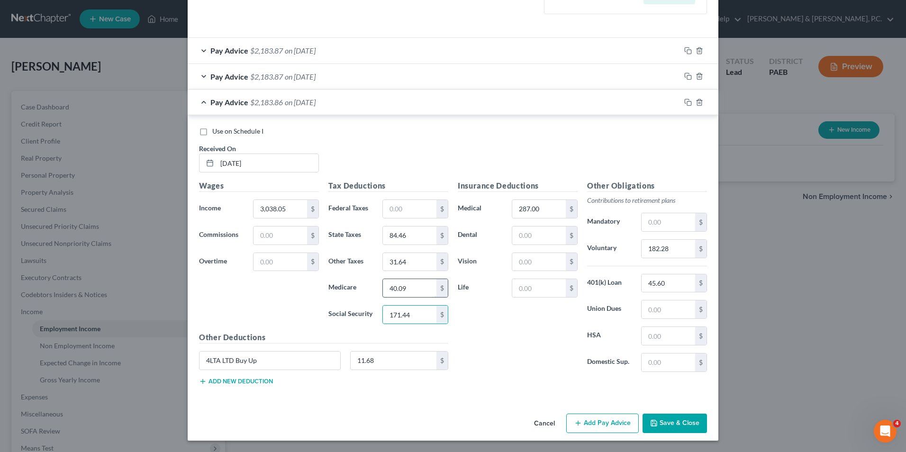
click at [410, 288] on input "40.09" at bounding box center [410, 288] width 54 height 18
type input "40.10"
click at [381, 362] on input "11.68" at bounding box center [394, 361] width 86 height 18
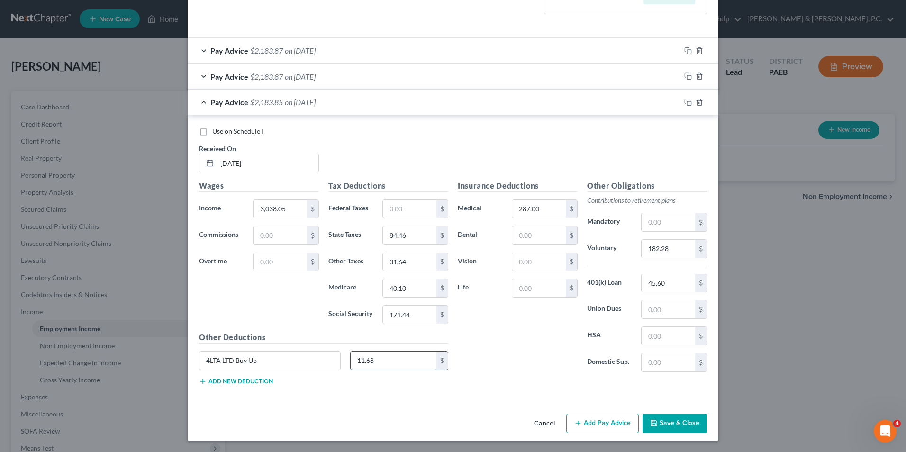
click at [381, 362] on input "11.68" at bounding box center [394, 361] width 86 height 18
type input "11.37"
click at [663, 423] on button "Save & Close" at bounding box center [675, 424] width 64 height 20
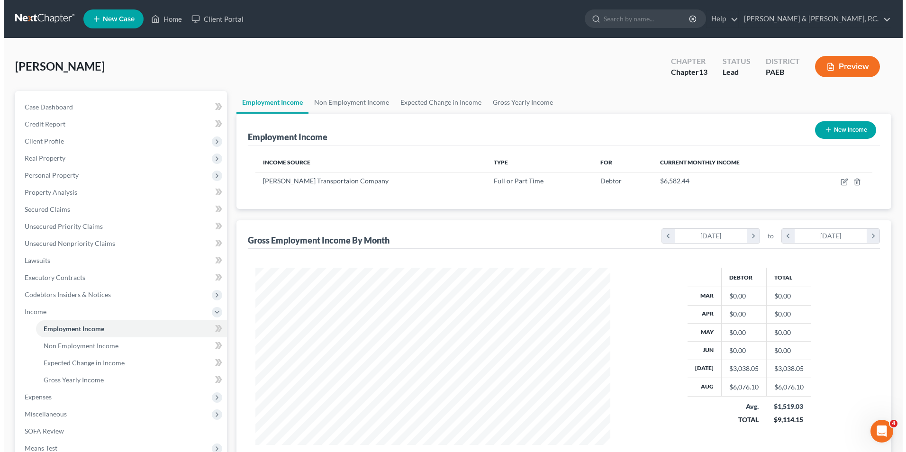
scroll to position [473872, 473677]
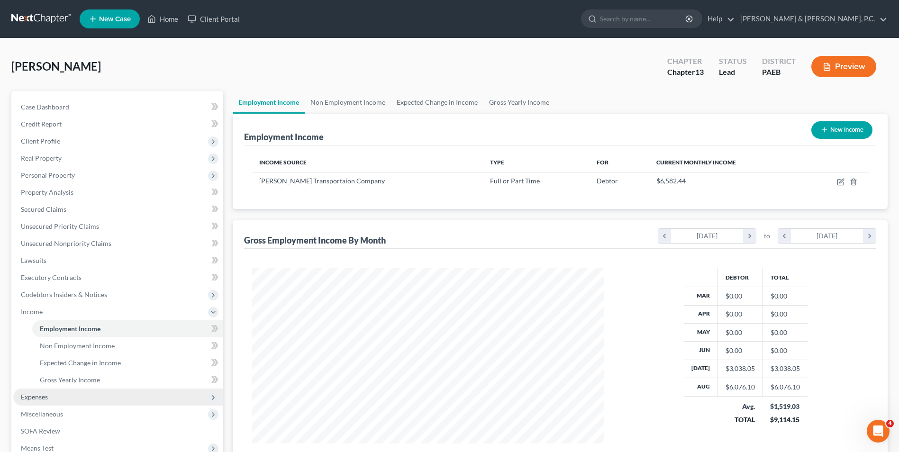
click at [73, 402] on span "Expenses" at bounding box center [118, 397] width 210 height 17
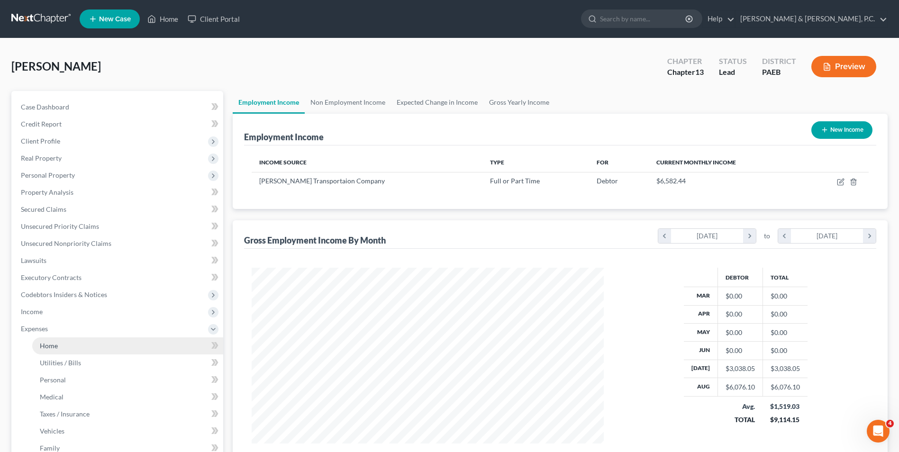
click at [99, 345] on link "Home" at bounding box center [127, 346] width 191 height 17
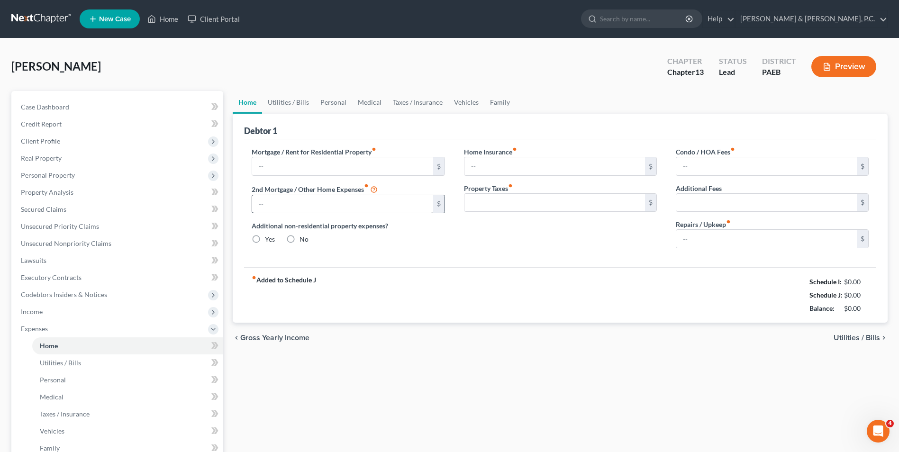
type input "0.00"
click at [311, 168] on input "text" at bounding box center [342, 166] width 181 height 18
click at [526, 257] on div "Mortgage / Rent for Residential Property fiber_manual_record $ 2nd Mortgage / O…" at bounding box center [560, 203] width 632 height 128
click at [53, 175] on span "Personal Property" at bounding box center [48, 175] width 54 height 8
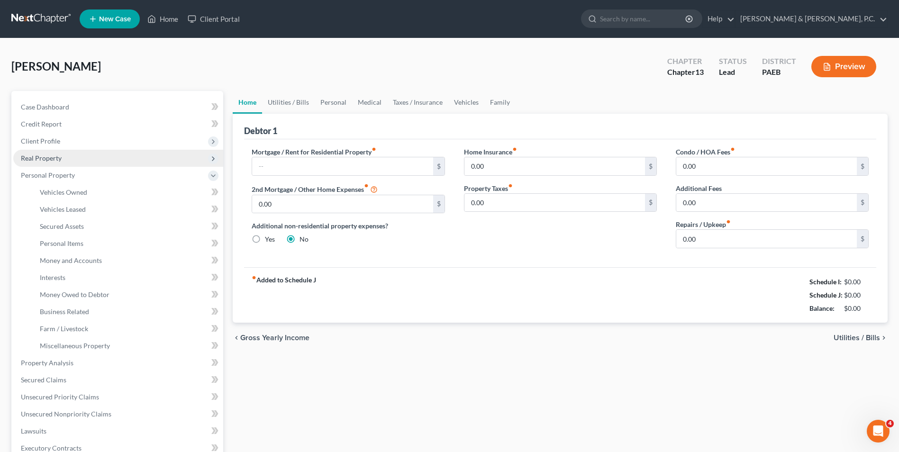
click at [55, 158] on span "Real Property" at bounding box center [41, 158] width 41 height 8
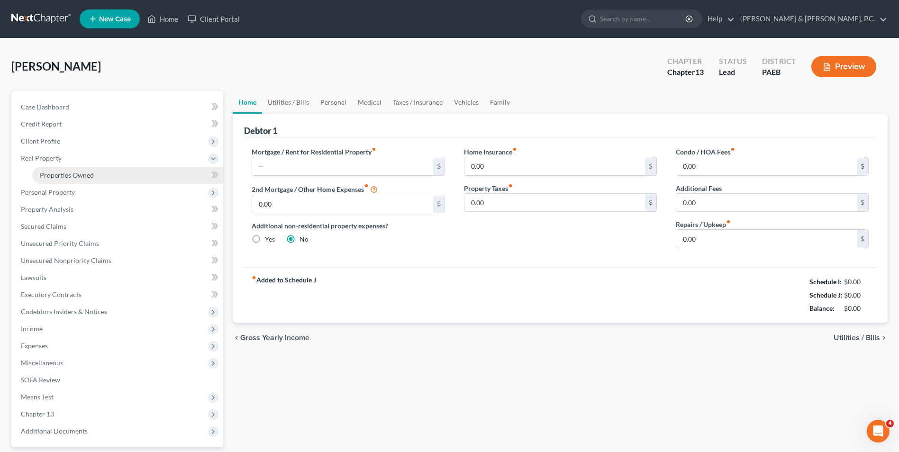
click at [63, 173] on span "Properties Owned" at bounding box center [67, 175] width 54 height 8
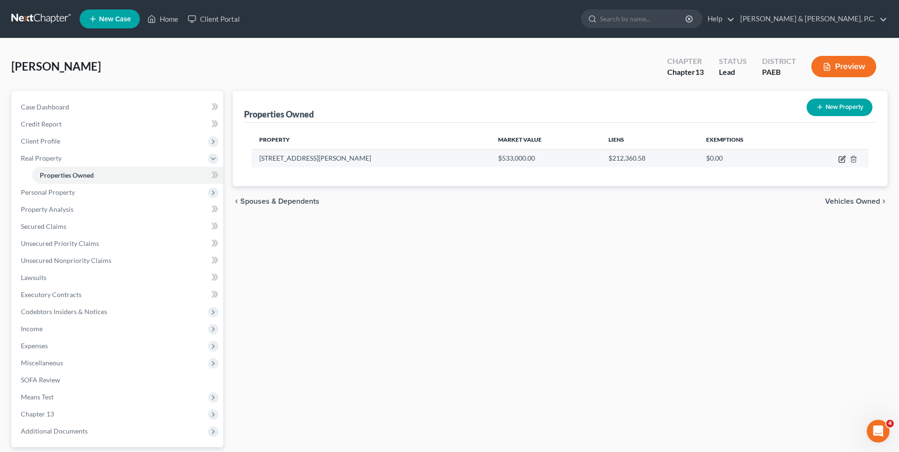
click at [840, 160] on icon "button" at bounding box center [843, 159] width 8 height 8
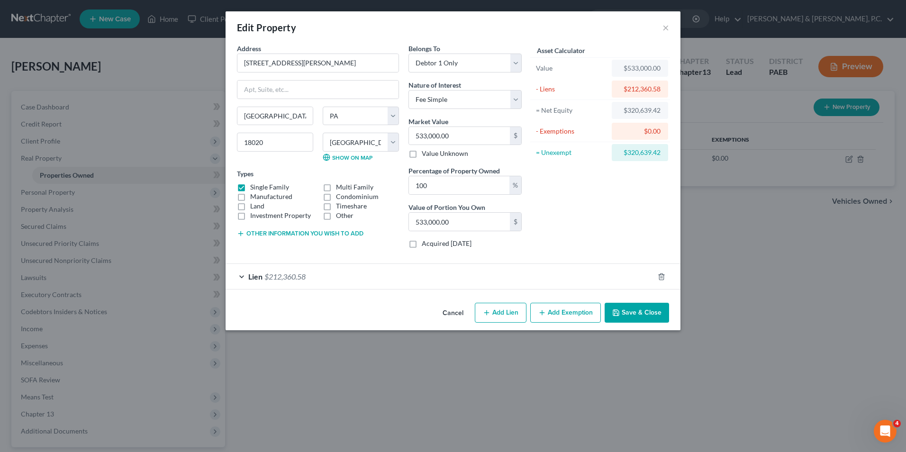
click at [242, 276] on div "Lien $212,360.58" at bounding box center [440, 276] width 429 height 25
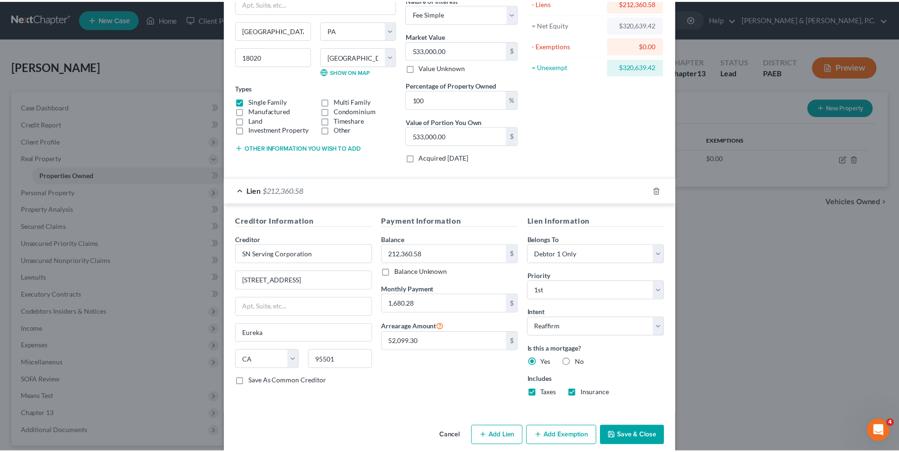
scroll to position [99, 0]
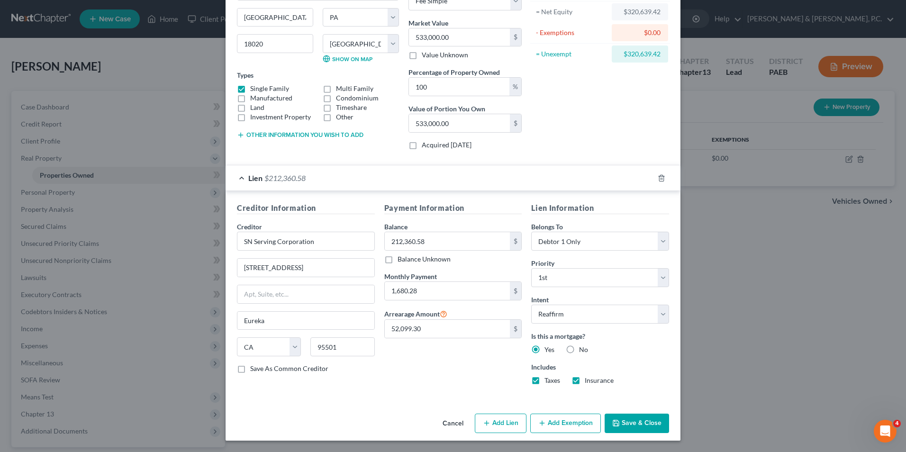
click at [635, 420] on button "Save & Close" at bounding box center [637, 424] width 64 height 20
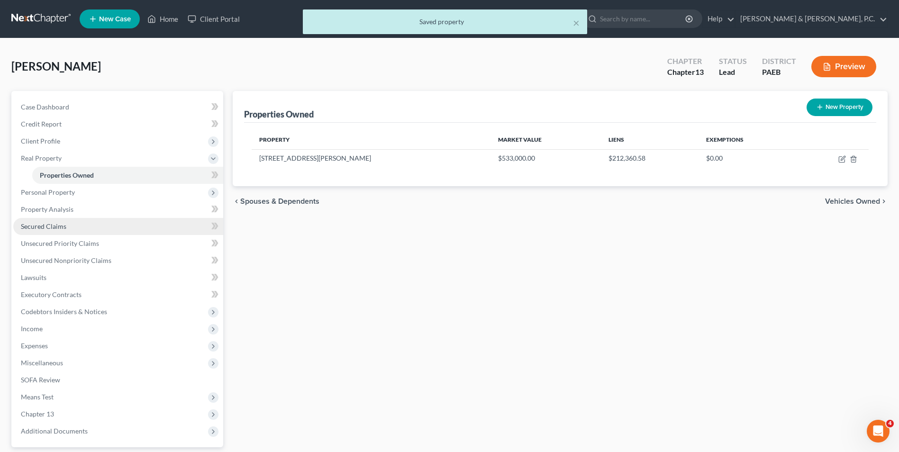
click at [46, 226] on span "Secured Claims" at bounding box center [44, 226] width 46 height 8
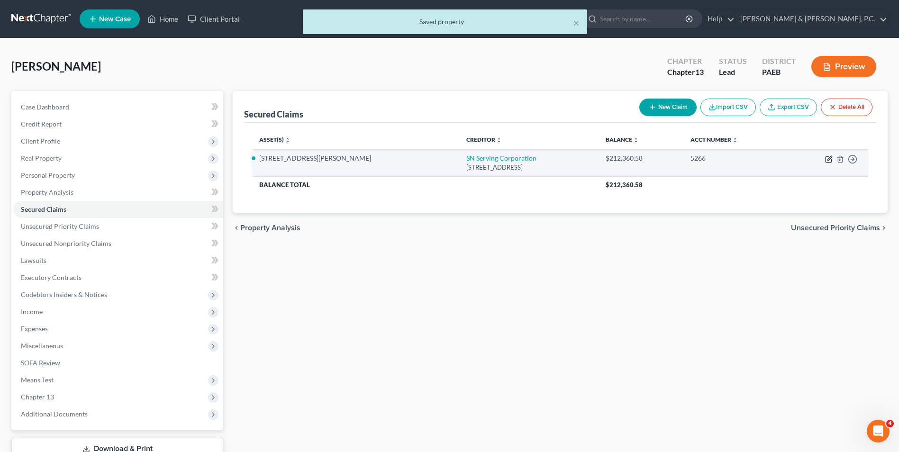
click at [829, 159] on icon "button" at bounding box center [829, 159] width 8 height 8
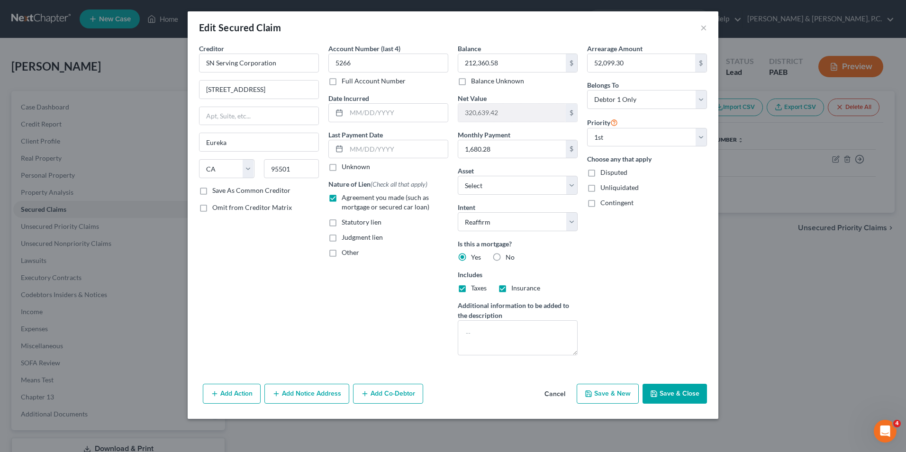
click at [675, 393] on button "Save & Close" at bounding box center [675, 394] width 64 height 20
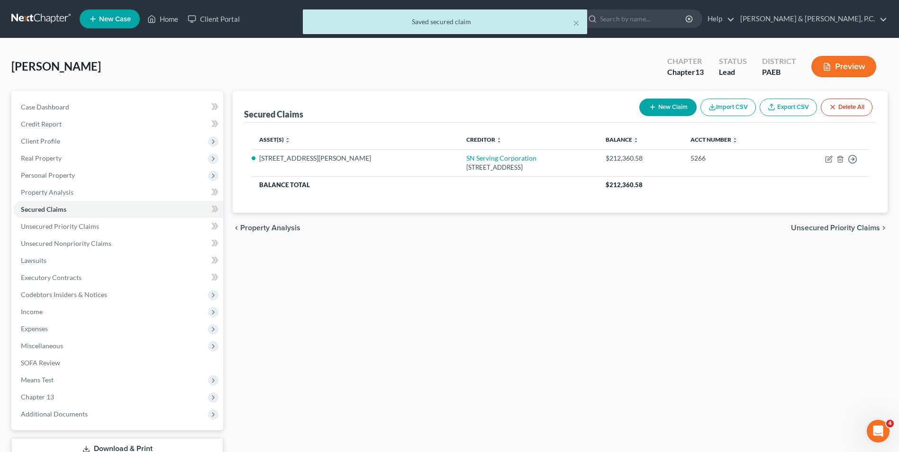
drag, startPoint x: 654, startPoint y: 335, endPoint x: 632, endPoint y: 300, distance: 40.9
click at [654, 335] on div "Secured Claims New Claim Import CSV Export CSV Delete All Asset(s) expand_more …" at bounding box center [560, 288] width 665 height 394
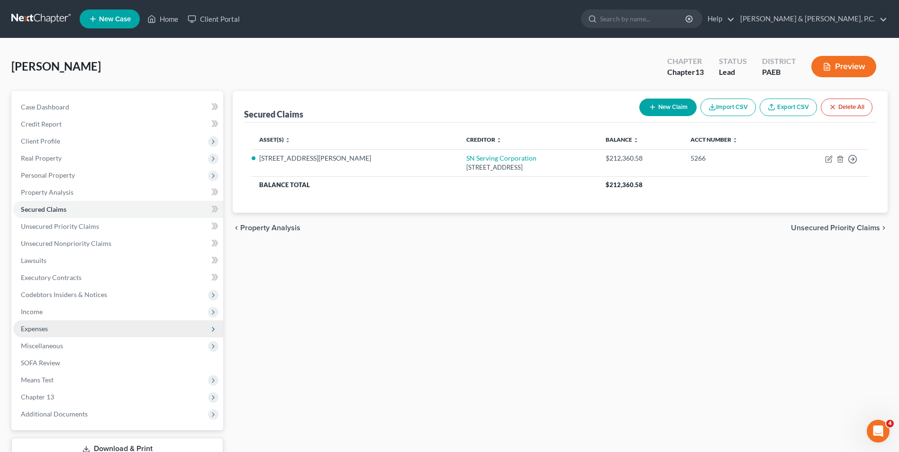
click at [39, 330] on span "Expenses" at bounding box center [34, 329] width 27 height 8
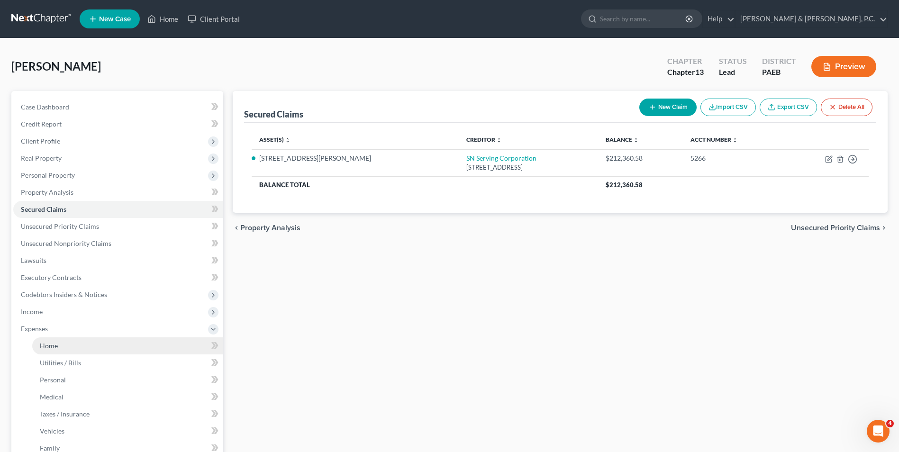
click at [64, 345] on link "Home" at bounding box center [127, 346] width 191 height 17
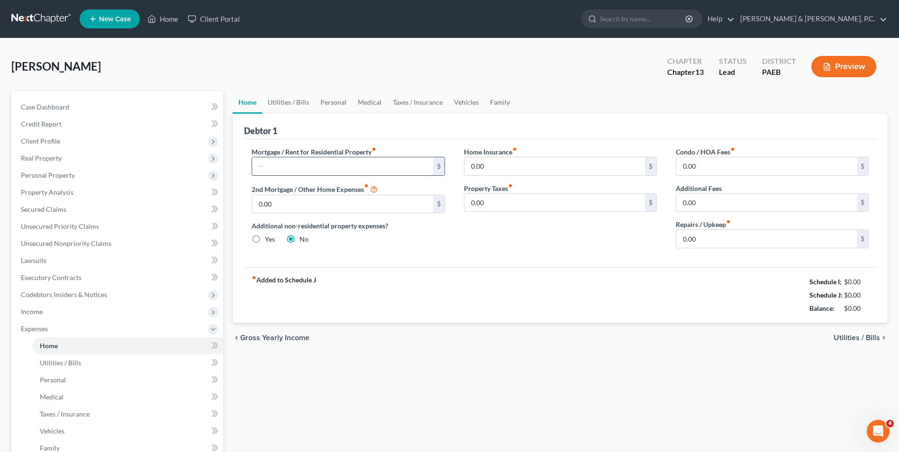
click at [305, 165] on input "text" at bounding box center [342, 166] width 181 height 18
click at [713, 237] on input "0.00" at bounding box center [766, 239] width 181 height 18
click at [861, 336] on span "Utilities / Bills" at bounding box center [857, 338] width 46 height 8
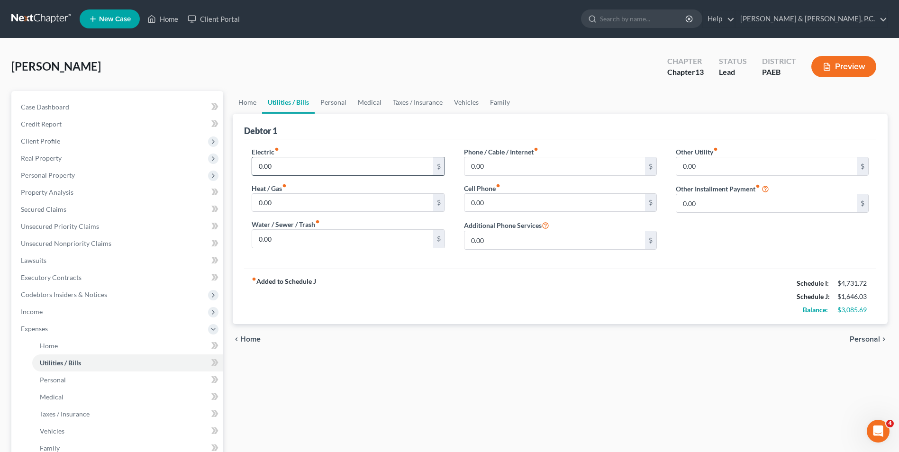
click at [298, 167] on input "0.00" at bounding box center [342, 166] width 181 height 18
click at [263, 203] on input "0.00" at bounding box center [342, 203] width 181 height 18
click at [269, 238] on input "0.00" at bounding box center [342, 239] width 181 height 18
click at [502, 169] on input "0.00" at bounding box center [555, 166] width 181 height 18
click at [510, 205] on input "0.00" at bounding box center [555, 203] width 181 height 18
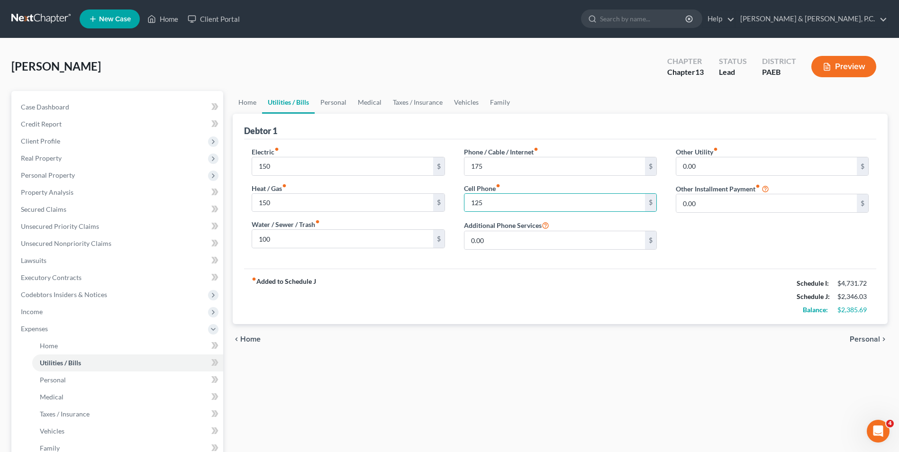
click at [863, 338] on span "Personal" at bounding box center [865, 340] width 30 height 8
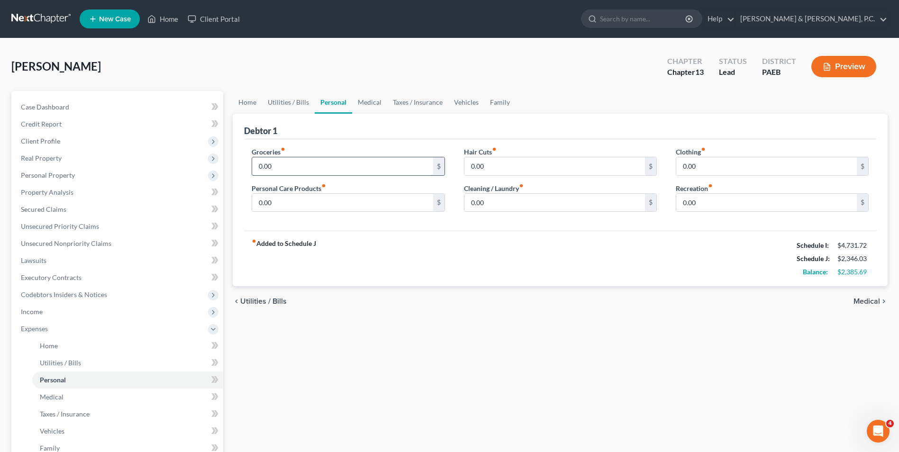
click at [294, 165] on input "0.00" at bounding box center [342, 166] width 181 height 18
click at [303, 206] on input "0.00" at bounding box center [342, 203] width 181 height 18
click at [482, 168] on input "0.00" at bounding box center [555, 166] width 181 height 18
click at [708, 161] on input "0.00" at bounding box center [766, 166] width 181 height 18
drag, startPoint x: 878, startPoint y: 299, endPoint x: 864, endPoint y: 299, distance: 14.7
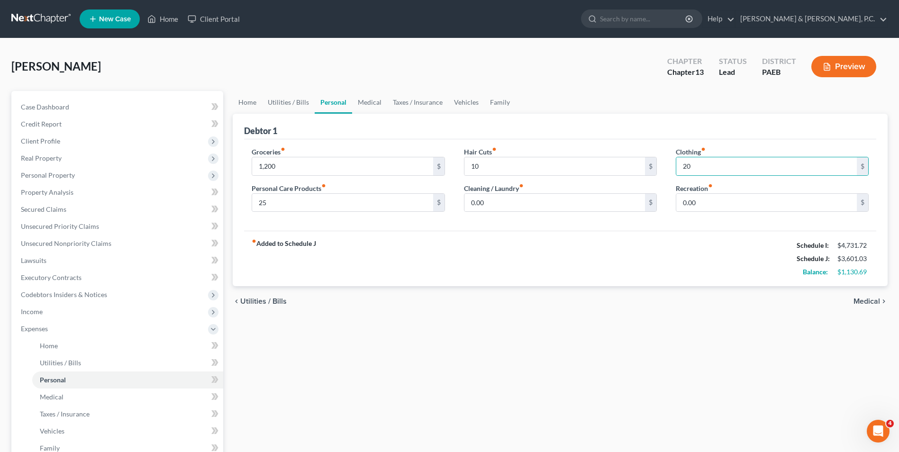
click at [878, 299] on span "Medical" at bounding box center [867, 302] width 27 height 8
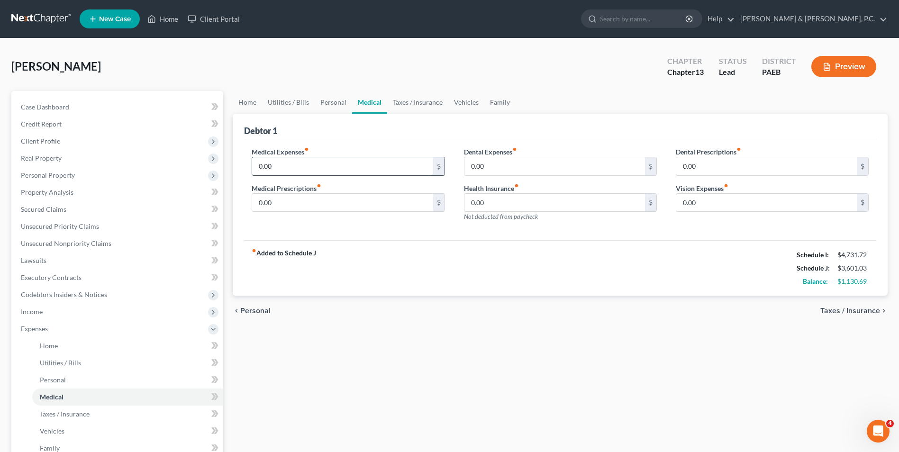
click at [303, 167] on input "0.00" at bounding box center [342, 166] width 181 height 18
click at [511, 172] on input "0.00" at bounding box center [555, 166] width 181 height 18
click at [700, 204] on input "0.00" at bounding box center [766, 203] width 181 height 18
click at [859, 309] on span "Taxes / Insurance" at bounding box center [851, 311] width 60 height 8
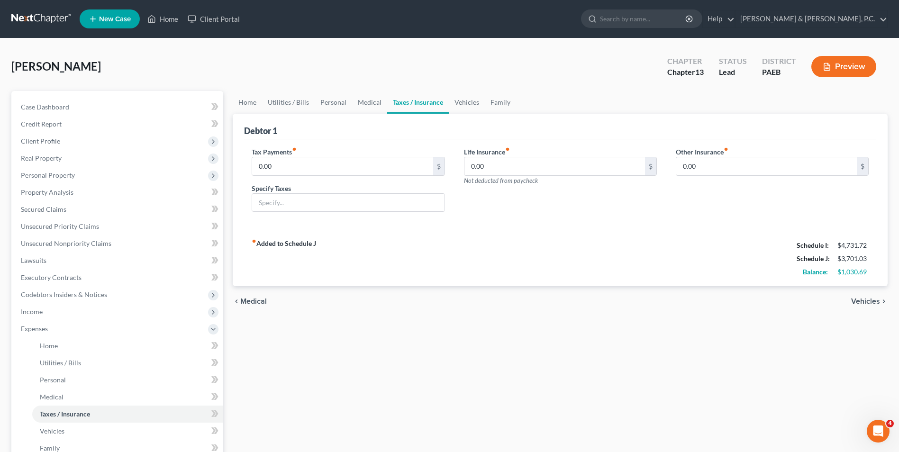
click at [855, 300] on span "Vehicles" at bounding box center [865, 302] width 29 height 8
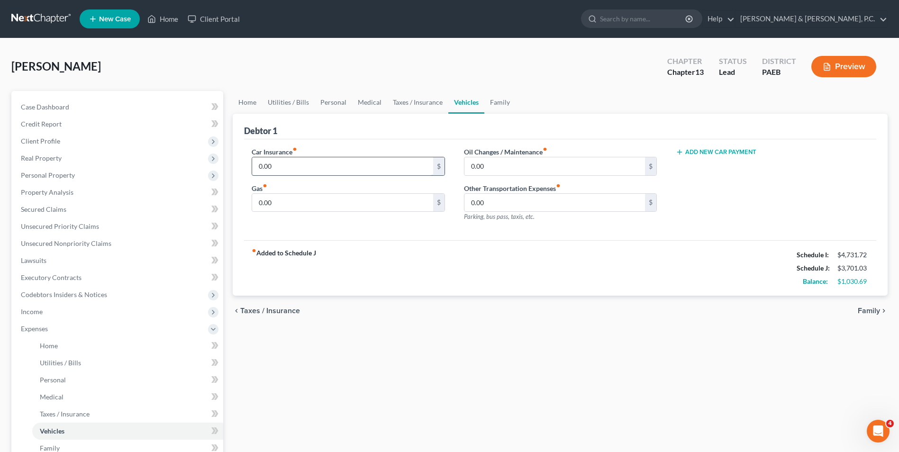
click at [289, 168] on input "0.00" at bounding box center [342, 166] width 181 height 18
click at [477, 166] on input "0.00" at bounding box center [555, 166] width 181 height 18
click at [283, 199] on input "0.00" at bounding box center [342, 203] width 181 height 18
click at [868, 311] on span "Family" at bounding box center [869, 311] width 22 height 8
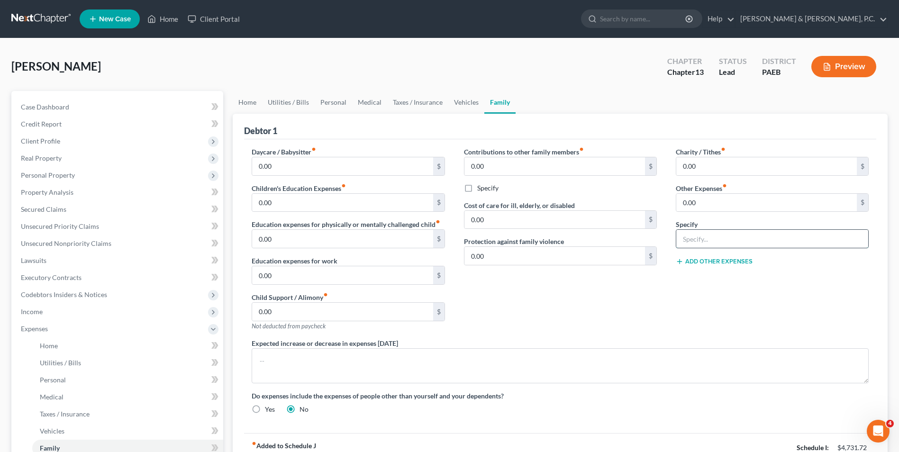
click at [729, 238] on input "text" at bounding box center [772, 239] width 192 height 18
click at [697, 204] on input "0.00" at bounding box center [766, 203] width 181 height 18
click at [795, 313] on div "Charity / Tithes fiber_manual_record 0.00 $ Other Expenses fiber_manual_record …" at bounding box center [773, 243] width 212 height 192
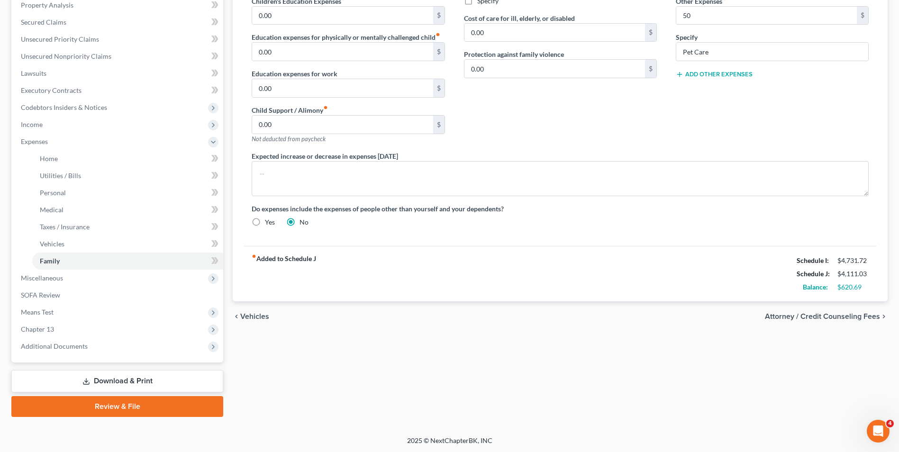
scroll to position [188, 0]
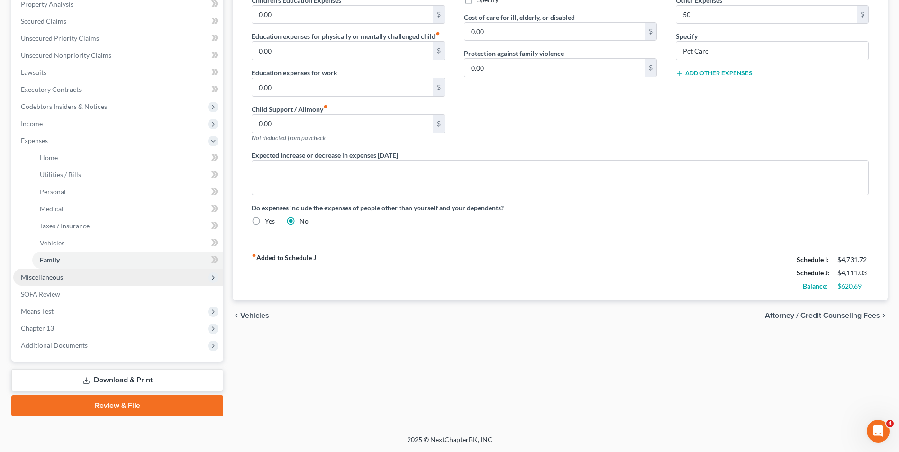
click at [51, 280] on span "Miscellaneous" at bounding box center [42, 277] width 42 height 8
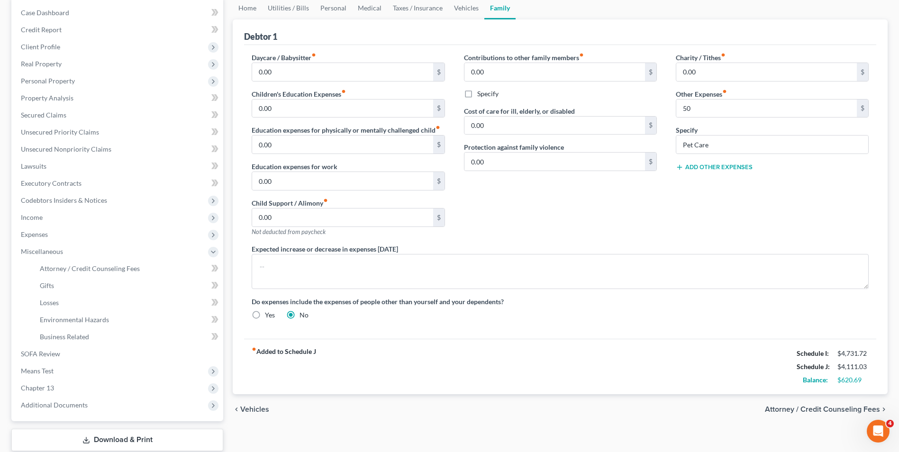
scroll to position [154, 0]
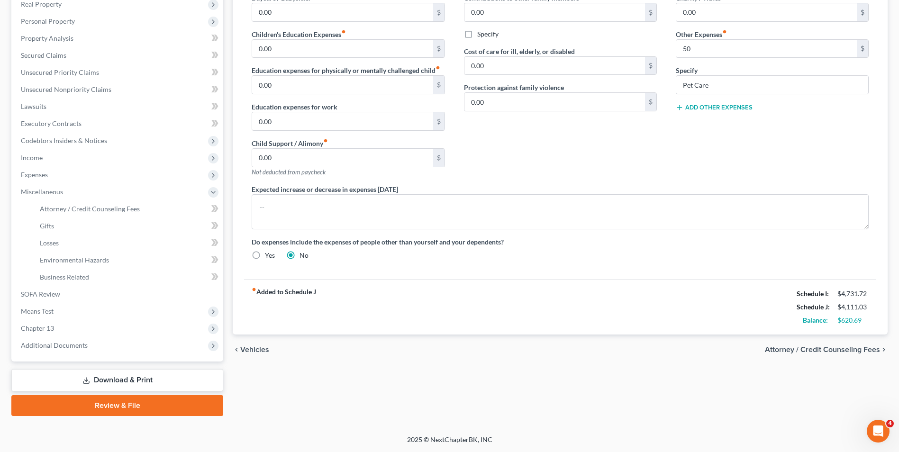
click at [849, 352] on span "Attorney / Credit Counseling Fees" at bounding box center [822, 350] width 115 height 8
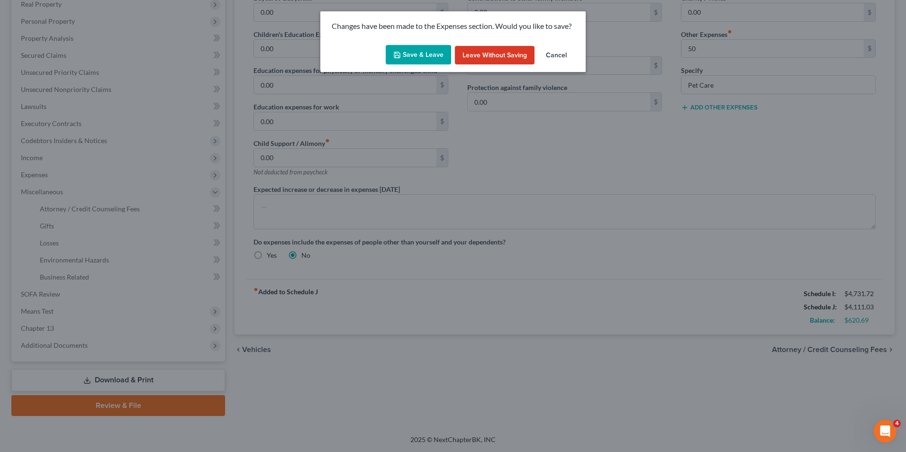
click at [416, 52] on button "Save & Leave" at bounding box center [418, 55] width 65 height 20
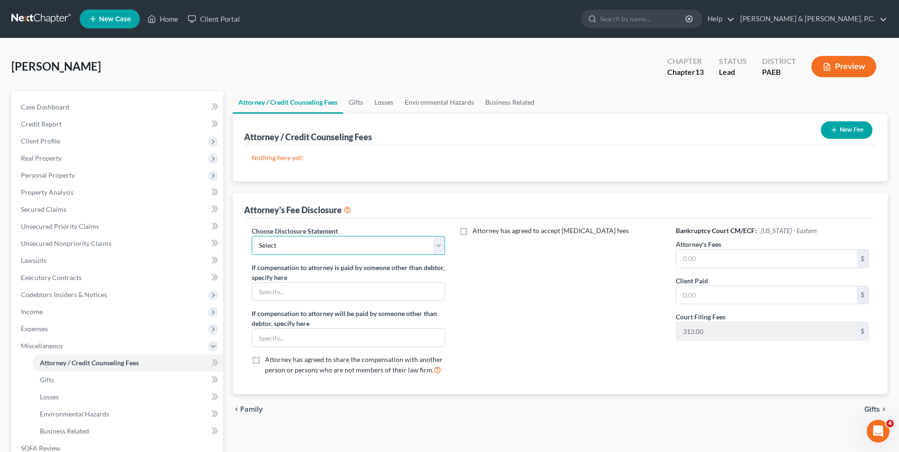
click at [375, 245] on select "Select Disclosure" at bounding box center [348, 245] width 193 height 19
click at [252, 236] on select "Select Disclosure" at bounding box center [348, 245] width 193 height 19
click at [719, 262] on input "text" at bounding box center [766, 259] width 181 height 18
click at [831, 128] on icon "button" at bounding box center [835, 130] width 8 height 8
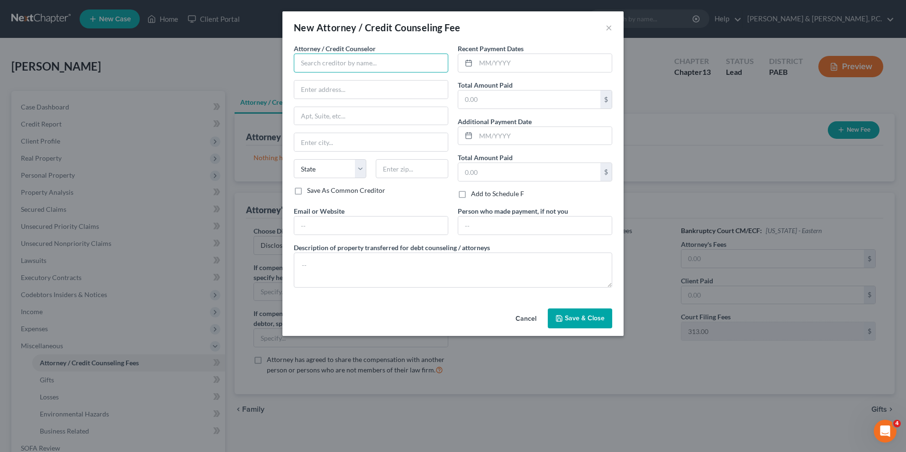
click at [314, 58] on input "text" at bounding box center [371, 63] width 155 height 19
click at [496, 63] on input "text" at bounding box center [544, 63] width 136 height 18
click at [486, 94] on input "text" at bounding box center [529, 100] width 142 height 18
click at [580, 326] on button "Save & Close" at bounding box center [580, 319] width 64 height 20
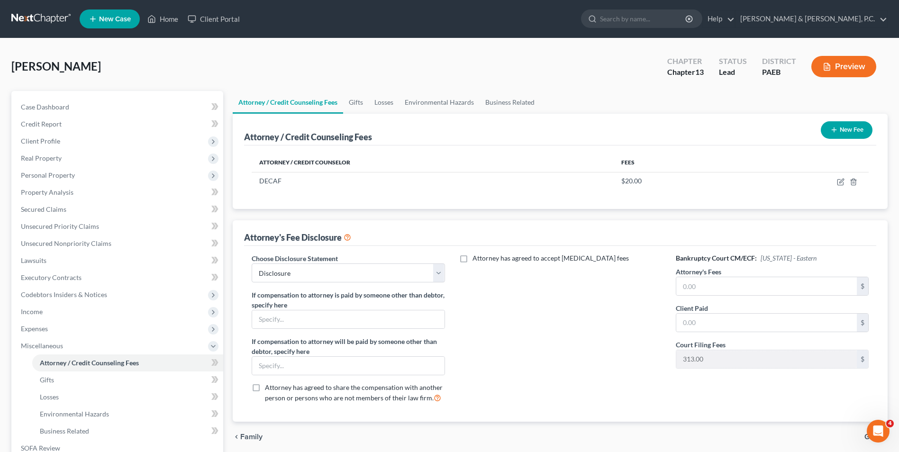
click at [842, 130] on button "New Fee" at bounding box center [847, 130] width 52 height 18
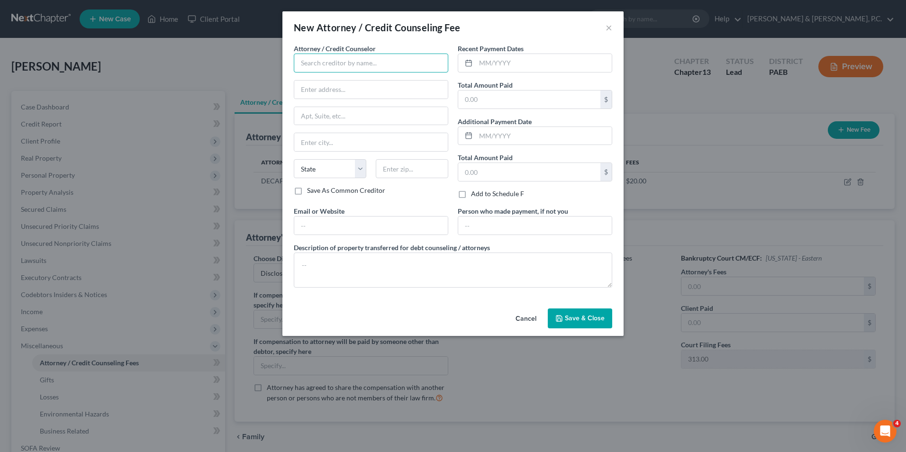
click at [360, 72] on input "text" at bounding box center [371, 63] width 155 height 19
click at [498, 65] on input "text" at bounding box center [544, 63] width 136 height 18
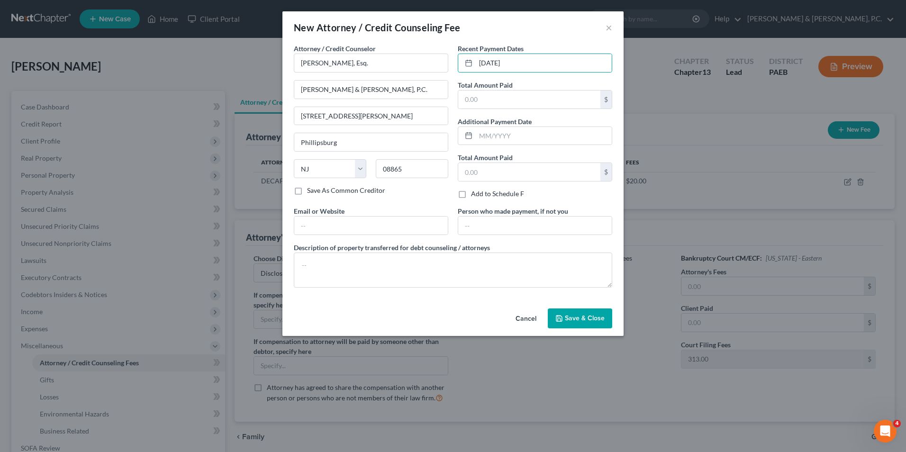
click at [513, 109] on div "Recent Payment Dates [DATE] Total Amount Paid $ Additional Payment Date Total A…" at bounding box center [535, 125] width 164 height 163
click at [517, 101] on input "text" at bounding box center [529, 100] width 142 height 18
click at [599, 316] on span "Save & Close" at bounding box center [585, 318] width 40 height 8
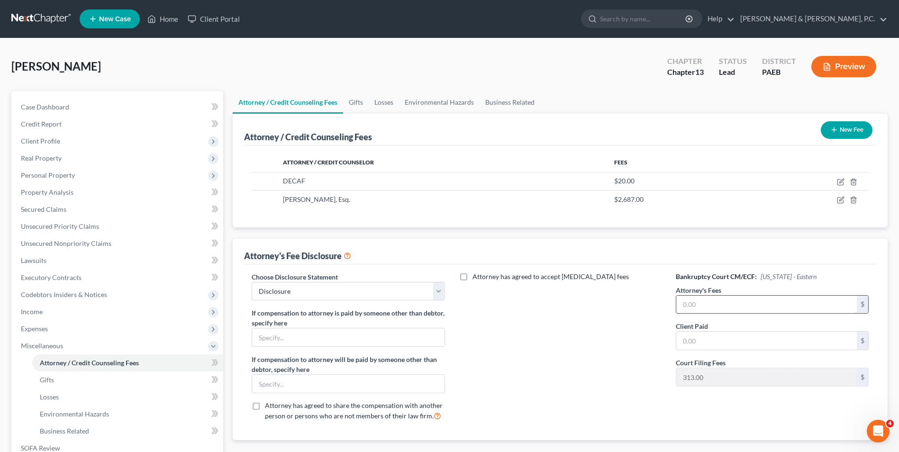
click at [717, 298] on input "text" at bounding box center [766, 305] width 181 height 18
click at [731, 341] on input "text" at bounding box center [766, 341] width 181 height 18
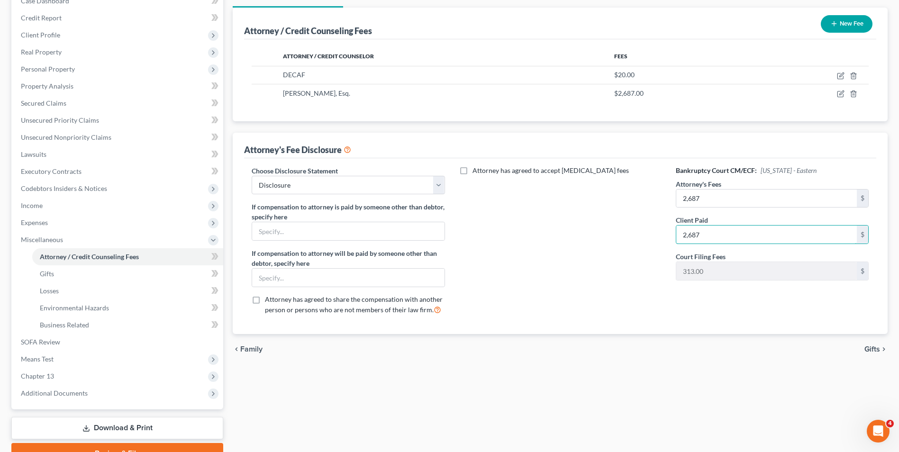
scroll to position [142, 0]
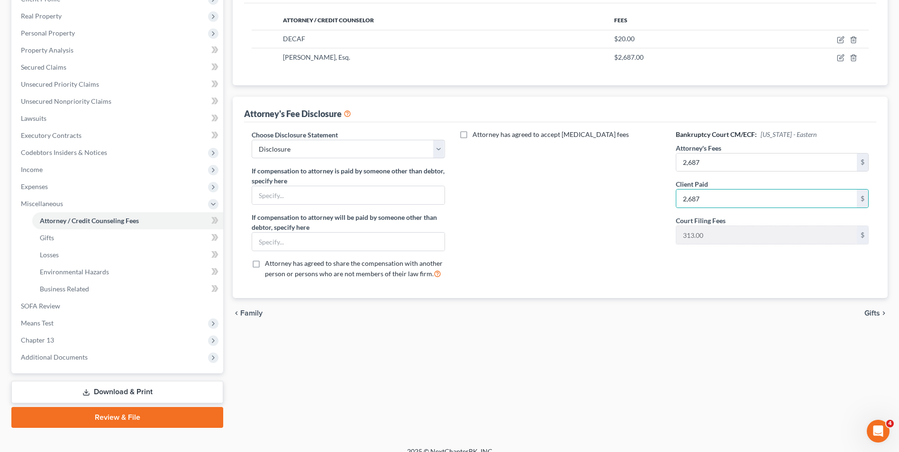
click at [884, 313] on icon "chevron_right" at bounding box center [884, 314] width 8 height 8
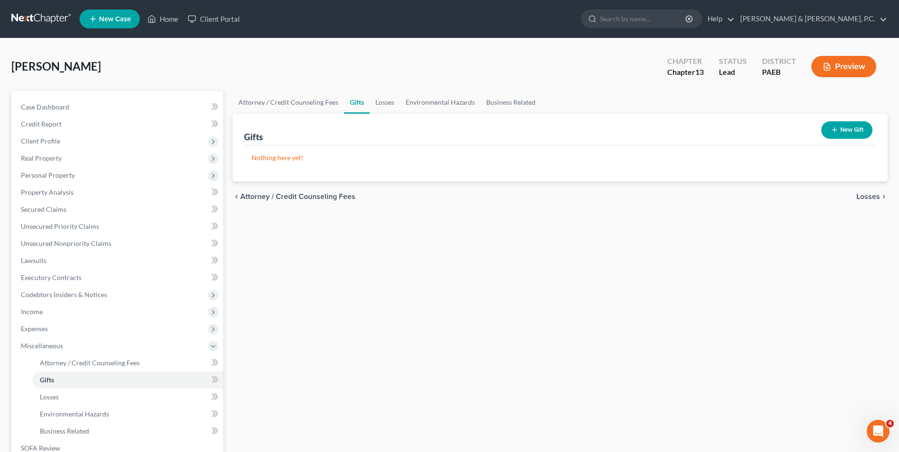
click at [860, 195] on span "Losses" at bounding box center [869, 197] width 24 height 8
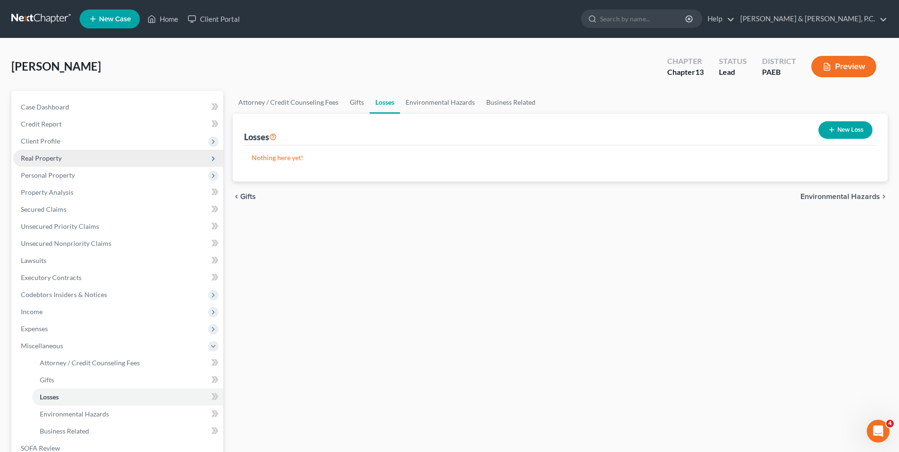
click at [57, 159] on span "Real Property" at bounding box center [41, 158] width 41 height 8
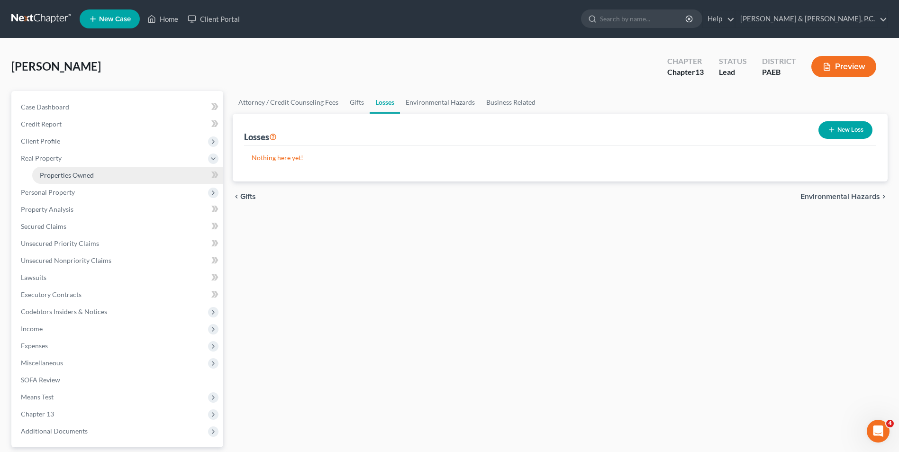
click at [62, 175] on span "Properties Owned" at bounding box center [67, 175] width 54 height 8
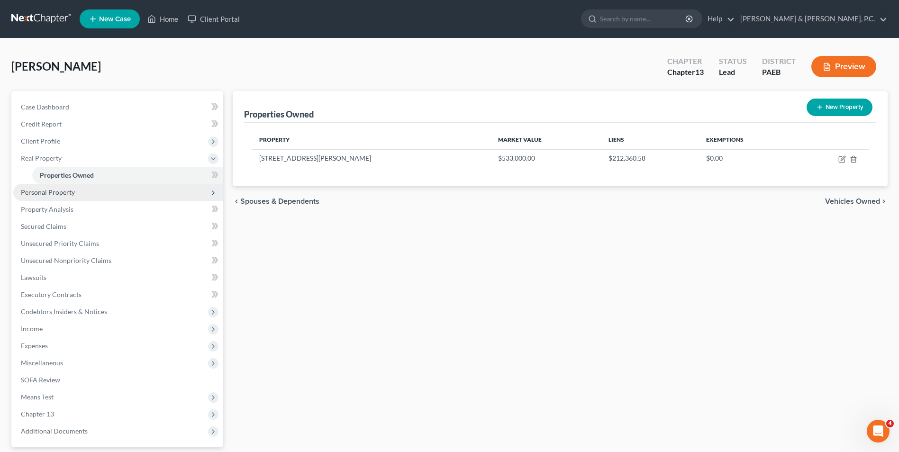
click at [75, 193] on span "Personal Property" at bounding box center [118, 192] width 210 height 17
